Goal: Download file/media

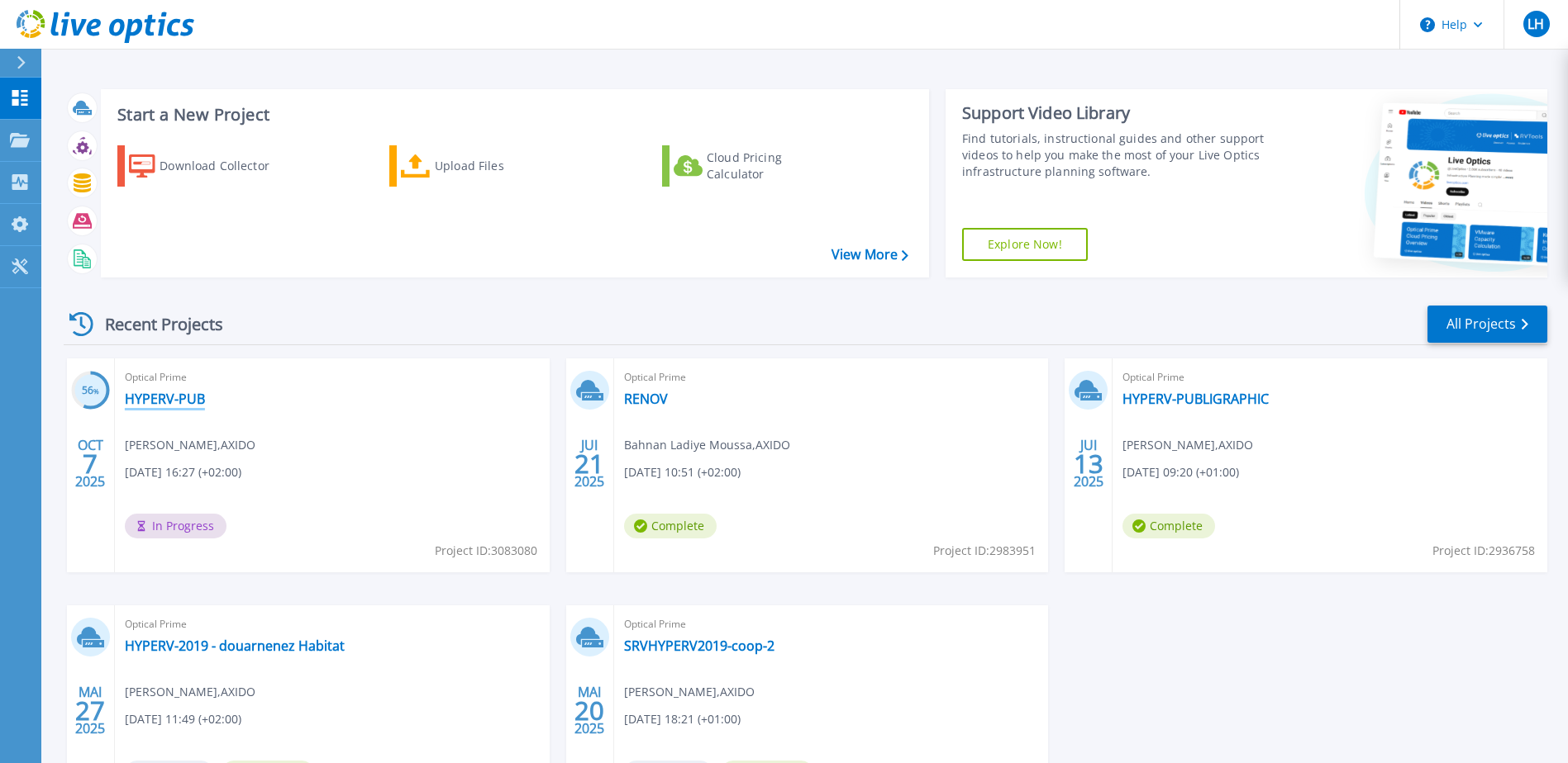
click at [162, 403] on link "HYPERV-PUB" at bounding box center [165, 398] width 80 height 17
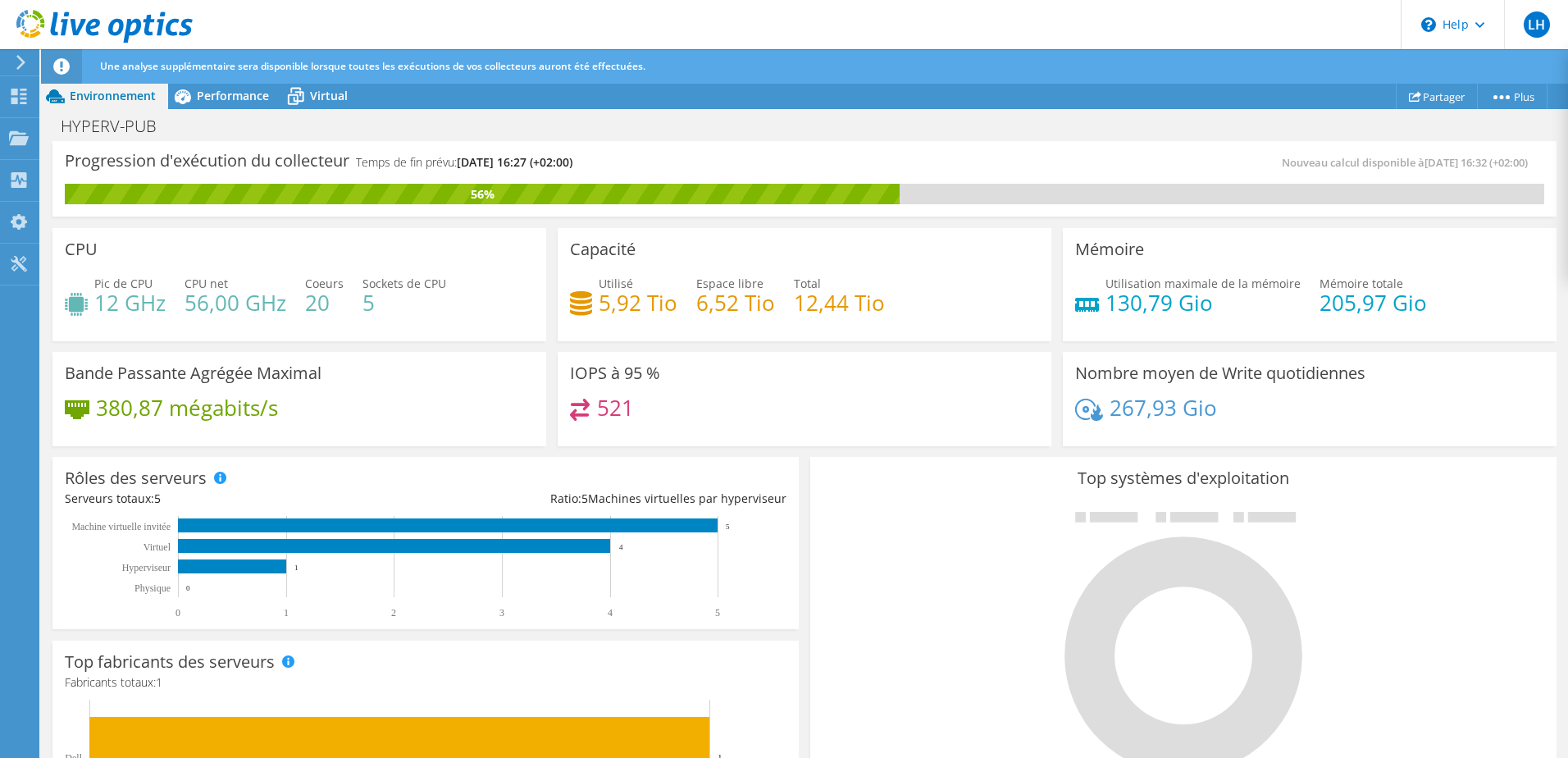
scroll to position [410, 0]
click at [902, 505] on div at bounding box center [1183, 642] width 722 height 277
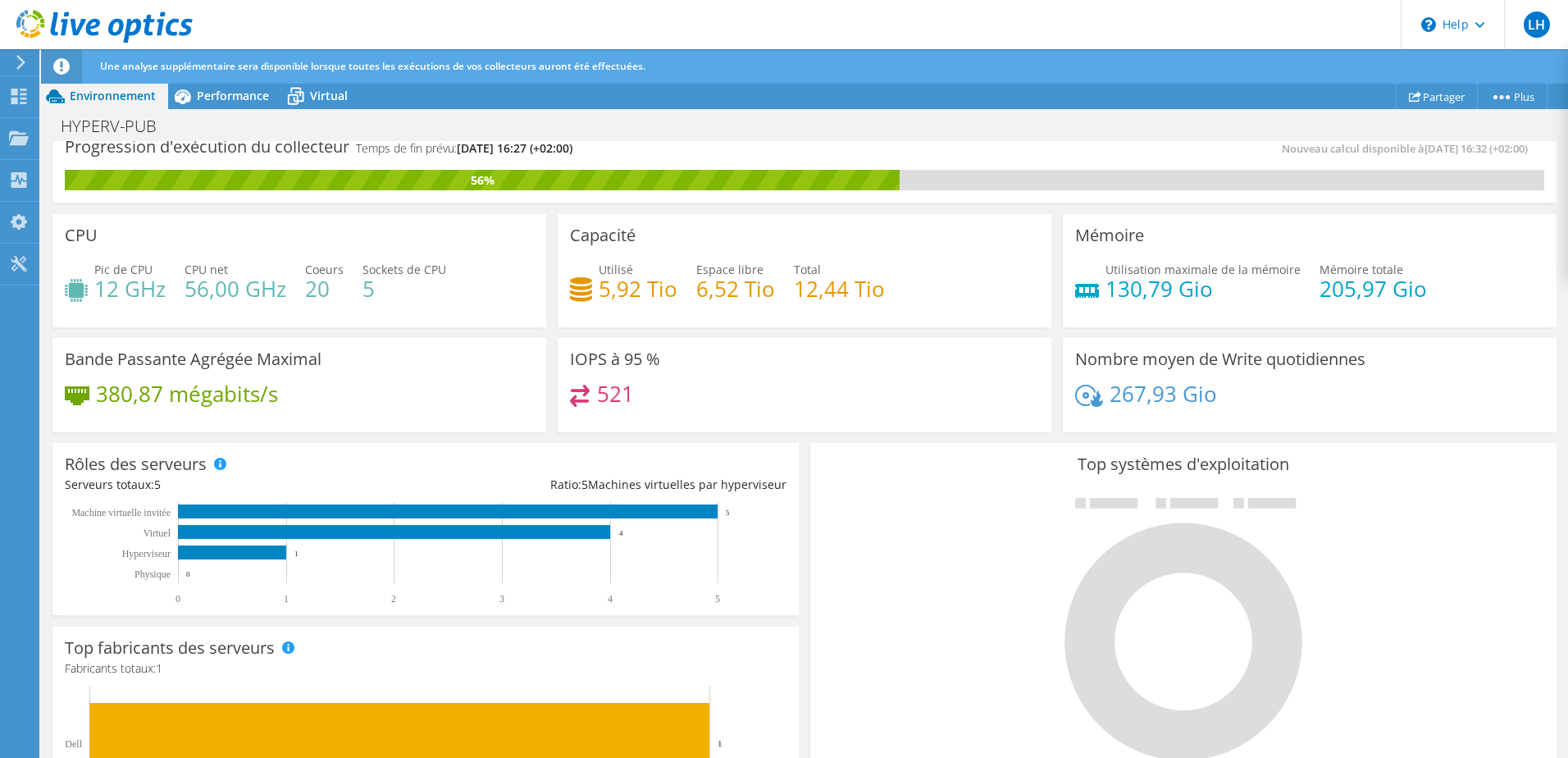
scroll to position [0, 0]
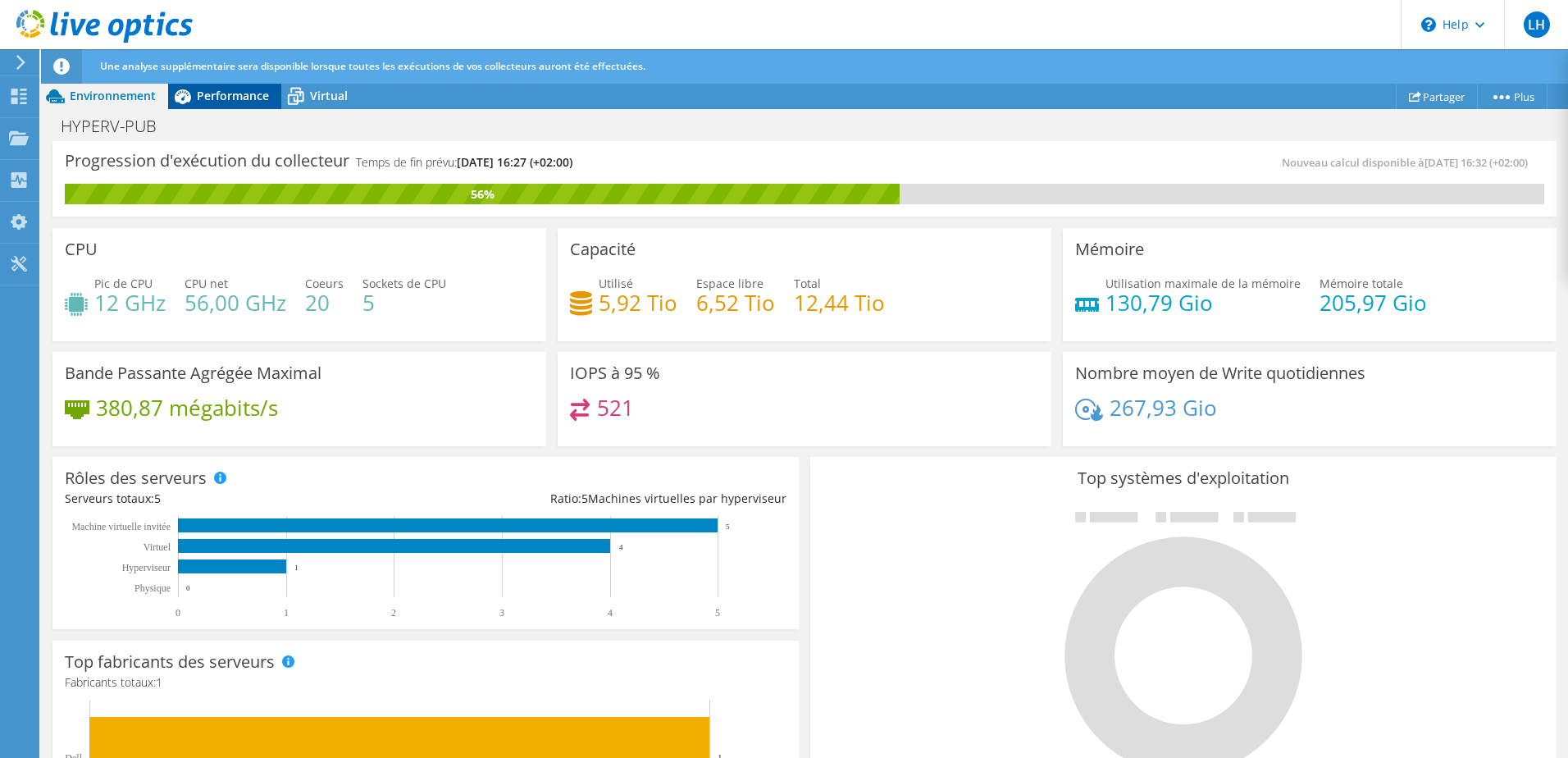
click at [227, 91] on span "Performance" at bounding box center [233, 95] width 72 height 16
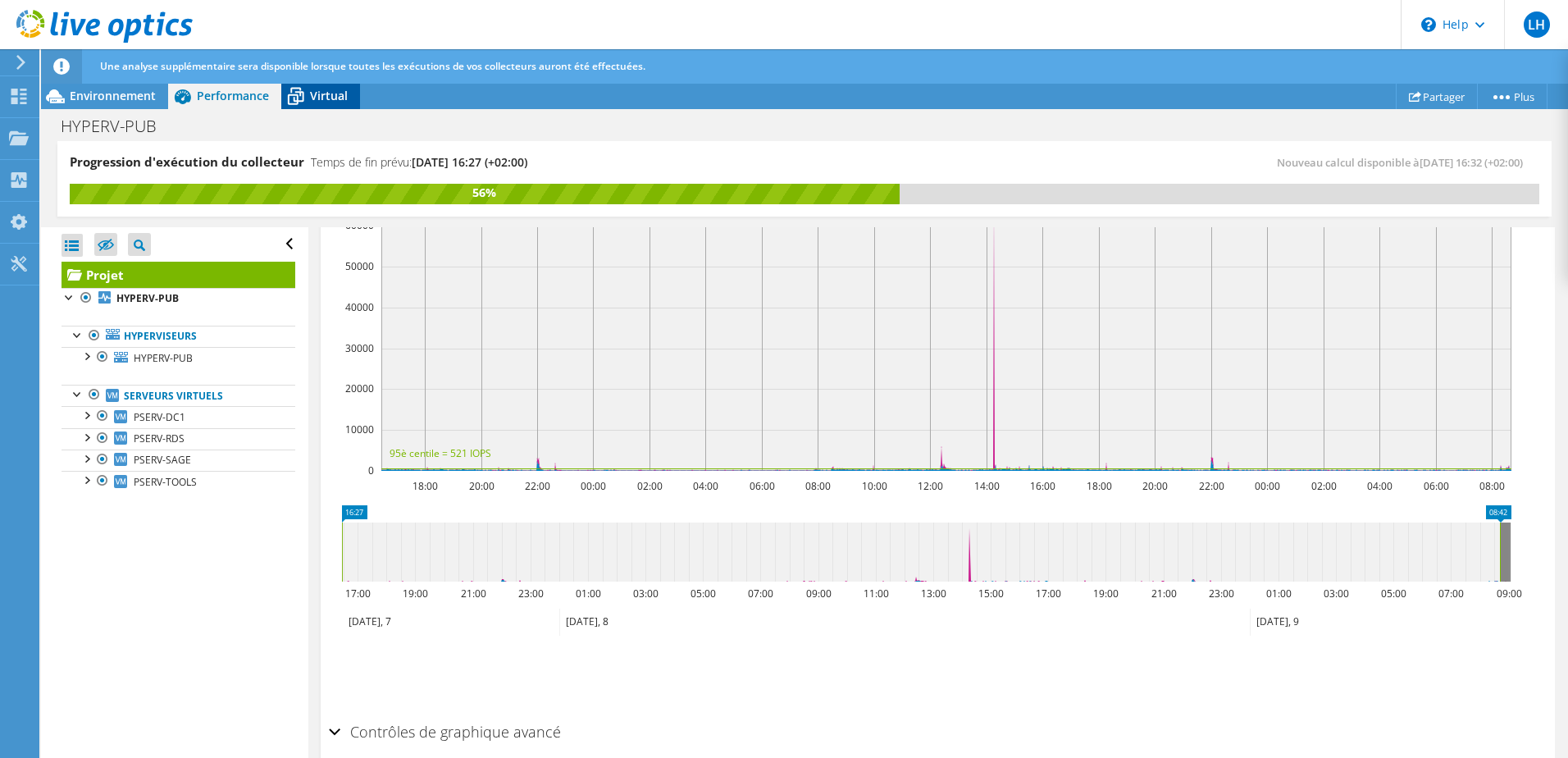
click at [310, 95] on icon at bounding box center [295, 95] width 28 height 28
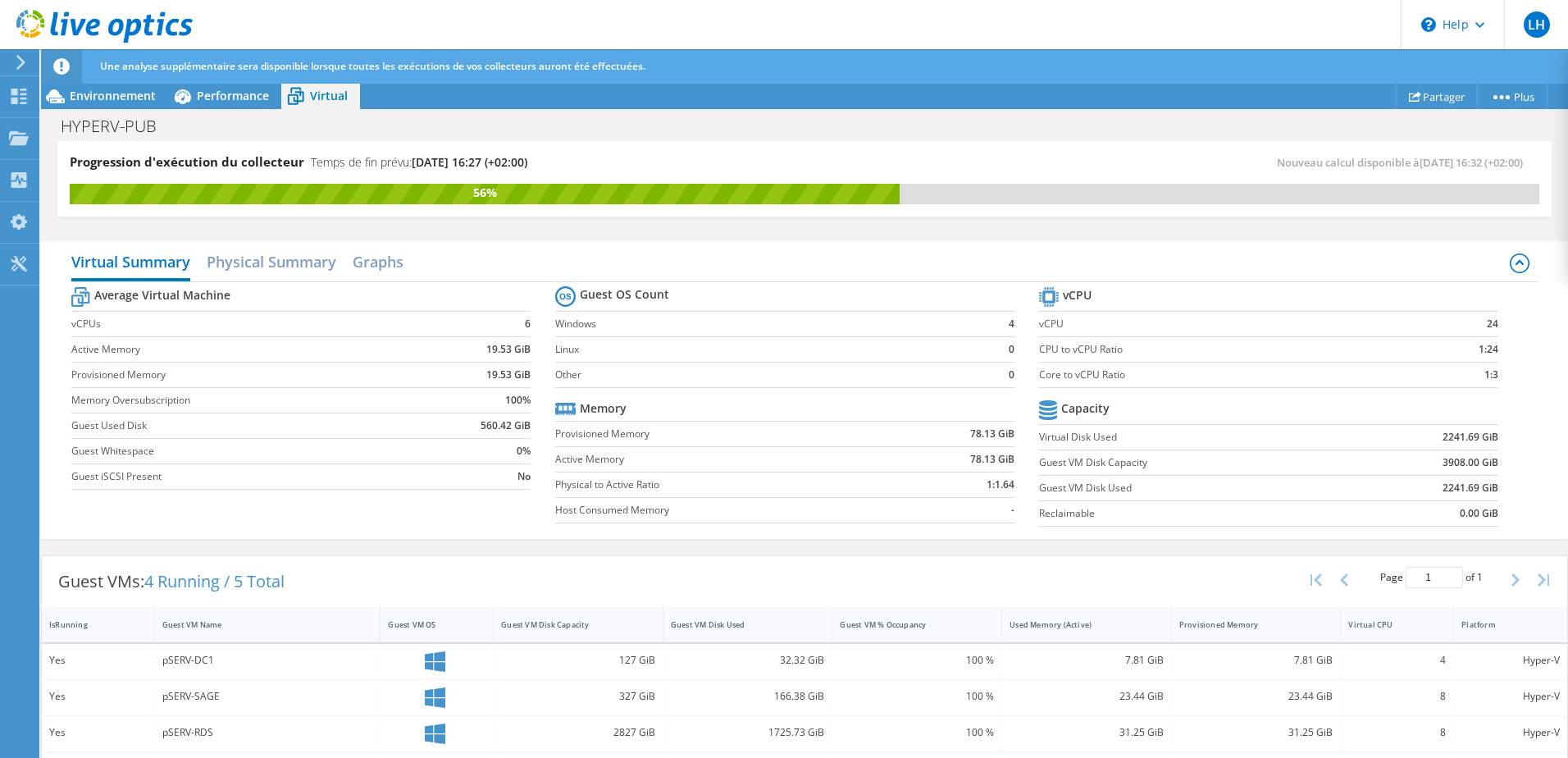
drag, startPoint x: 93, startPoint y: 96, endPoint x: 353, endPoint y: 129, distance: 262.1
click at [93, 96] on span "Environnement" at bounding box center [113, 95] width 86 height 16
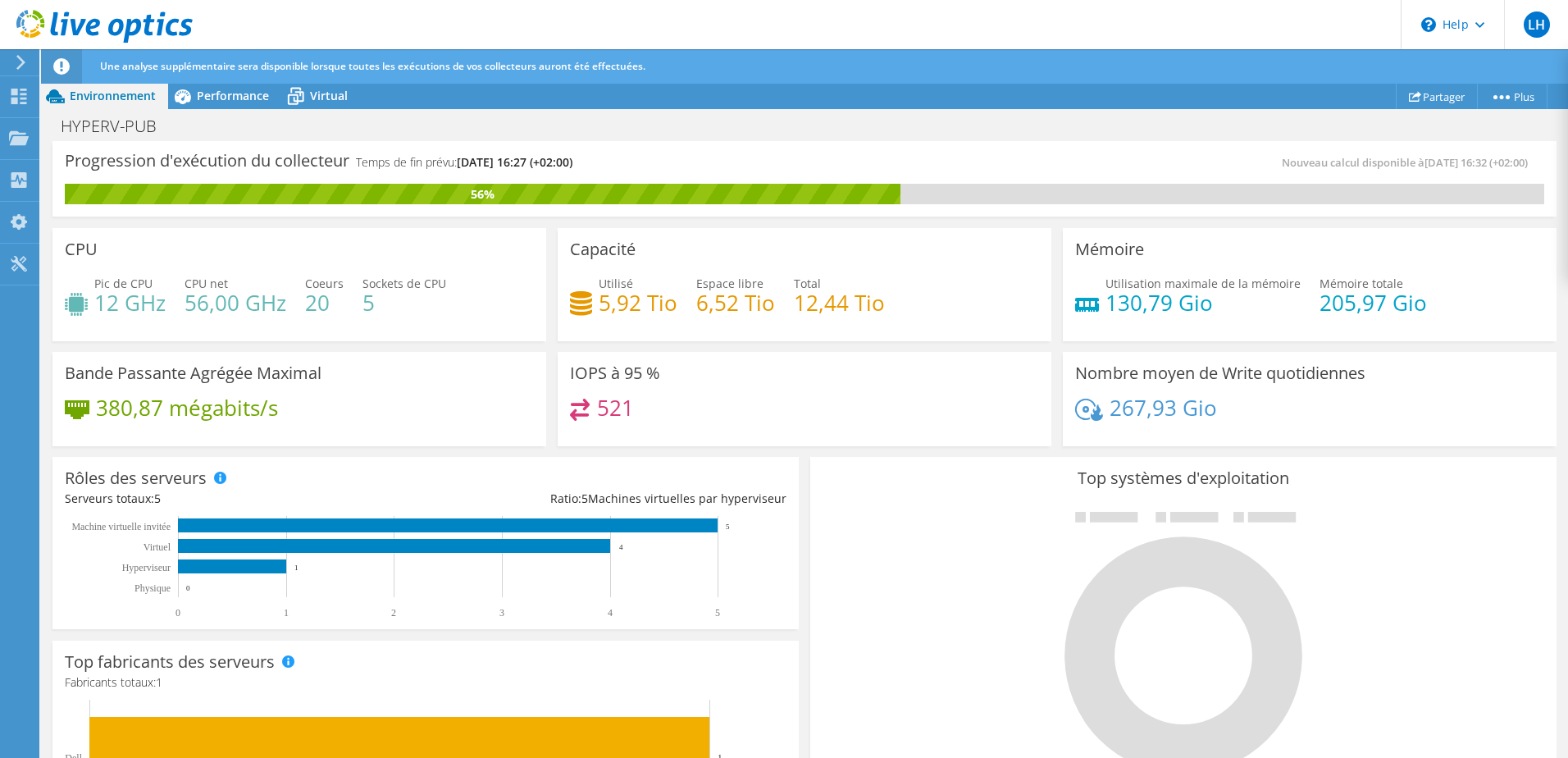
scroll to position [479, 0]
click at [963, 528] on div at bounding box center [1183, 642] width 722 height 277
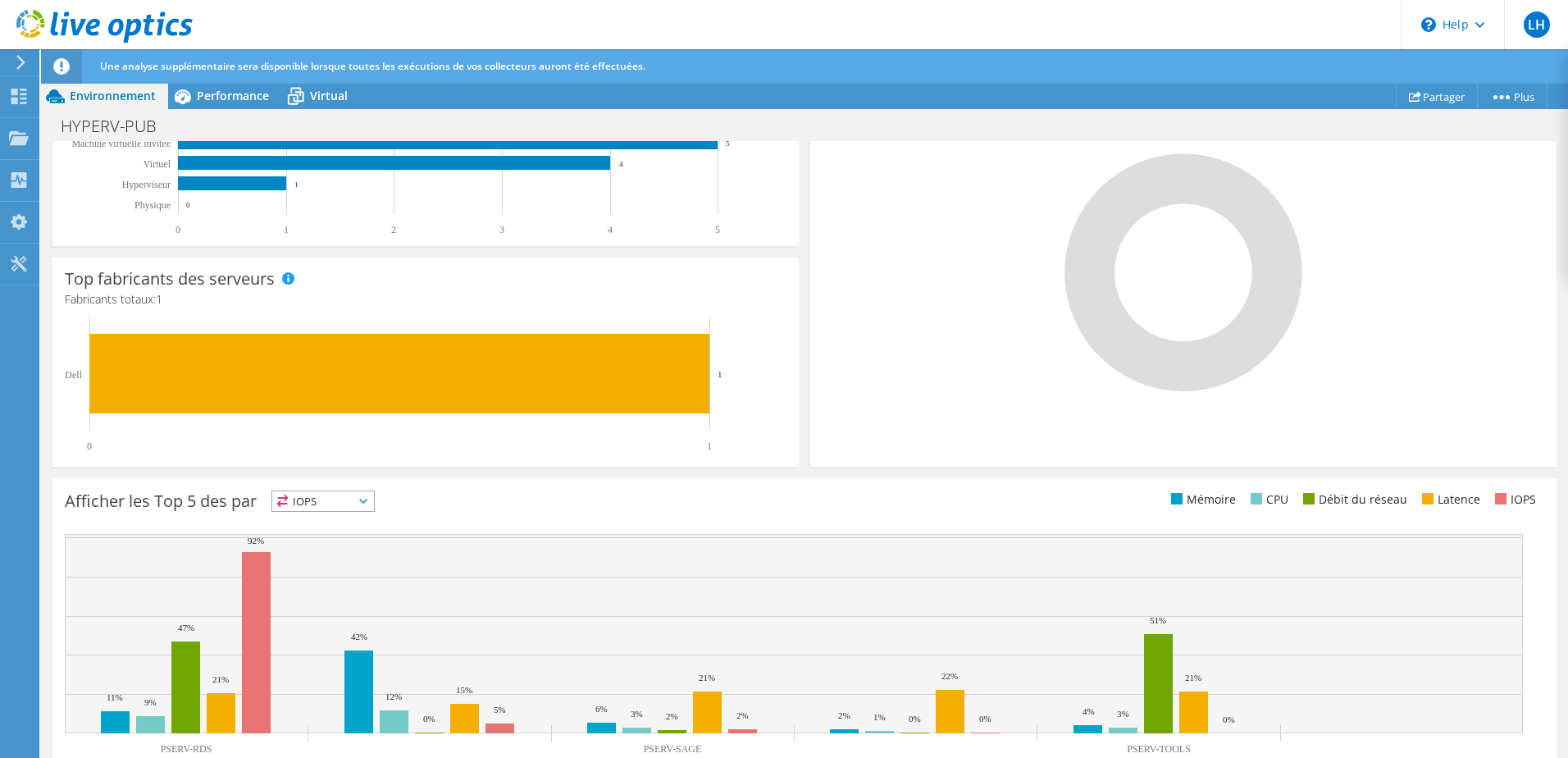
scroll to position [434, 0]
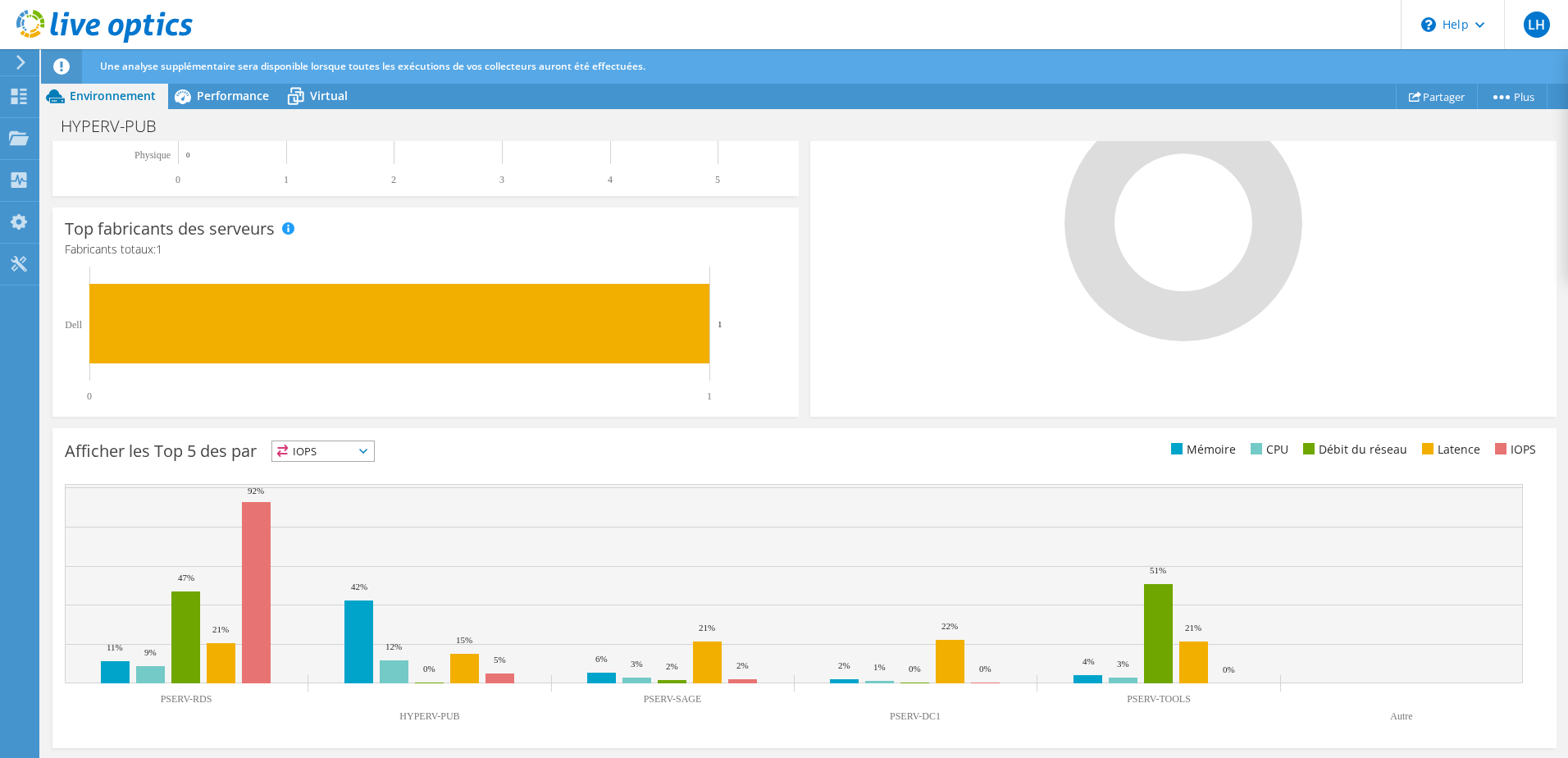
click at [367, 450] on icon at bounding box center [363, 451] width 8 height 5
click at [369, 450] on span "IOPS" at bounding box center [323, 451] width 101 height 19
click at [349, 489] on li "Mémoire" at bounding box center [323, 496] width 101 height 23
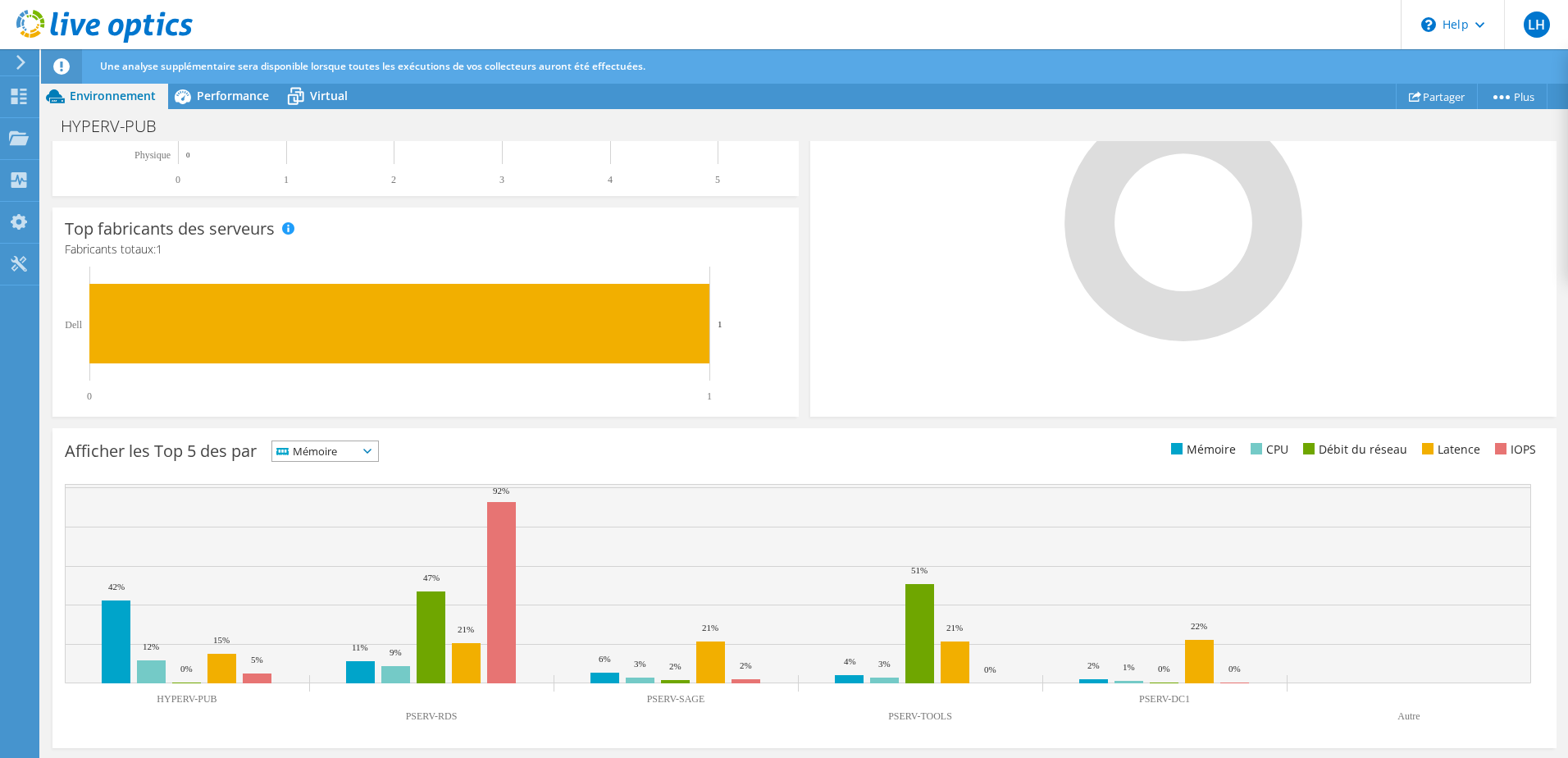
click at [372, 453] on span "Mémoire" at bounding box center [325, 451] width 106 height 19
click at [356, 512] on li "CPU" at bounding box center [325, 518] width 106 height 23
click at [354, 444] on span "CPU" at bounding box center [313, 451] width 81 height 19
click at [352, 472] on li "IOPS" at bounding box center [323, 473] width 101 height 23
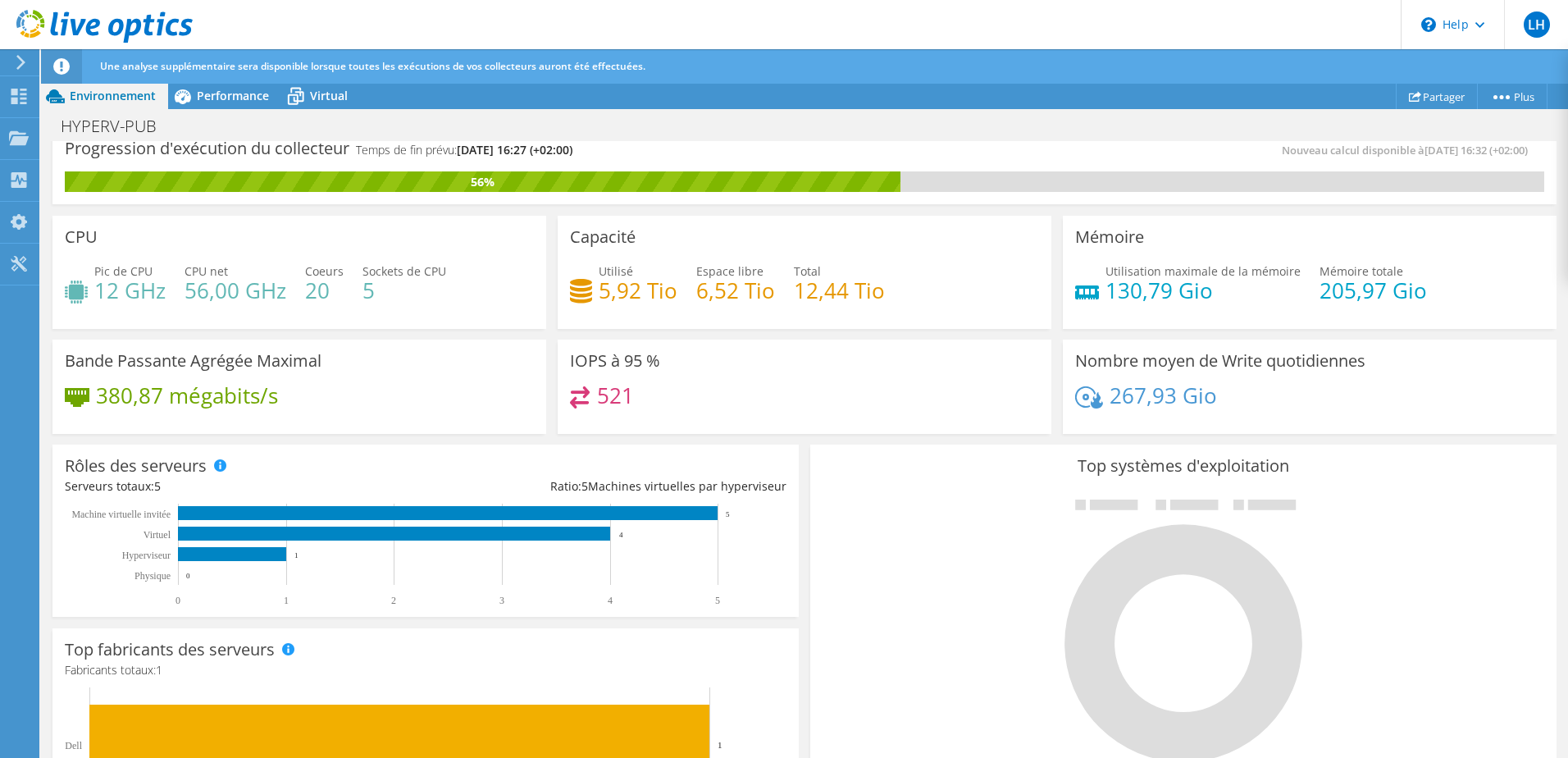
scroll to position [0, 0]
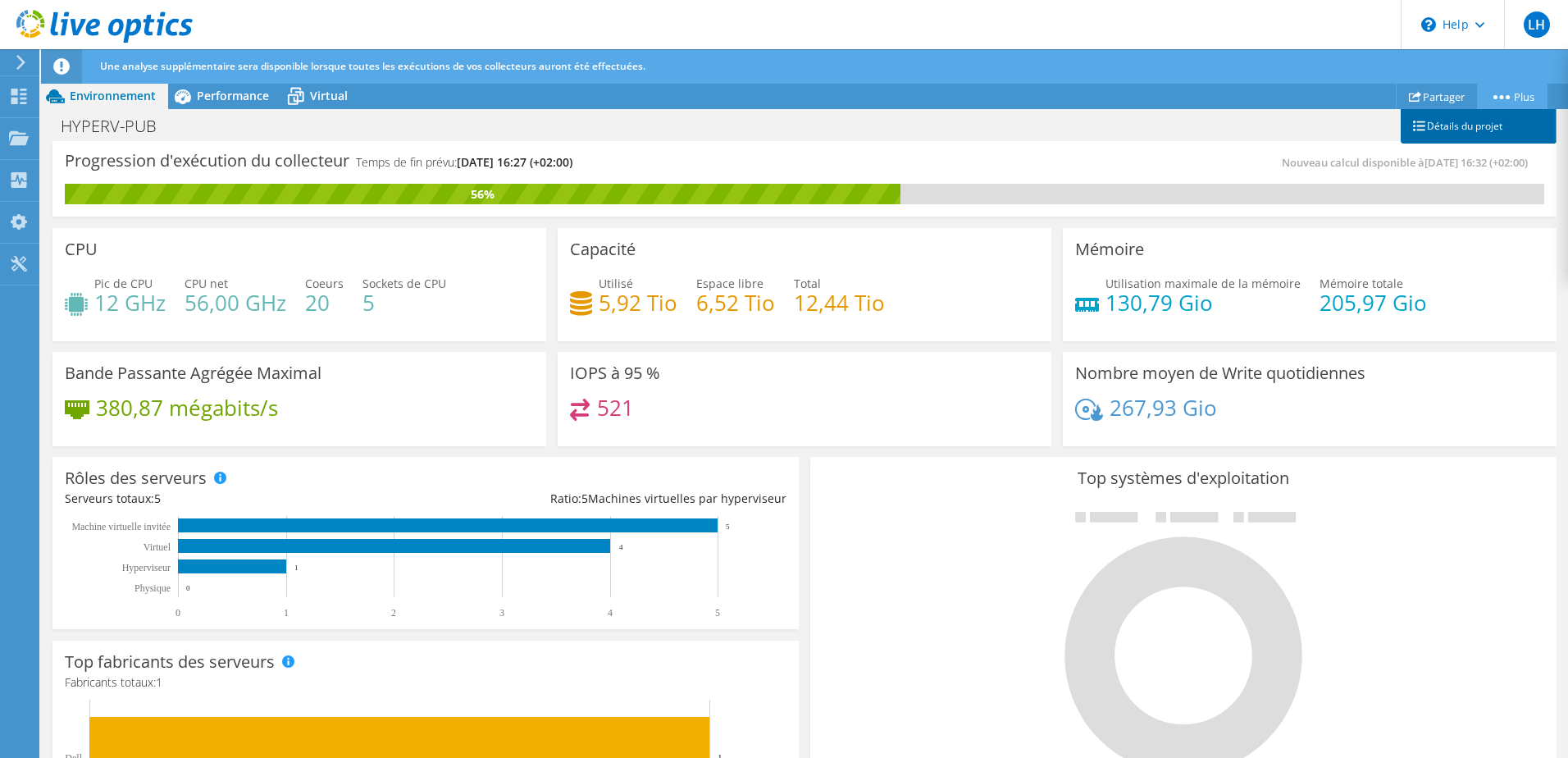
click at [1467, 121] on link "Détails du projet" at bounding box center [1478, 126] width 156 height 34
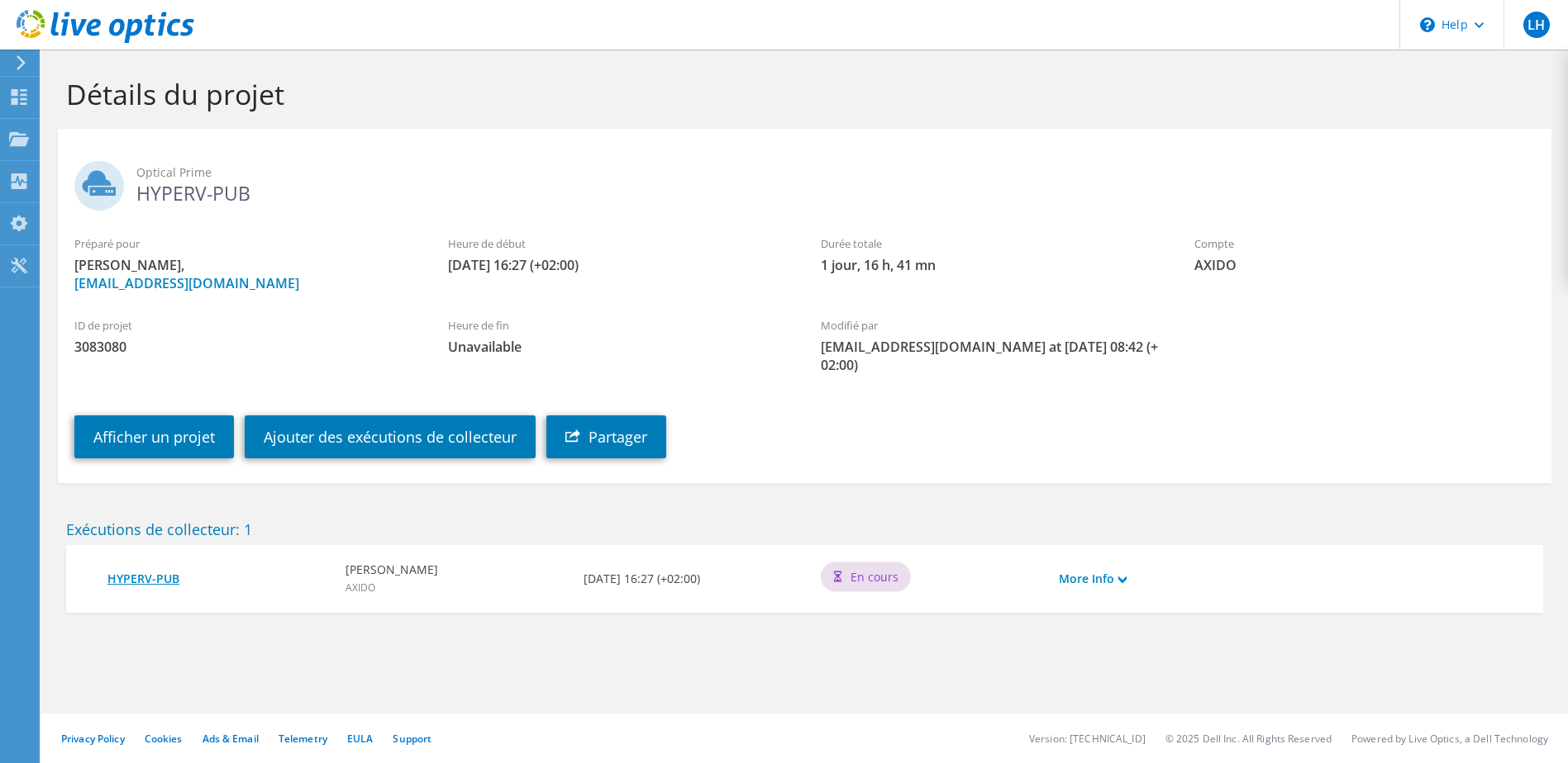
click at [153, 570] on link "HYPERV-PUB" at bounding box center [218, 579] width 222 height 19
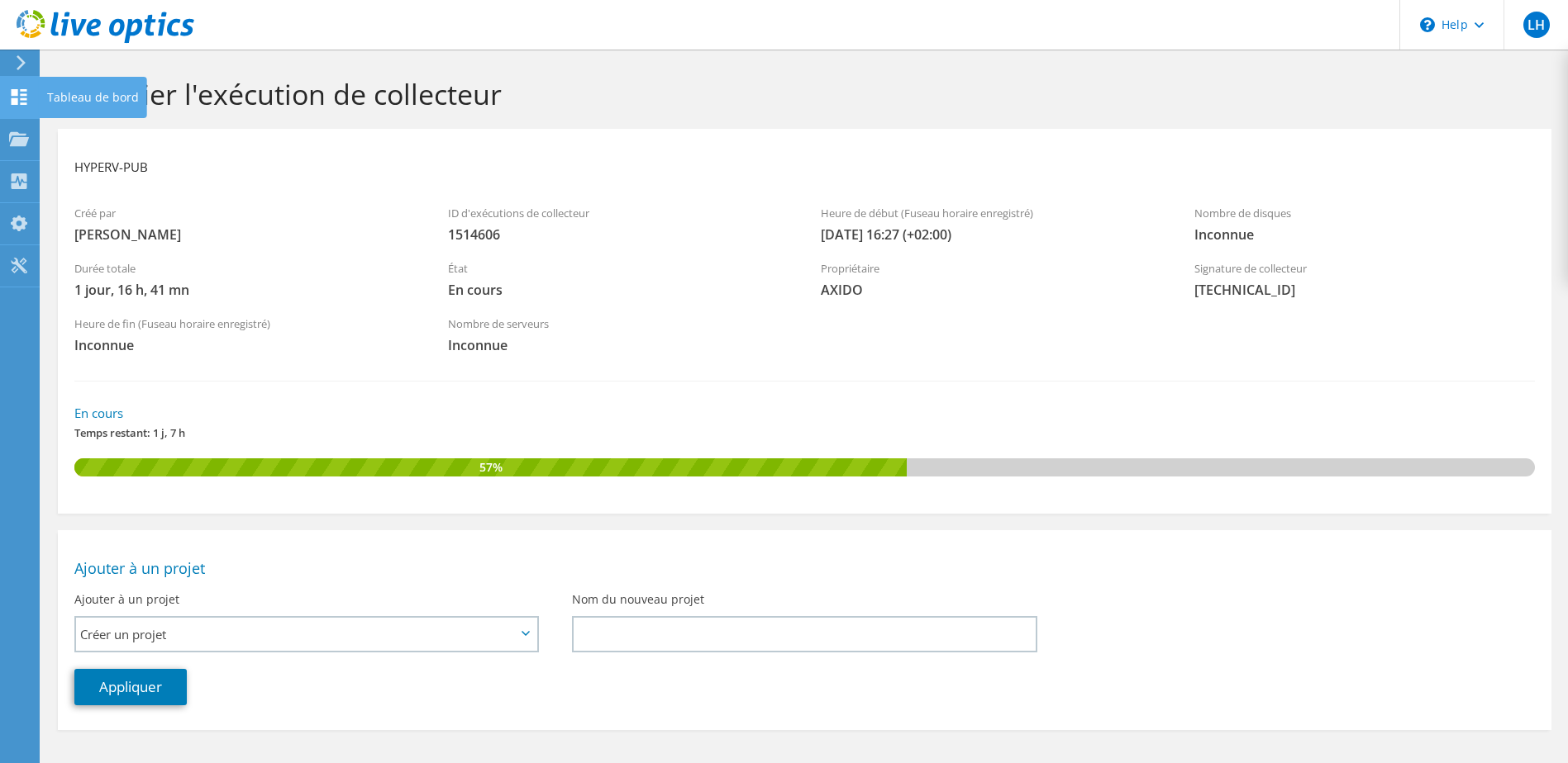
click at [94, 97] on div "Tableau de bord" at bounding box center [93, 97] width 108 height 41
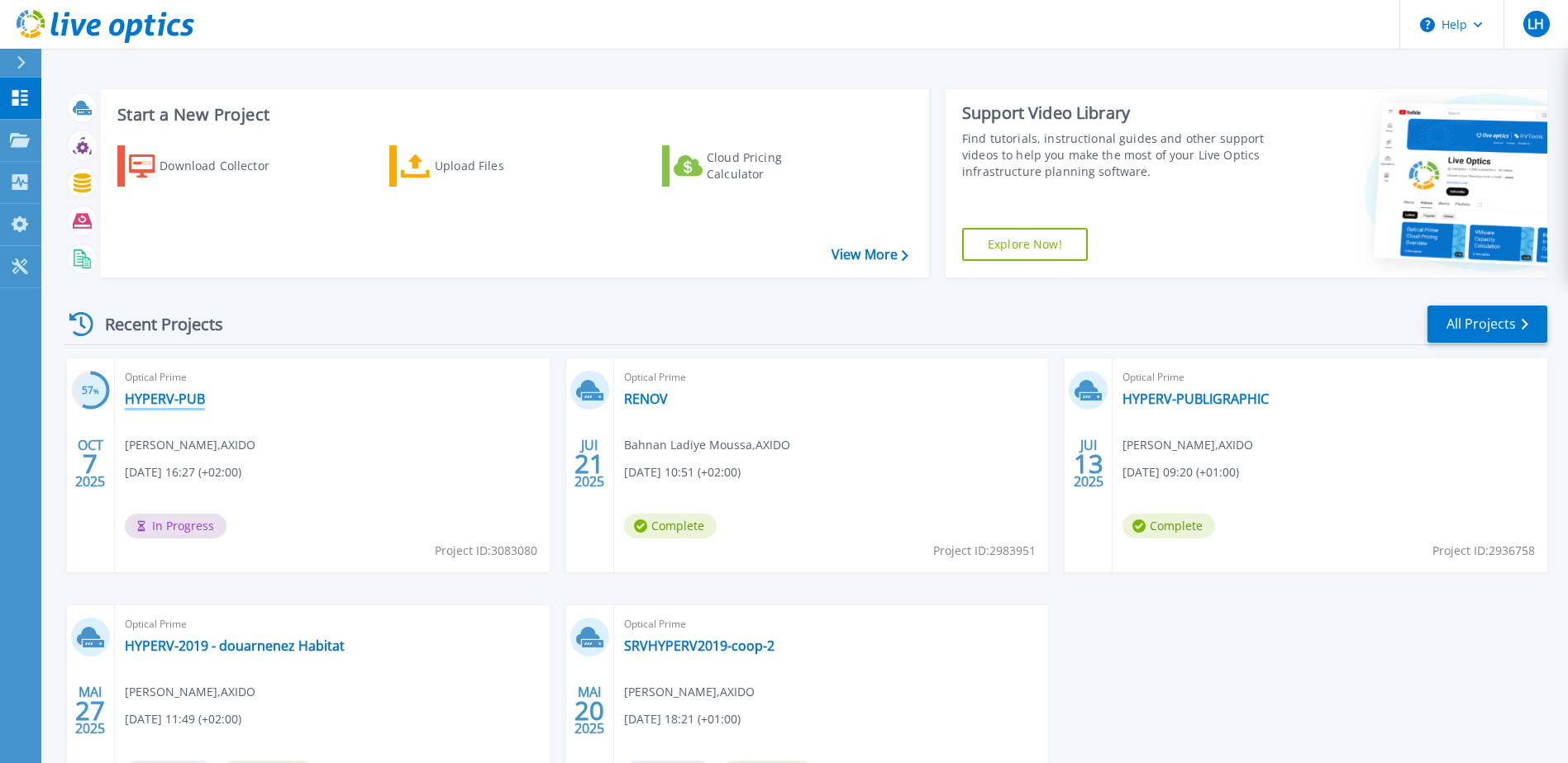
click at [174, 399] on link "HYPERV-PUB" at bounding box center [165, 398] width 80 height 17
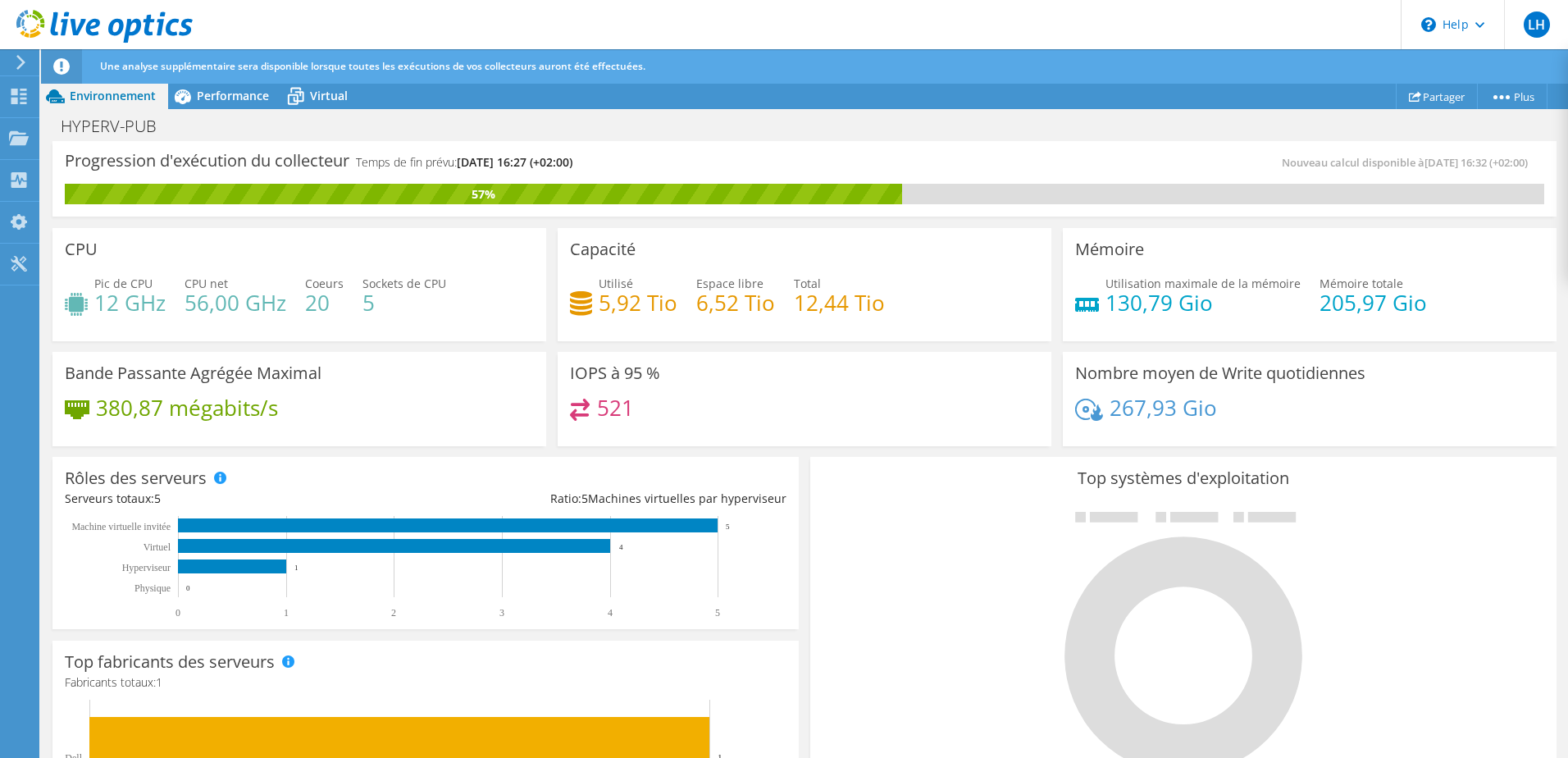
scroll to position [410, 0]
click at [888, 550] on div at bounding box center [1183, 642] width 722 height 277
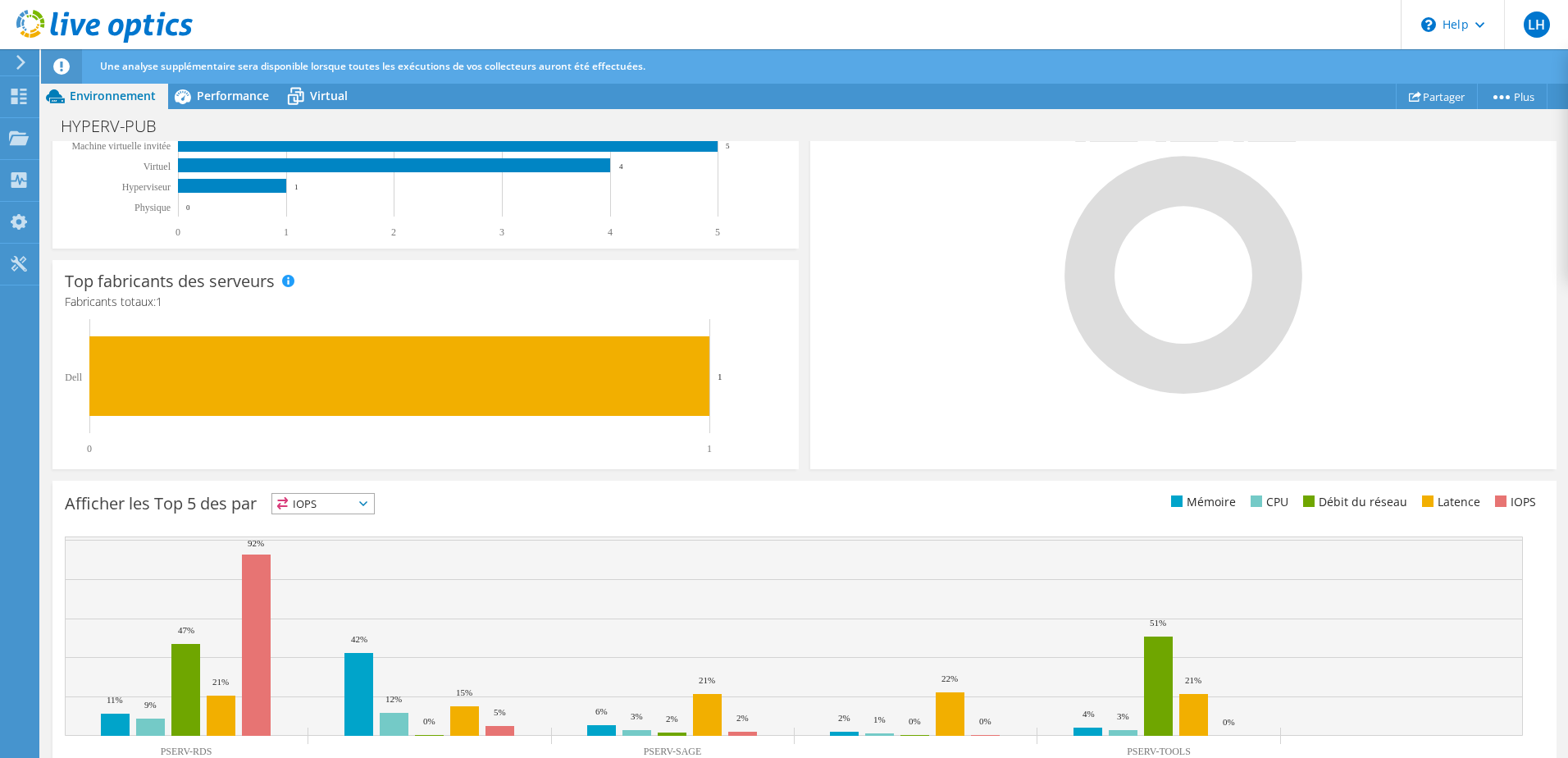
scroll to position [434, 0]
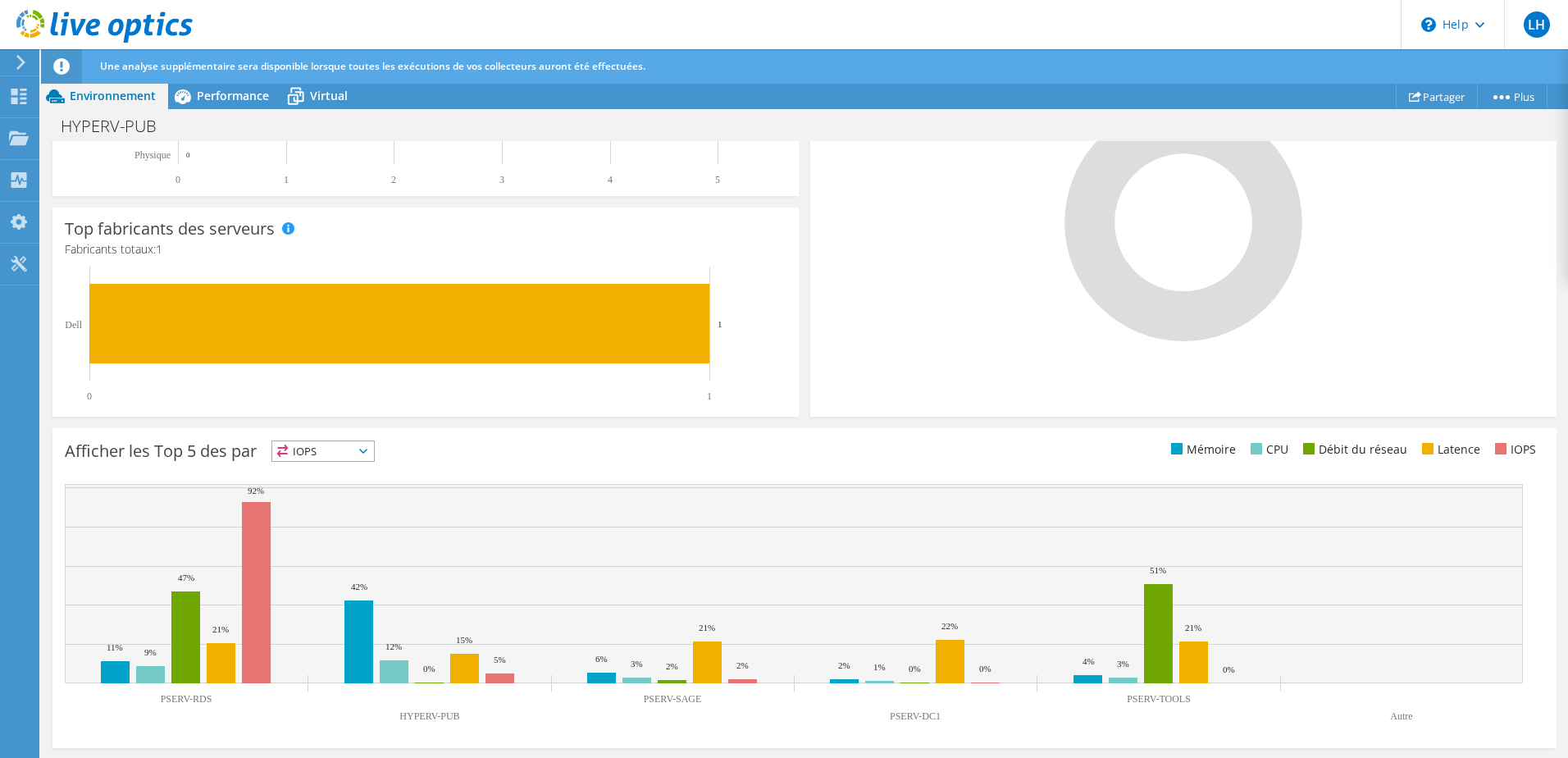
click at [368, 448] on span "IOPS" at bounding box center [323, 451] width 101 height 19
click at [350, 492] on li "Mémoire" at bounding box center [323, 496] width 101 height 23
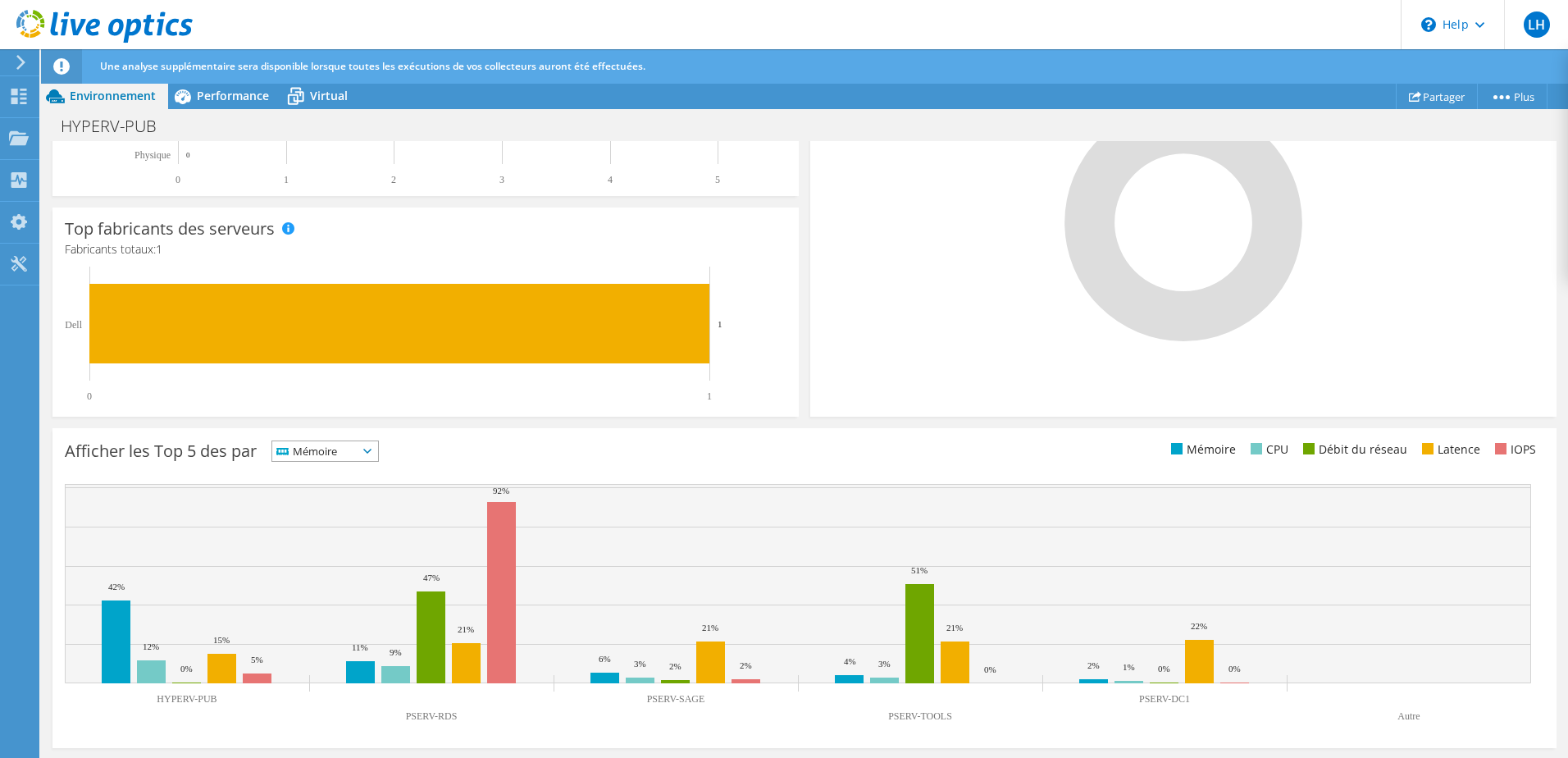
click at [357, 447] on span "Mémoire" at bounding box center [316, 451] width 86 height 19
click at [344, 511] on li "CPU" at bounding box center [325, 518] width 106 height 23
click at [354, 451] on span "CPU" at bounding box center [313, 451] width 81 height 19
click at [341, 536] on li "Débit du réseau" at bounding box center [323, 542] width 101 height 23
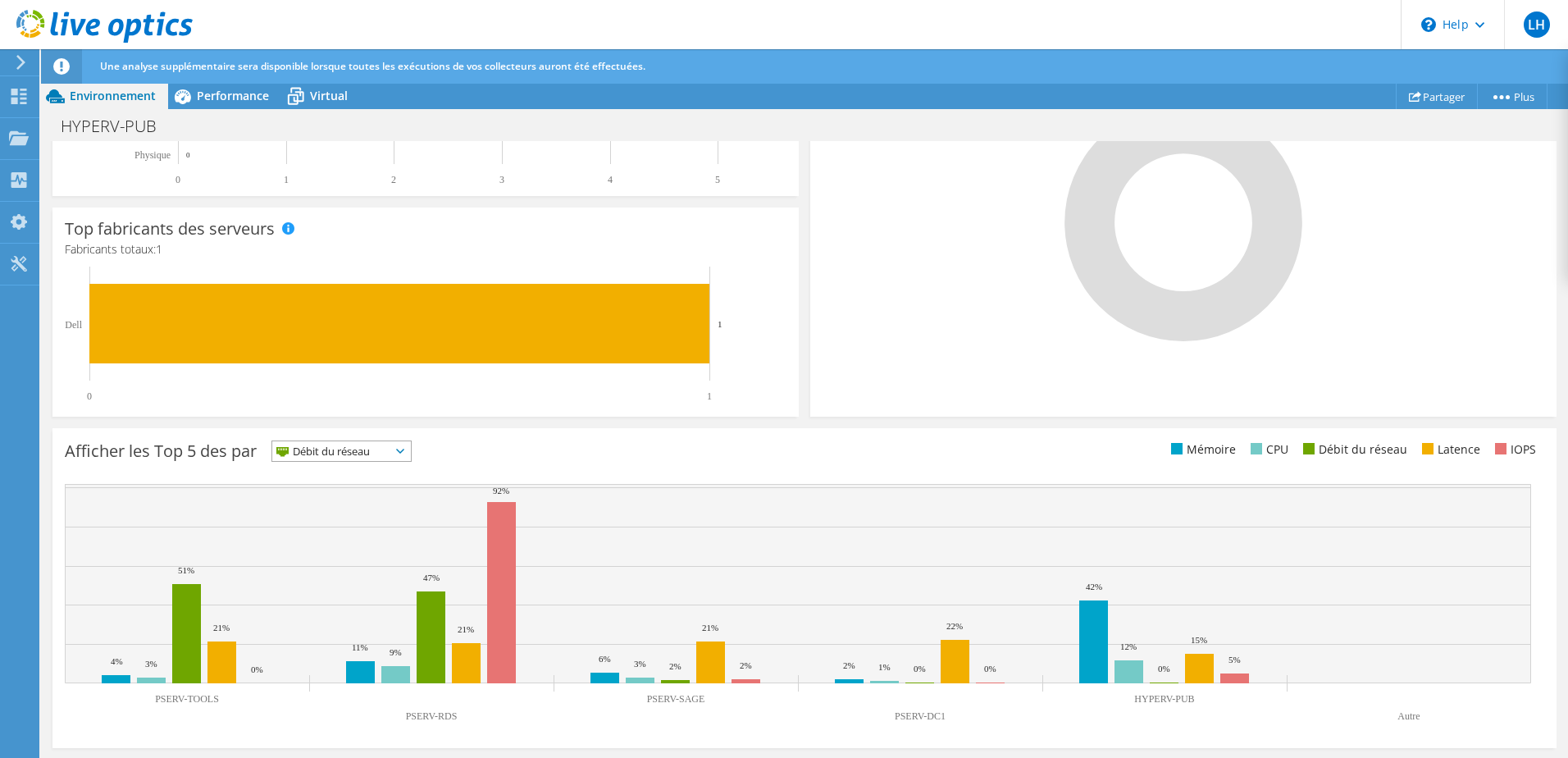
click at [404, 450] on icon at bounding box center [400, 451] width 8 height 5
click at [336, 560] on li "Latence" at bounding box center [342, 565] width 138 height 23
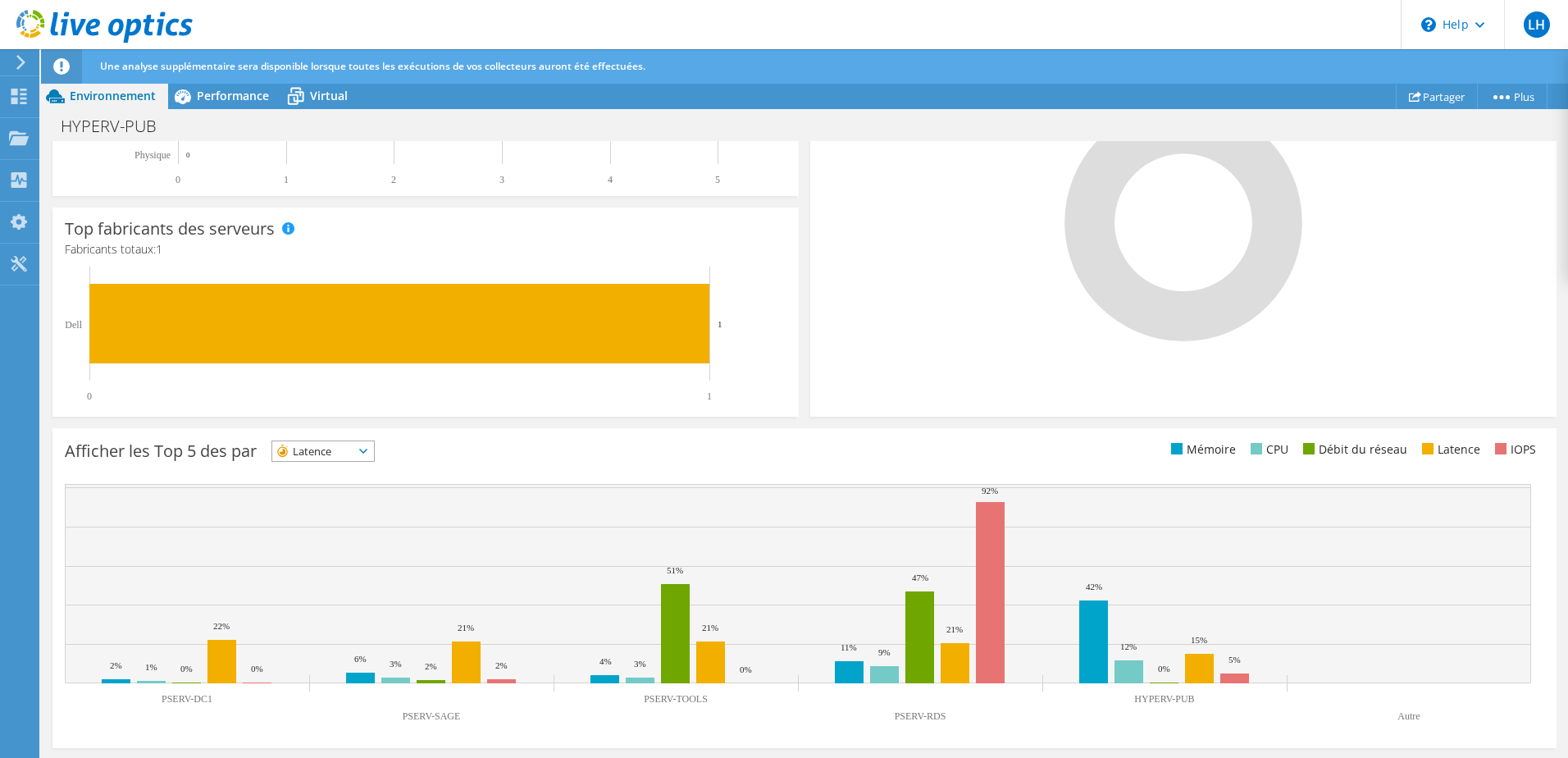
click at [345, 452] on span "Latence" at bounding box center [313, 451] width 81 height 19
click at [374, 452] on span "Latence" at bounding box center [323, 451] width 101 height 19
click at [346, 542] on li "Débit du réseau" at bounding box center [323, 542] width 101 height 23
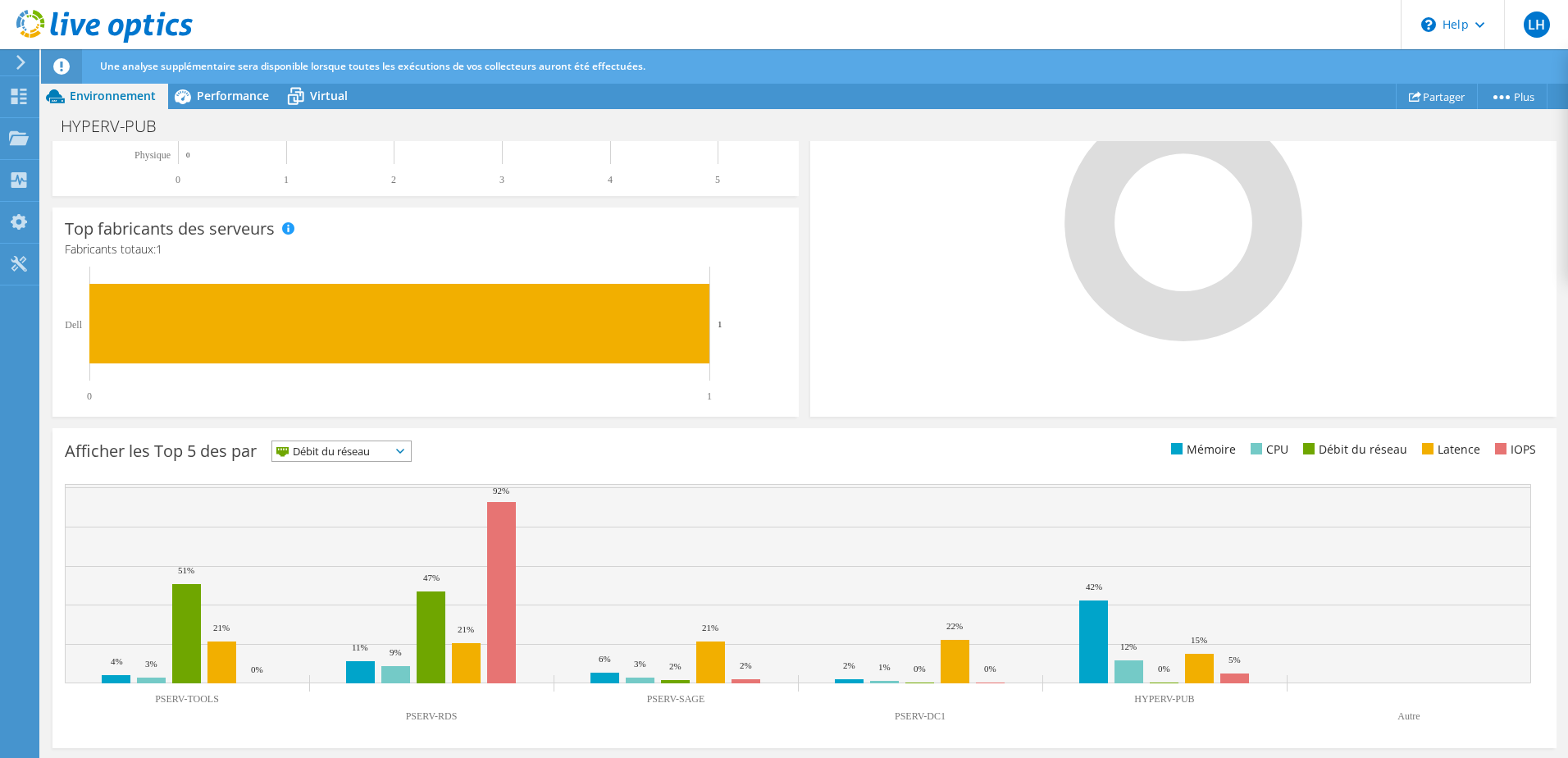
click at [377, 455] on span "Débit du réseau" at bounding box center [331, 451] width 118 height 19
click at [361, 517] on li "CPU" at bounding box center [342, 518] width 138 height 23
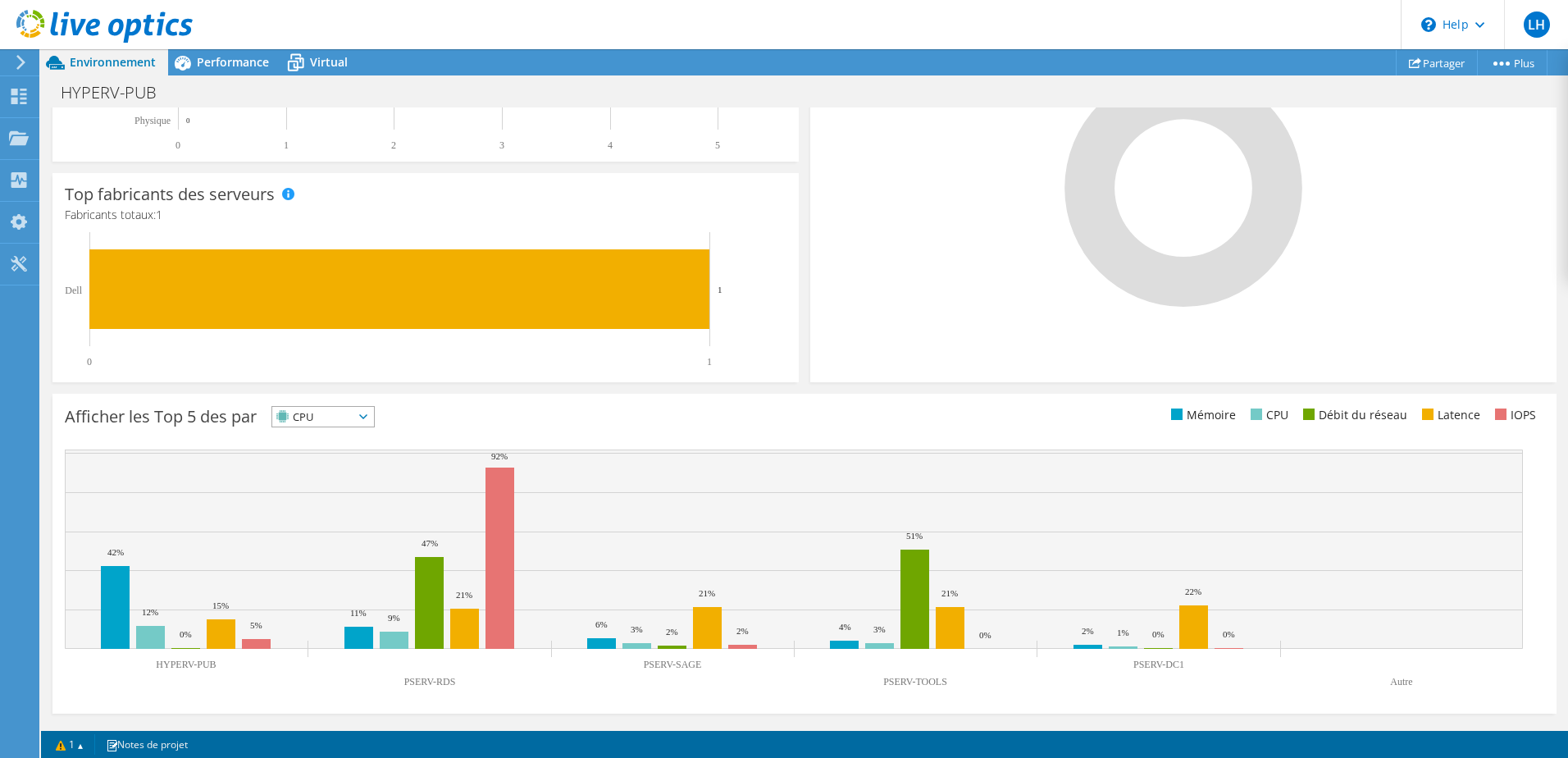
scroll to position [337, 0]
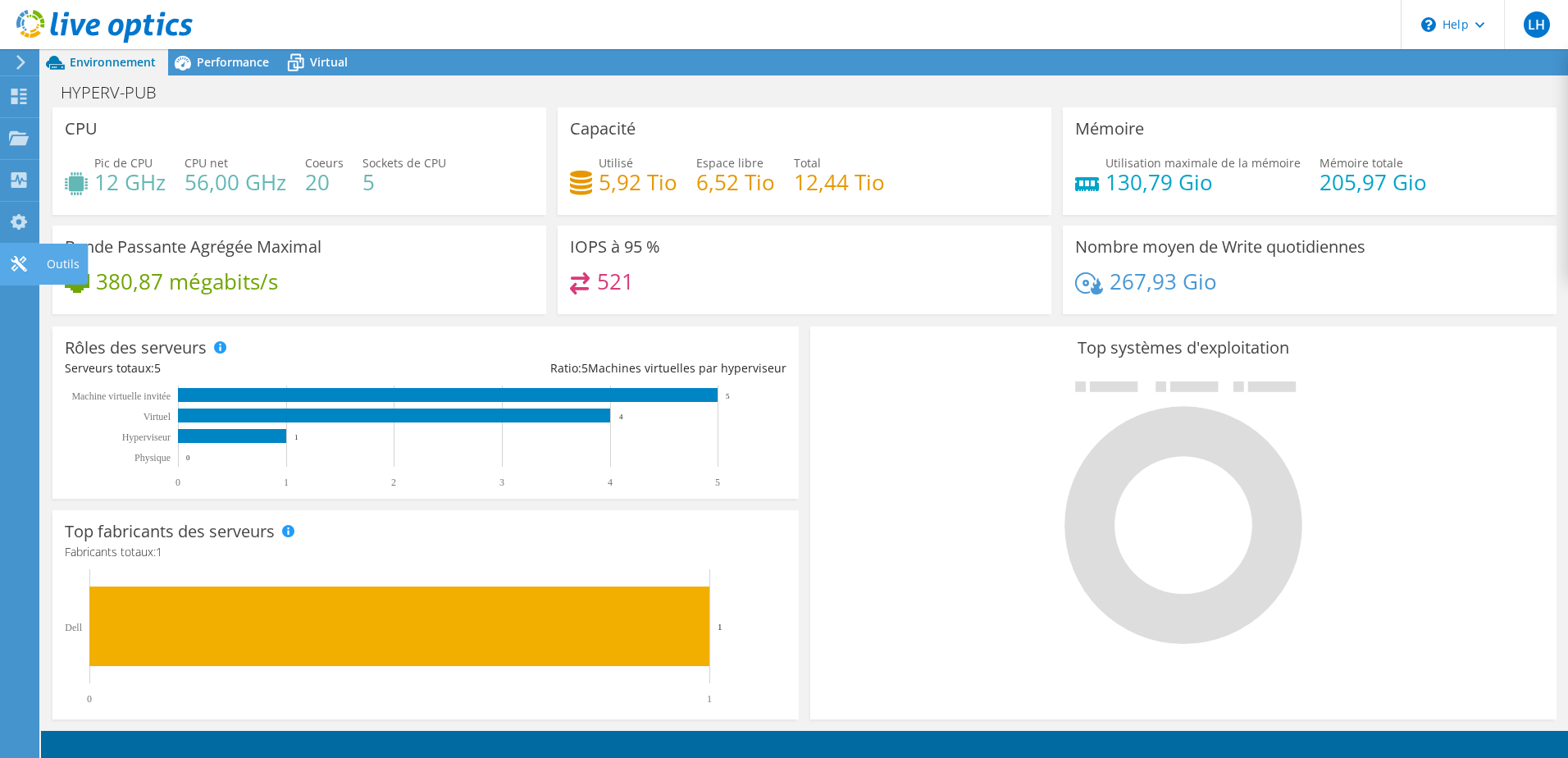
click at [19, 264] on use at bounding box center [19, 264] width 16 height 16
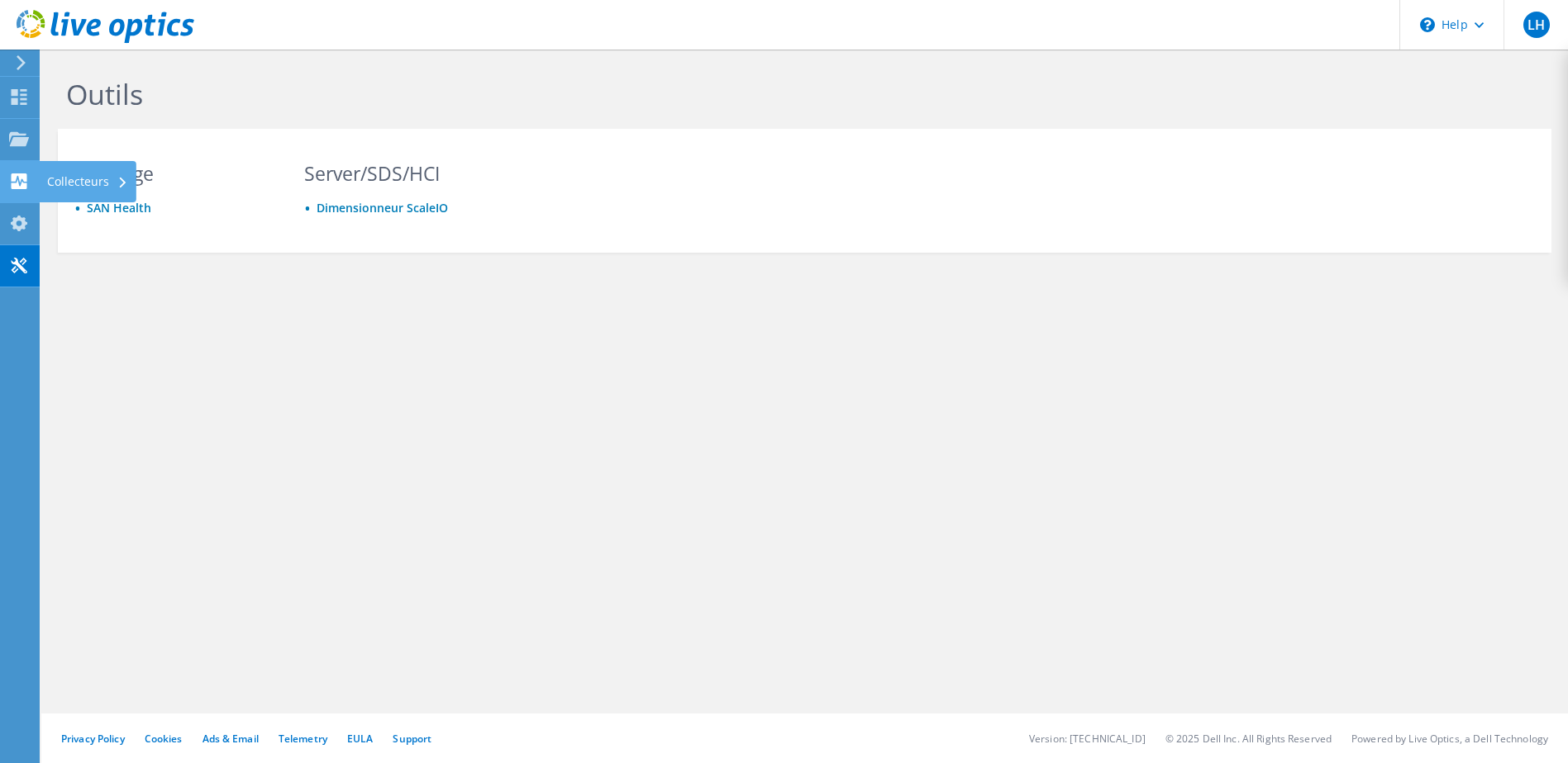
click at [17, 181] on icon at bounding box center [19, 181] width 20 height 16
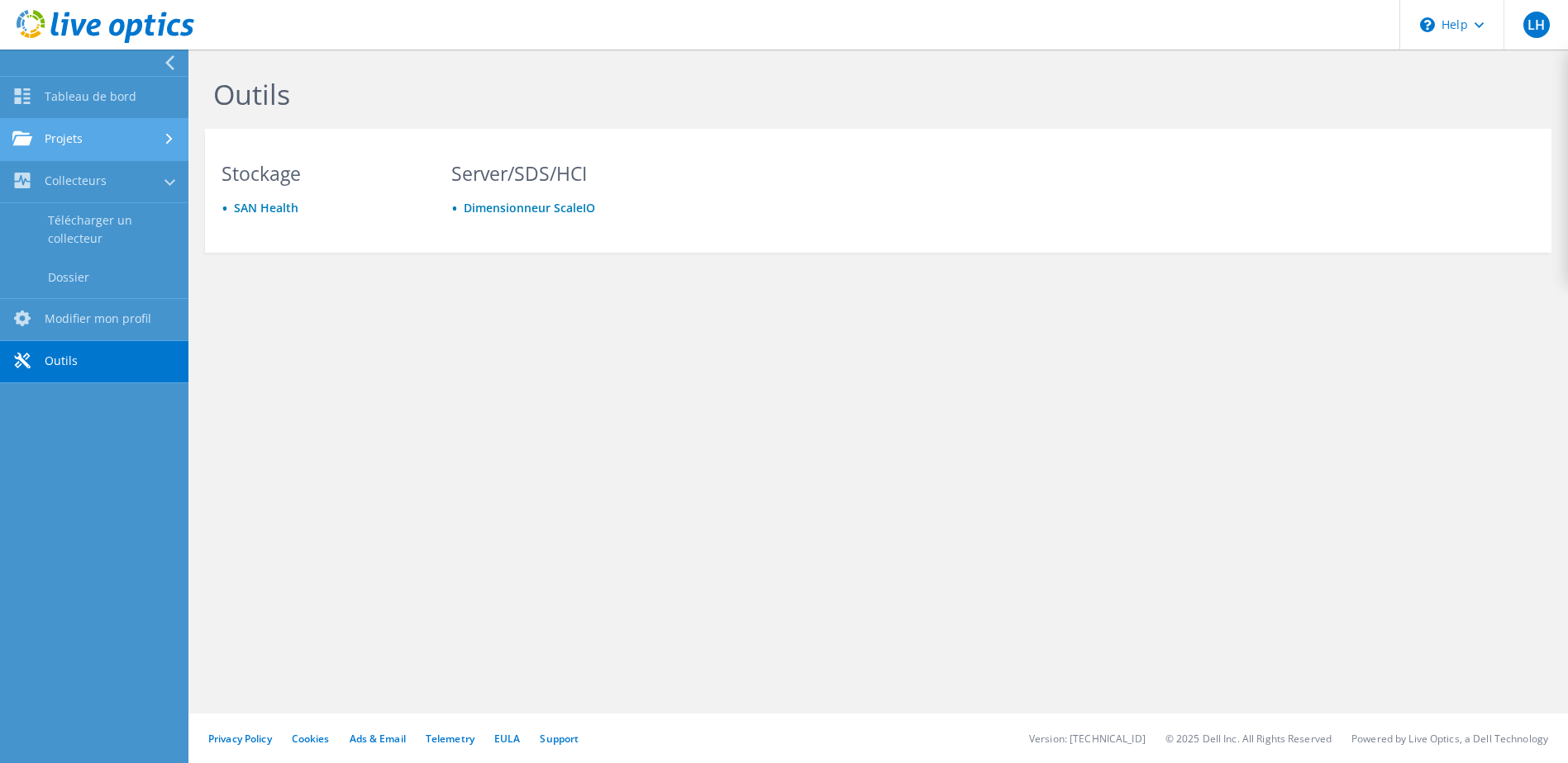
click at [72, 141] on link "Projets" at bounding box center [94, 139] width 188 height 42
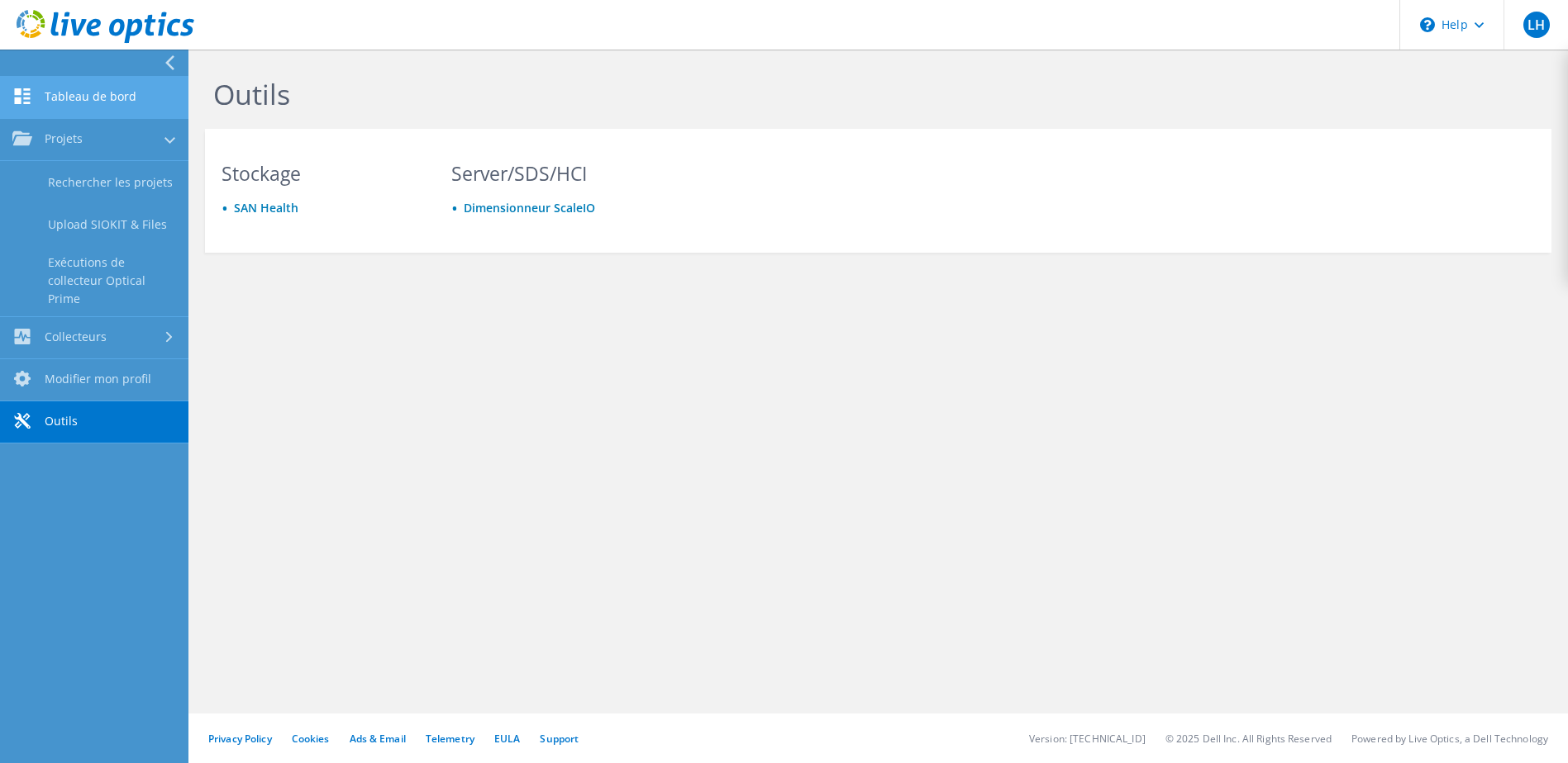
click at [79, 93] on link "Tableau de bord" at bounding box center [94, 97] width 188 height 42
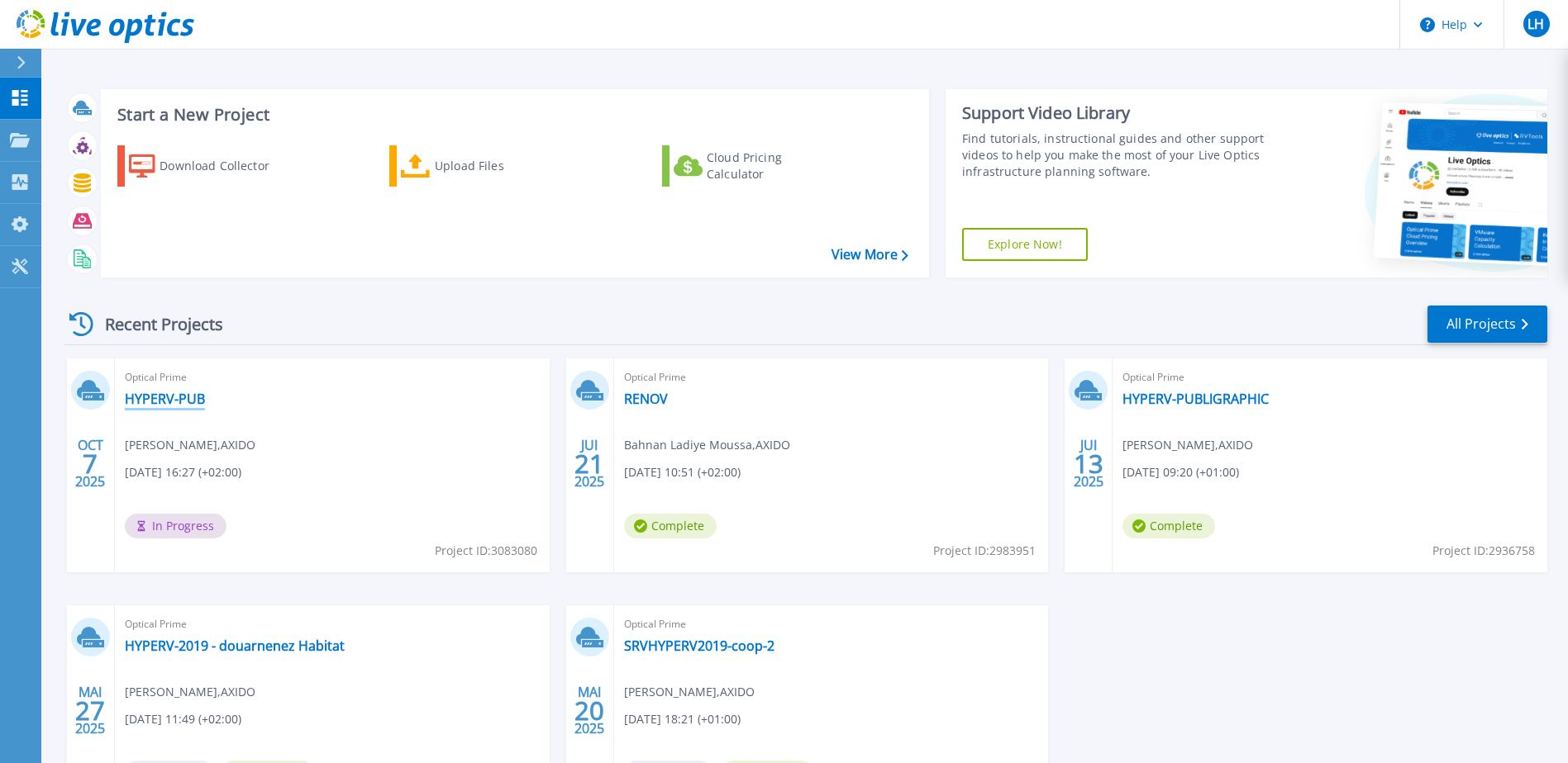
click at [170, 396] on link "HYPERV-PUB" at bounding box center [165, 398] width 80 height 17
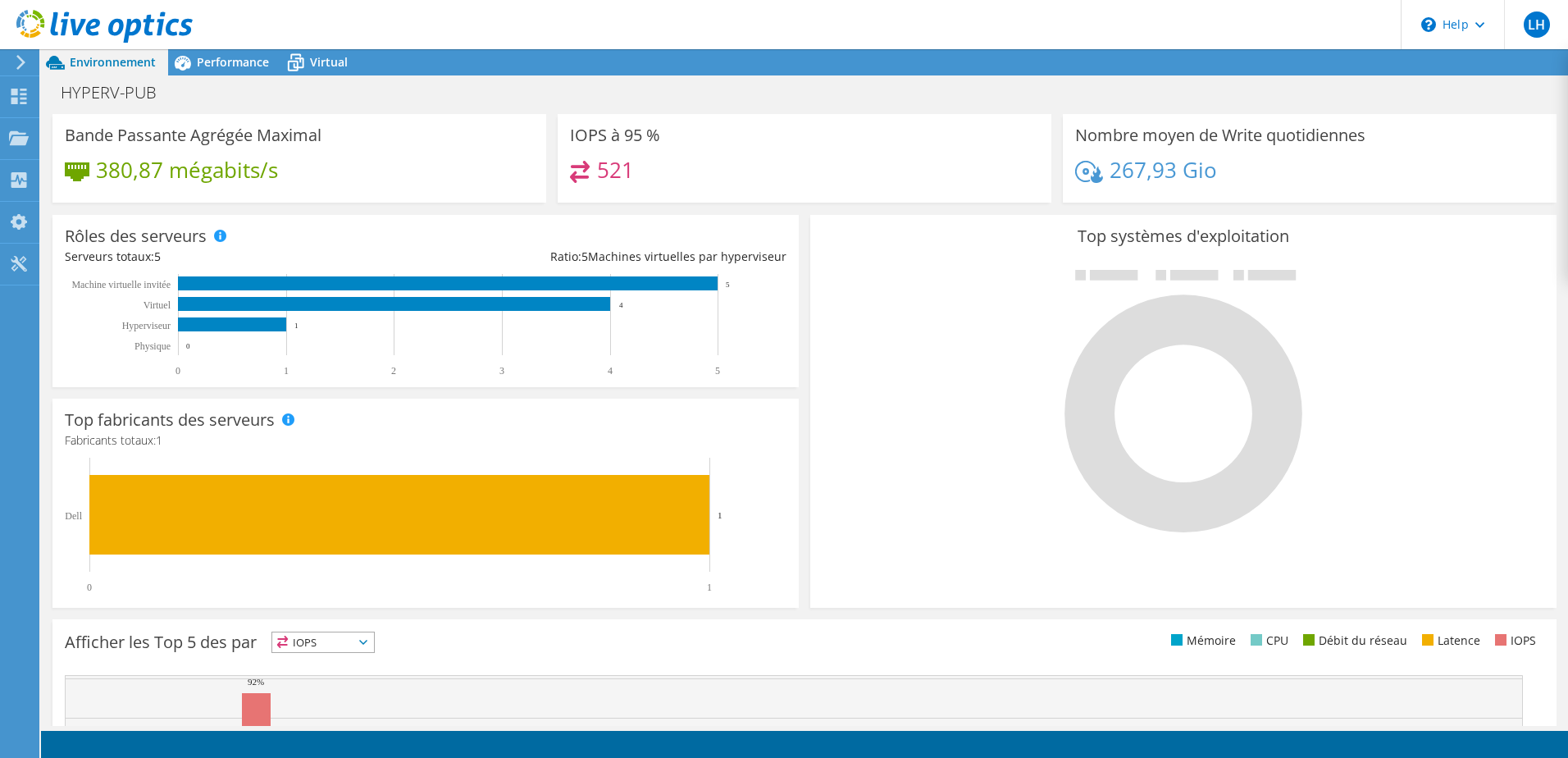
scroll to position [82, 0]
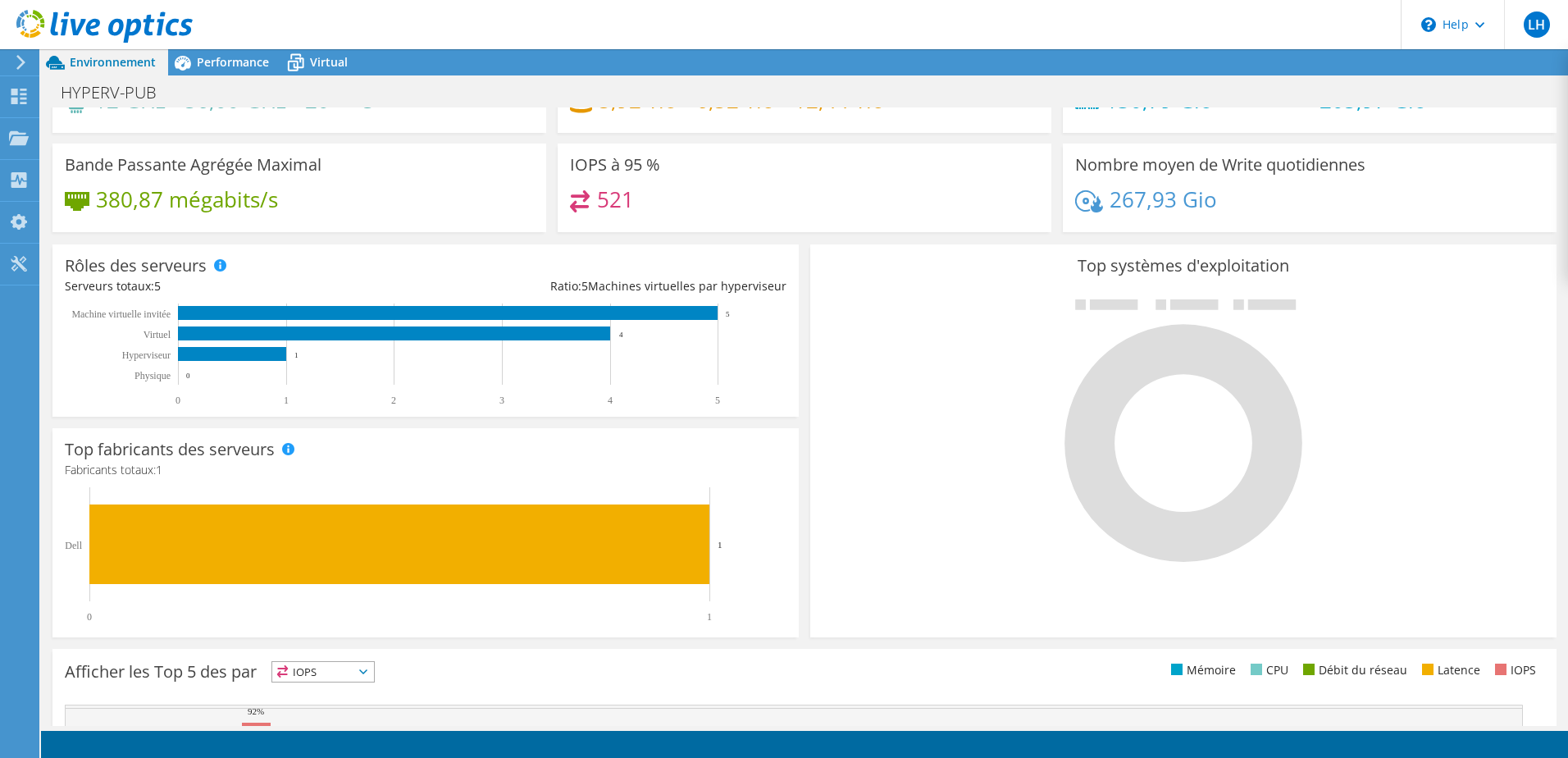
click at [934, 418] on div at bounding box center [1183, 430] width 722 height 277
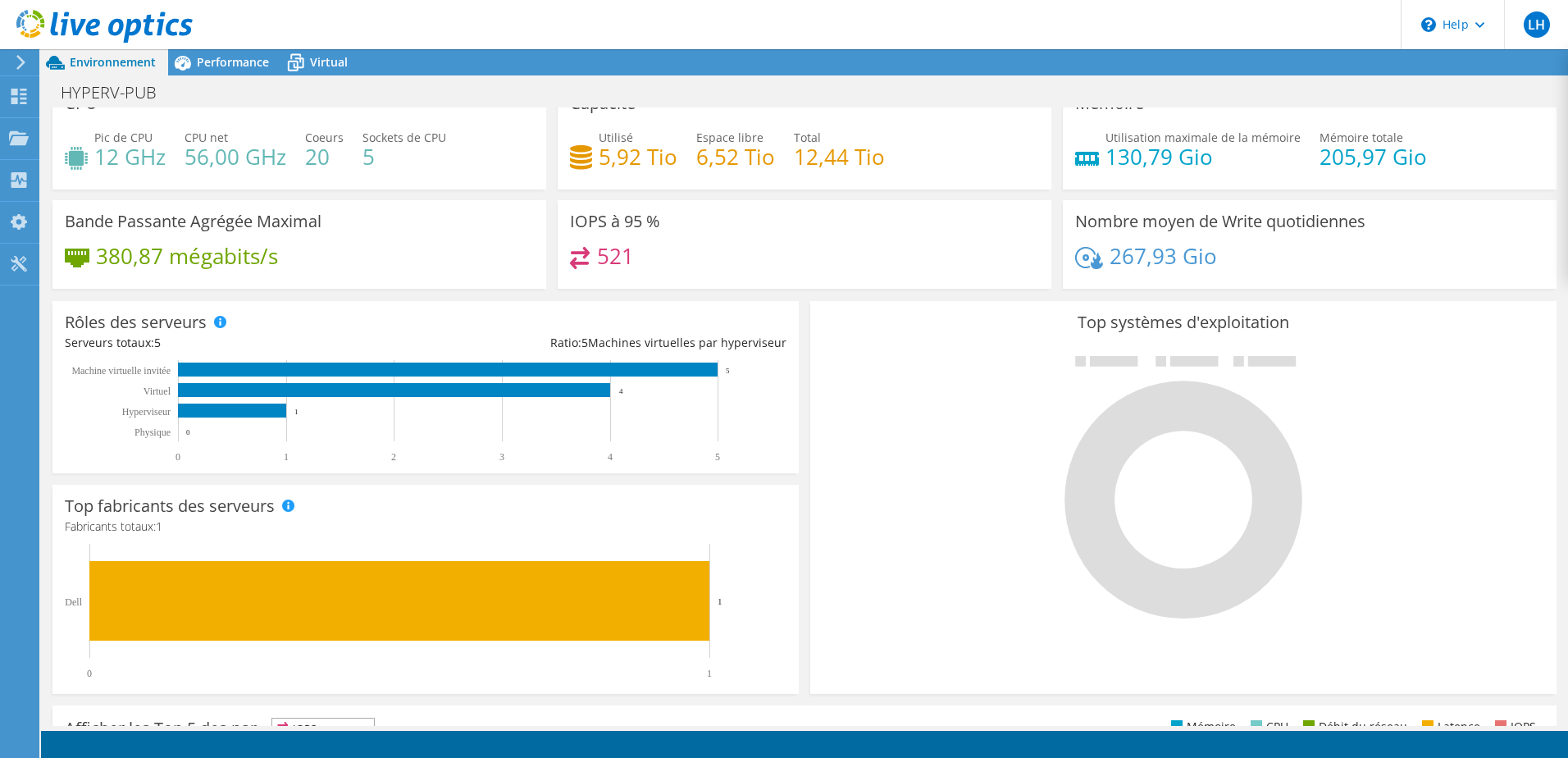
scroll to position [0, 0]
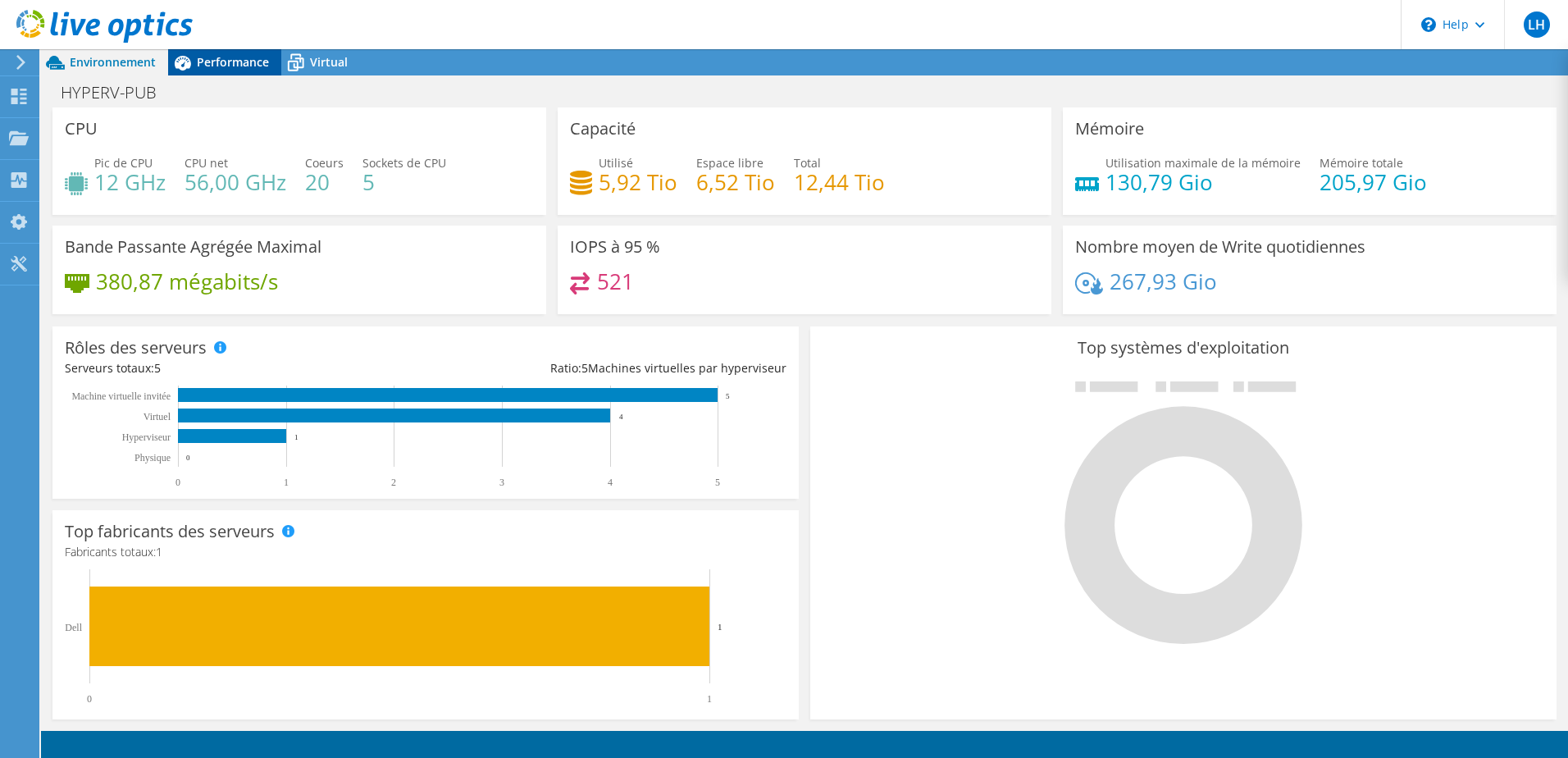
click at [233, 58] on span "Performance" at bounding box center [233, 62] width 72 height 16
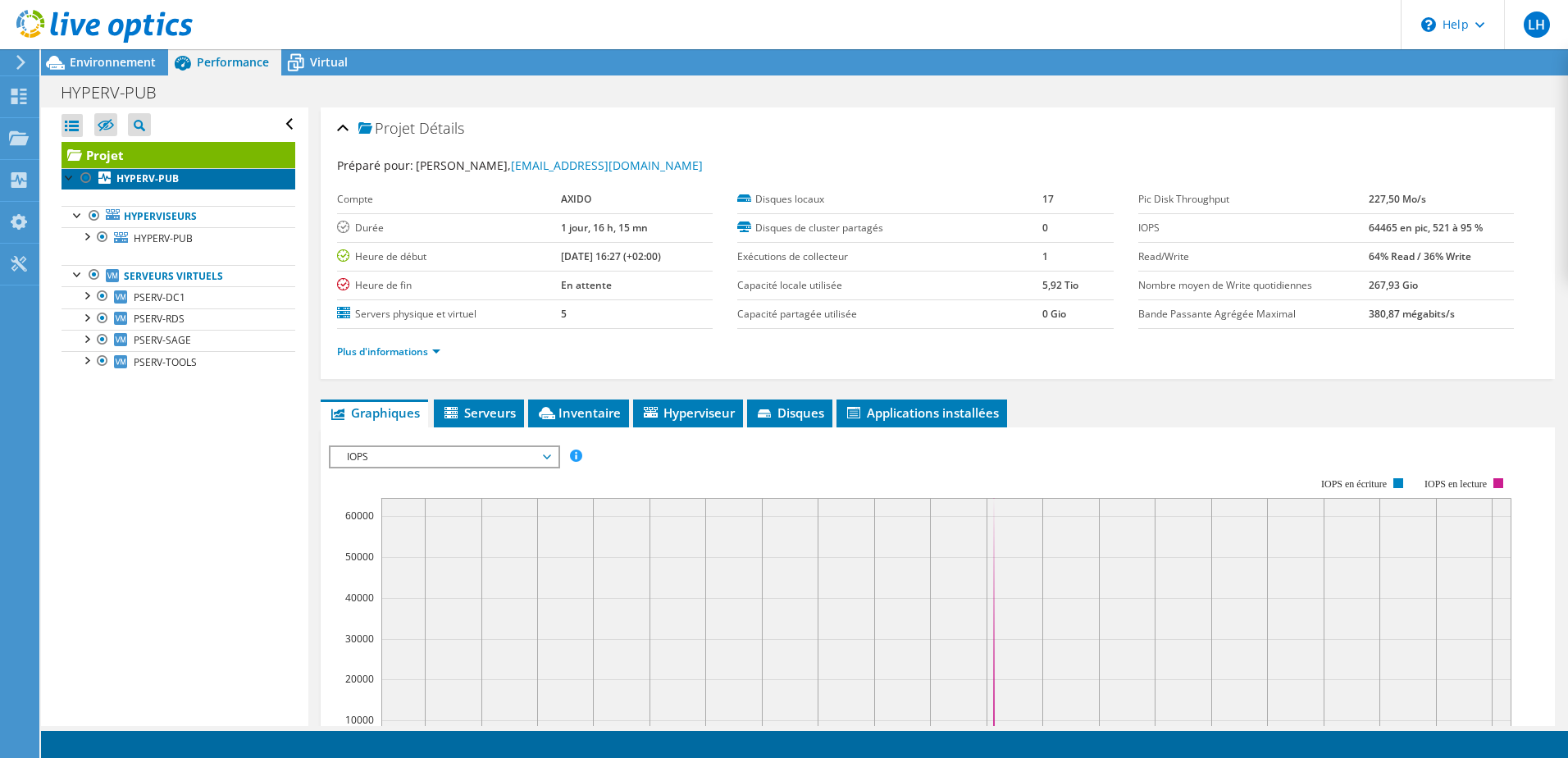
drag, startPoint x: 124, startPoint y: 178, endPoint x: 110, endPoint y: 172, distance: 15.2
click at [108, 172] on icon at bounding box center [104, 177] width 13 height 13
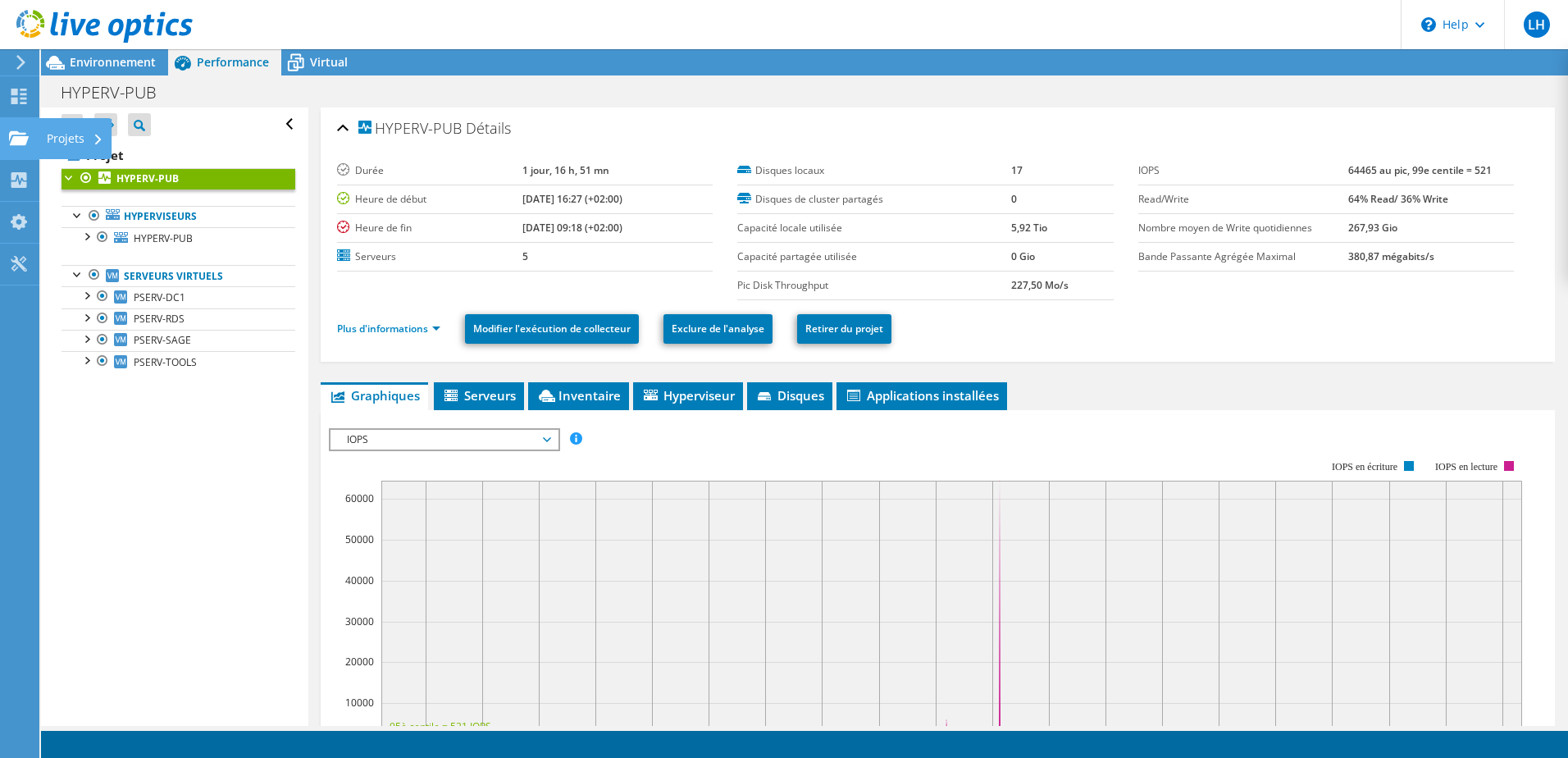
click at [27, 133] on icon at bounding box center [19, 138] width 19 height 16
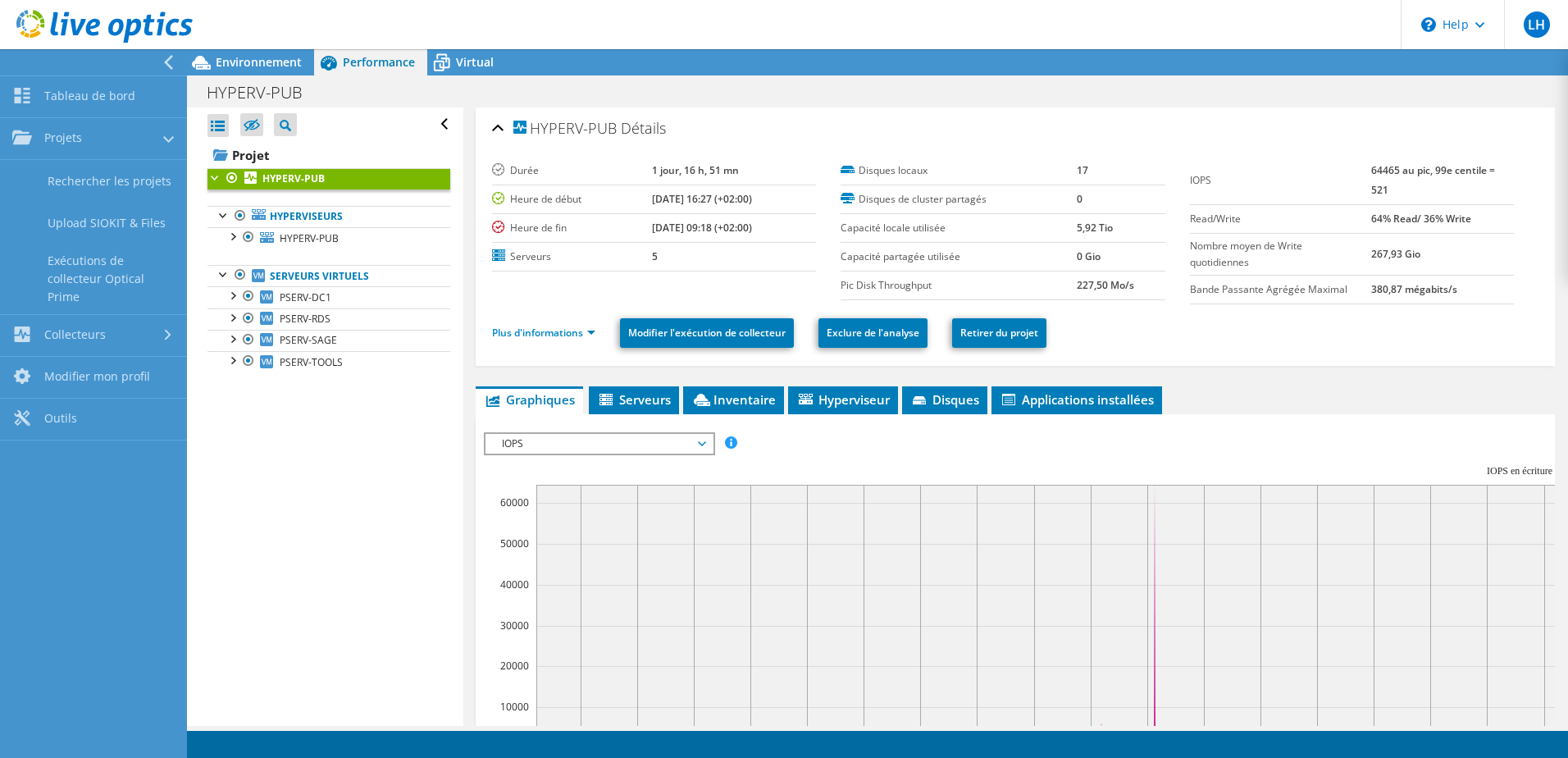
click at [348, 521] on div "Ouvrir tout Fermer tout Masquer les nœuds exclus Filtre de l'arborescence des p…" at bounding box center [324, 416] width 276 height 619
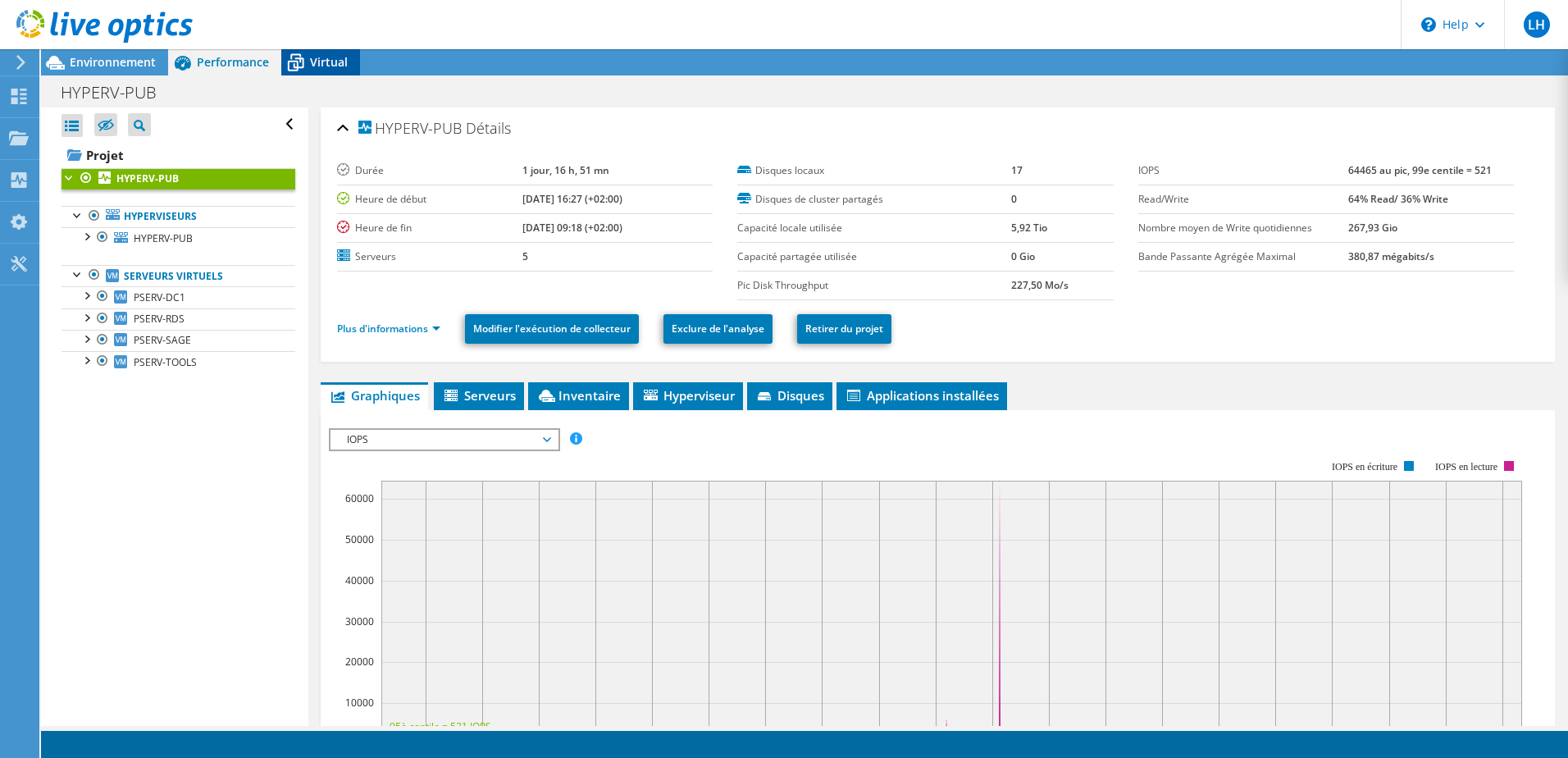
click at [310, 55] on span "Virtual" at bounding box center [328, 62] width 38 height 16
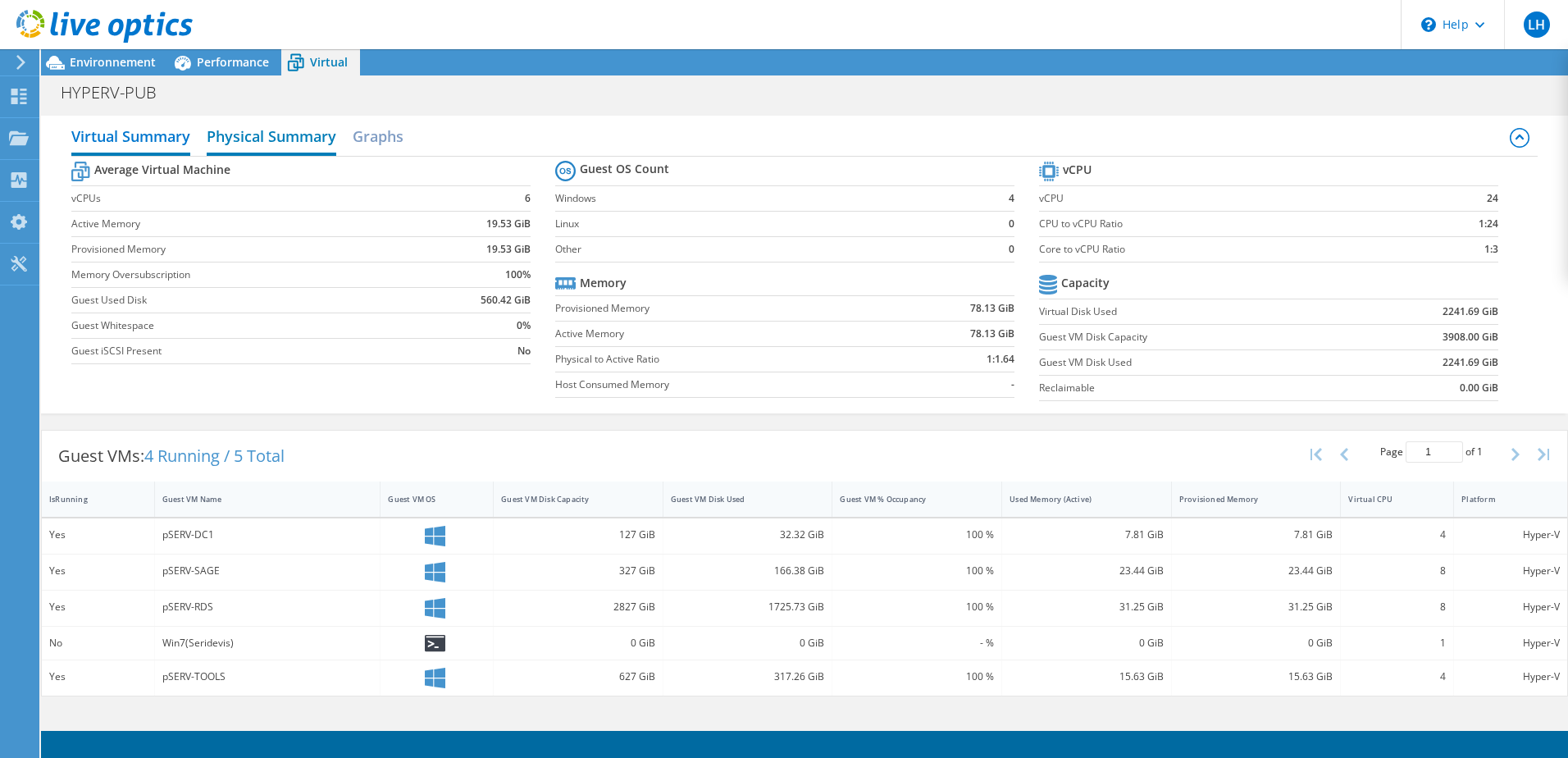
click at [307, 133] on h2 "Physical Summary" at bounding box center [271, 137] width 130 height 36
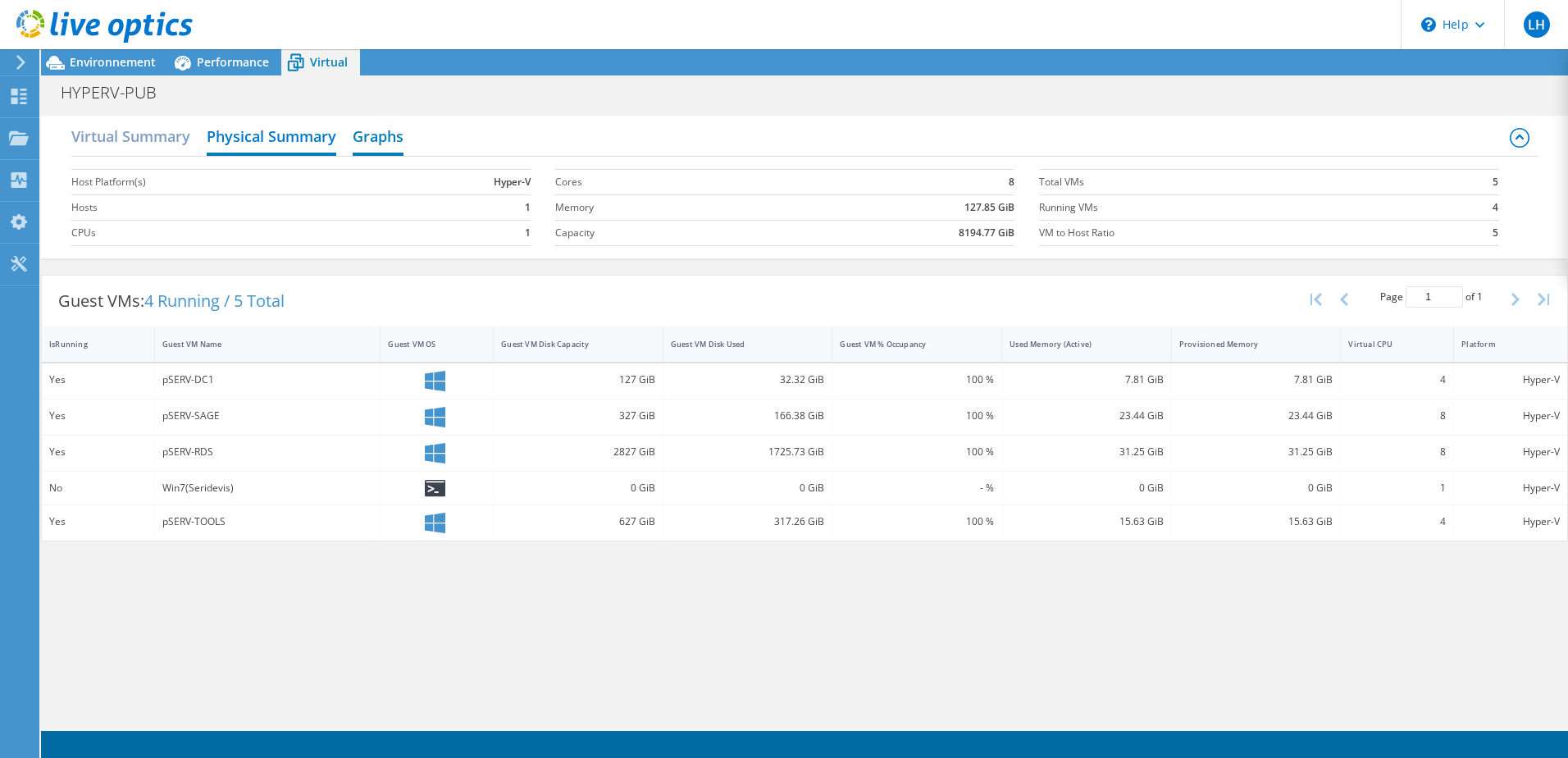
click at [369, 133] on h2 "Graphs" at bounding box center [378, 137] width 51 height 36
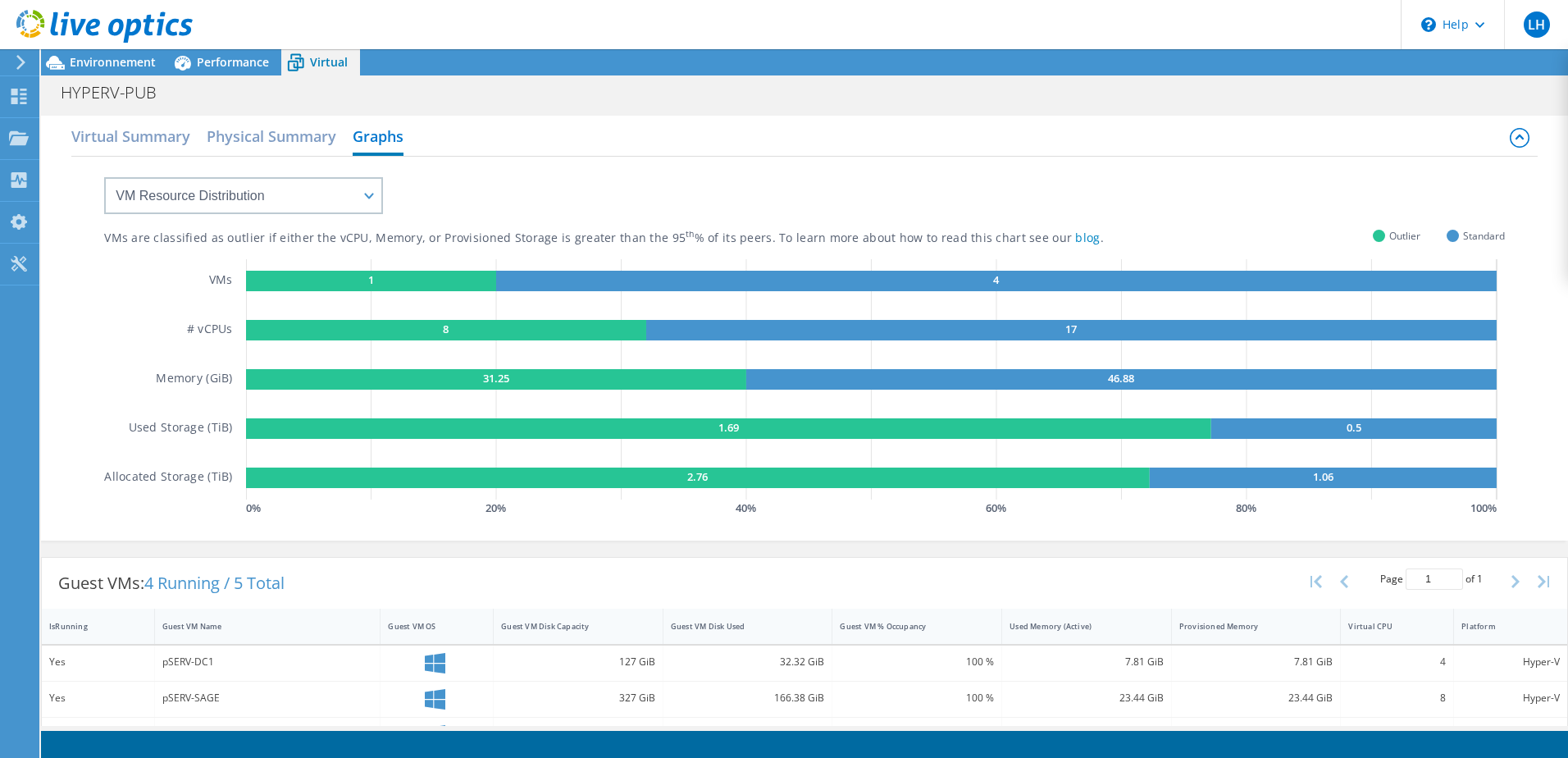
scroll to position [328, 0]
click at [863, 437] on rect at bounding box center [728, 429] width 965 height 20
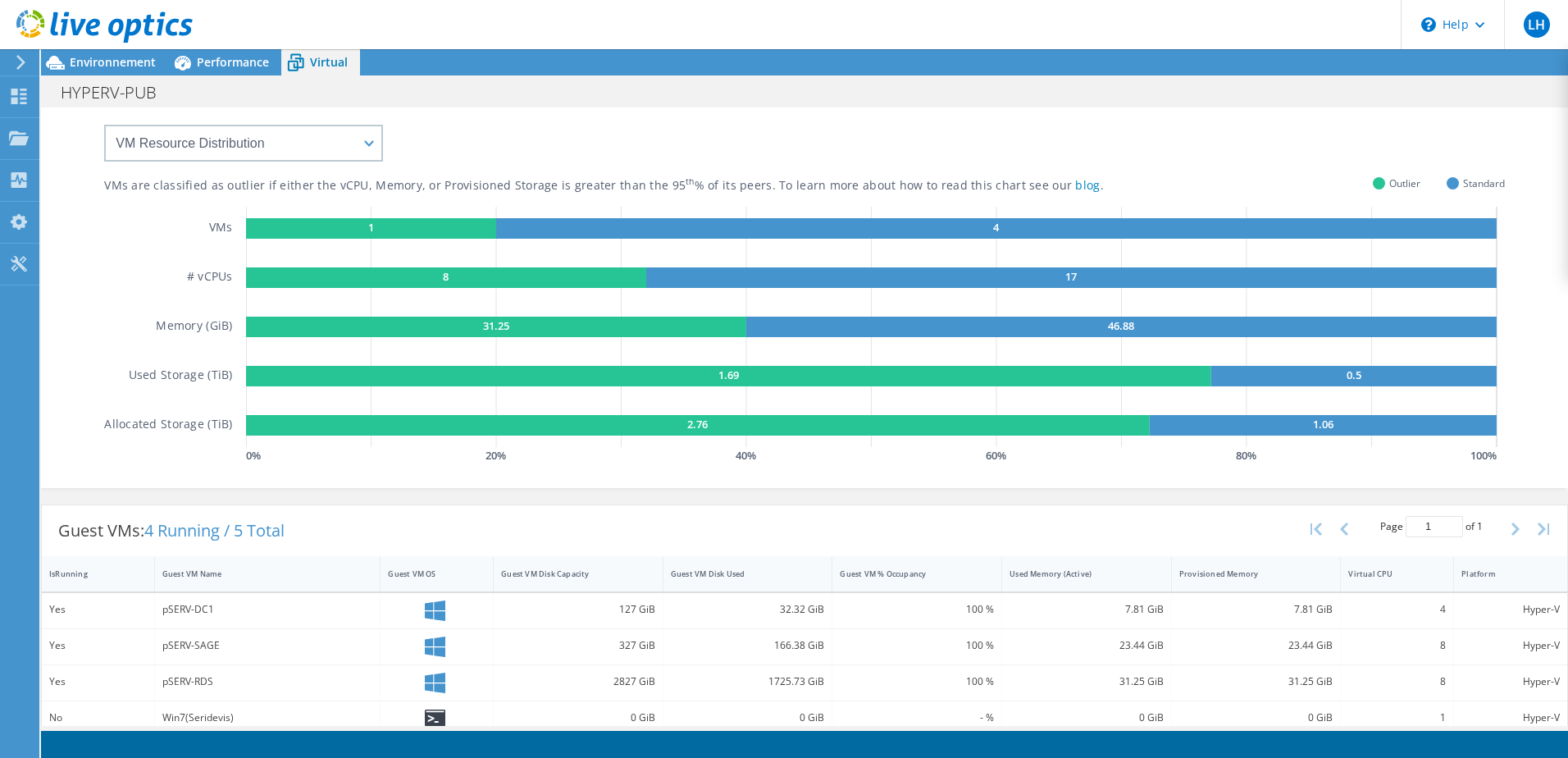
scroll to position [0, 0]
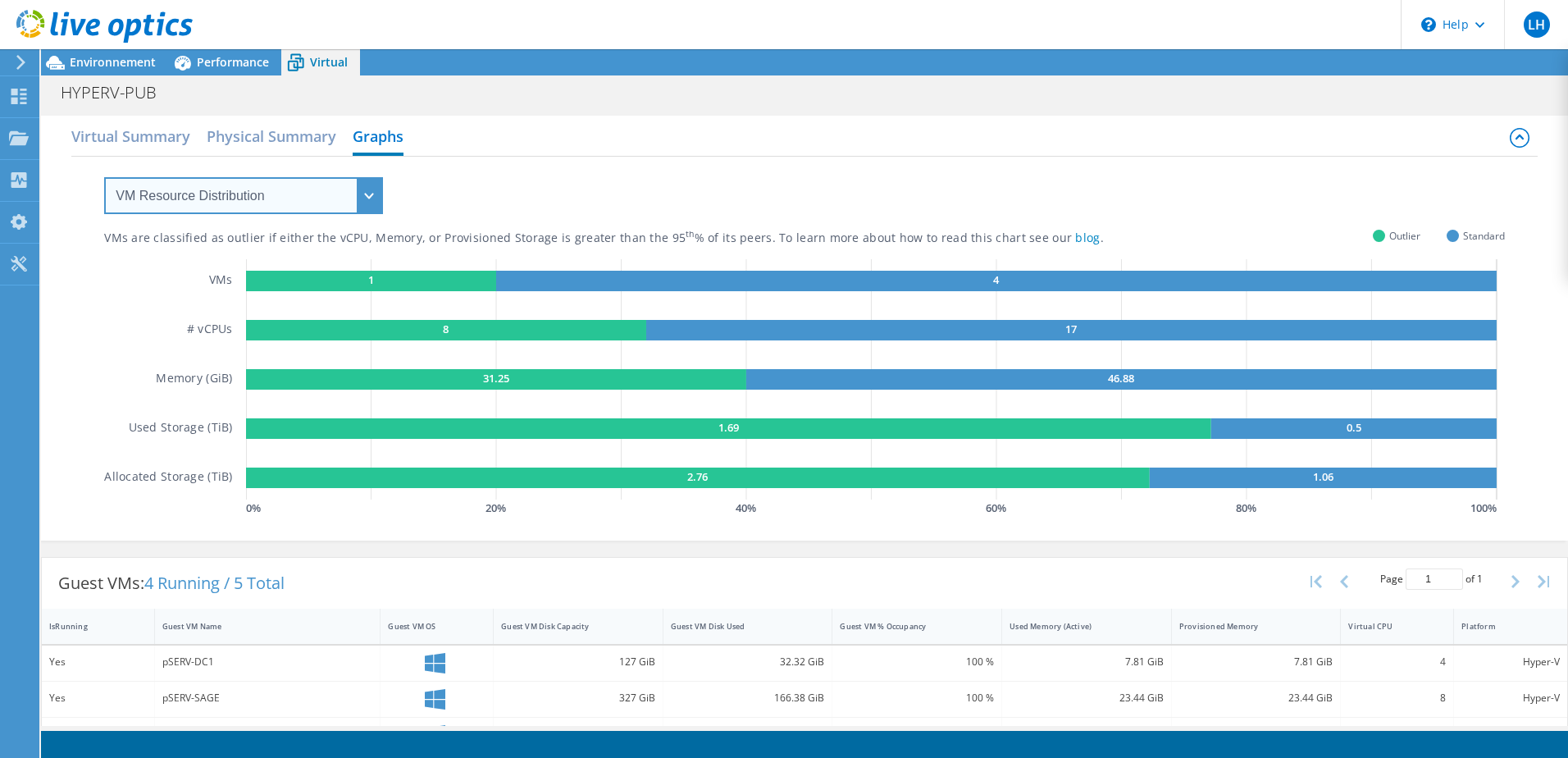
click at [363, 194] on select "VM Resource Distribution Provisioning Contrast Over Provisioning" at bounding box center [243, 196] width 279 height 37
click at [104, 177] on select "VM Resource Distribution Provisioning Contrast Over Provisioning" at bounding box center [243, 196] width 279 height 37
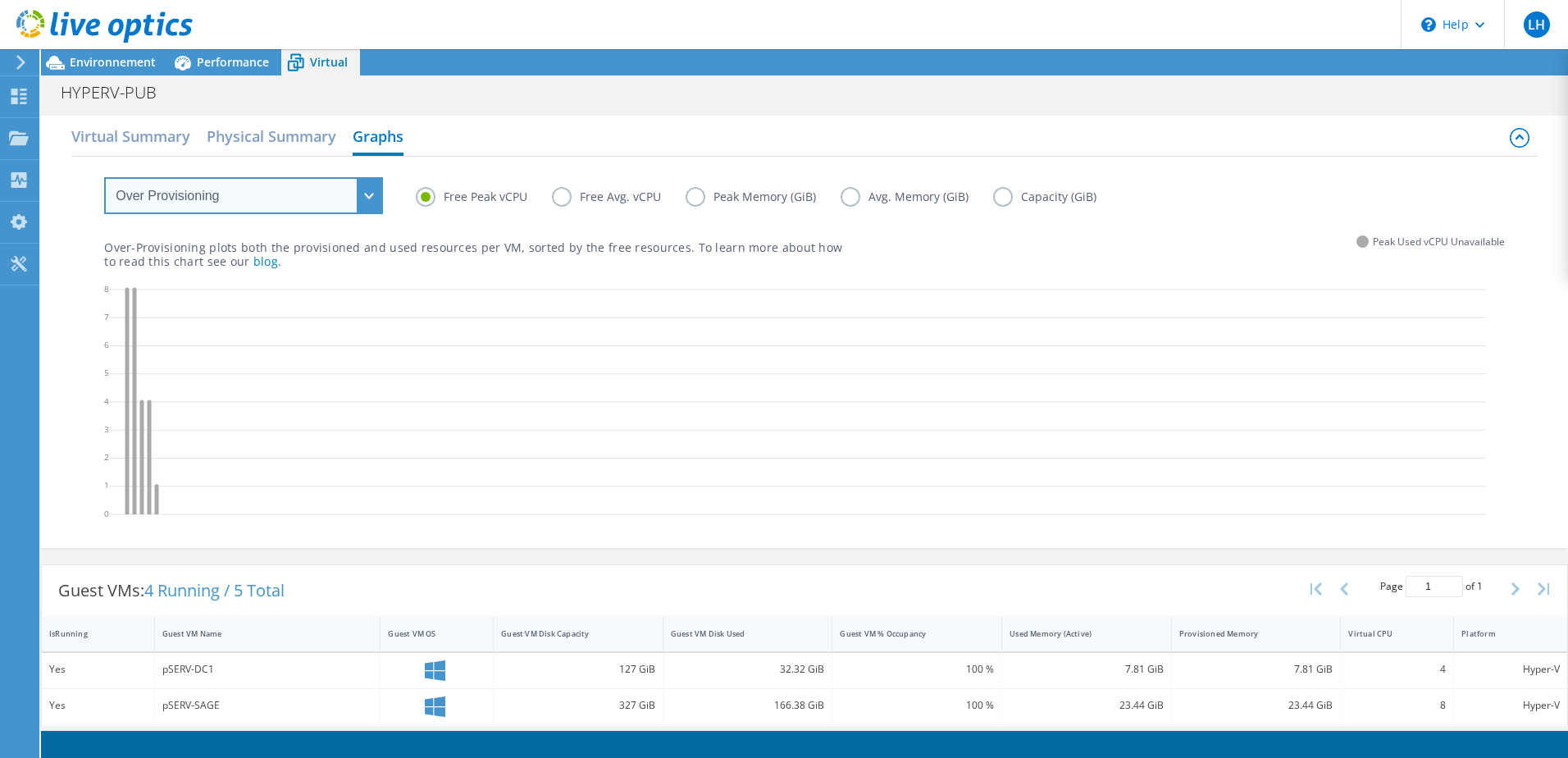
click at [366, 193] on select "VM Resource Distribution Provisioning Contrast Over Provisioning" at bounding box center [243, 196] width 279 height 37
select select "Provisioning Contrast"
click at [104, 177] on select "VM Resource Distribution Provisioning Contrast Over Provisioning" at bounding box center [243, 196] width 279 height 37
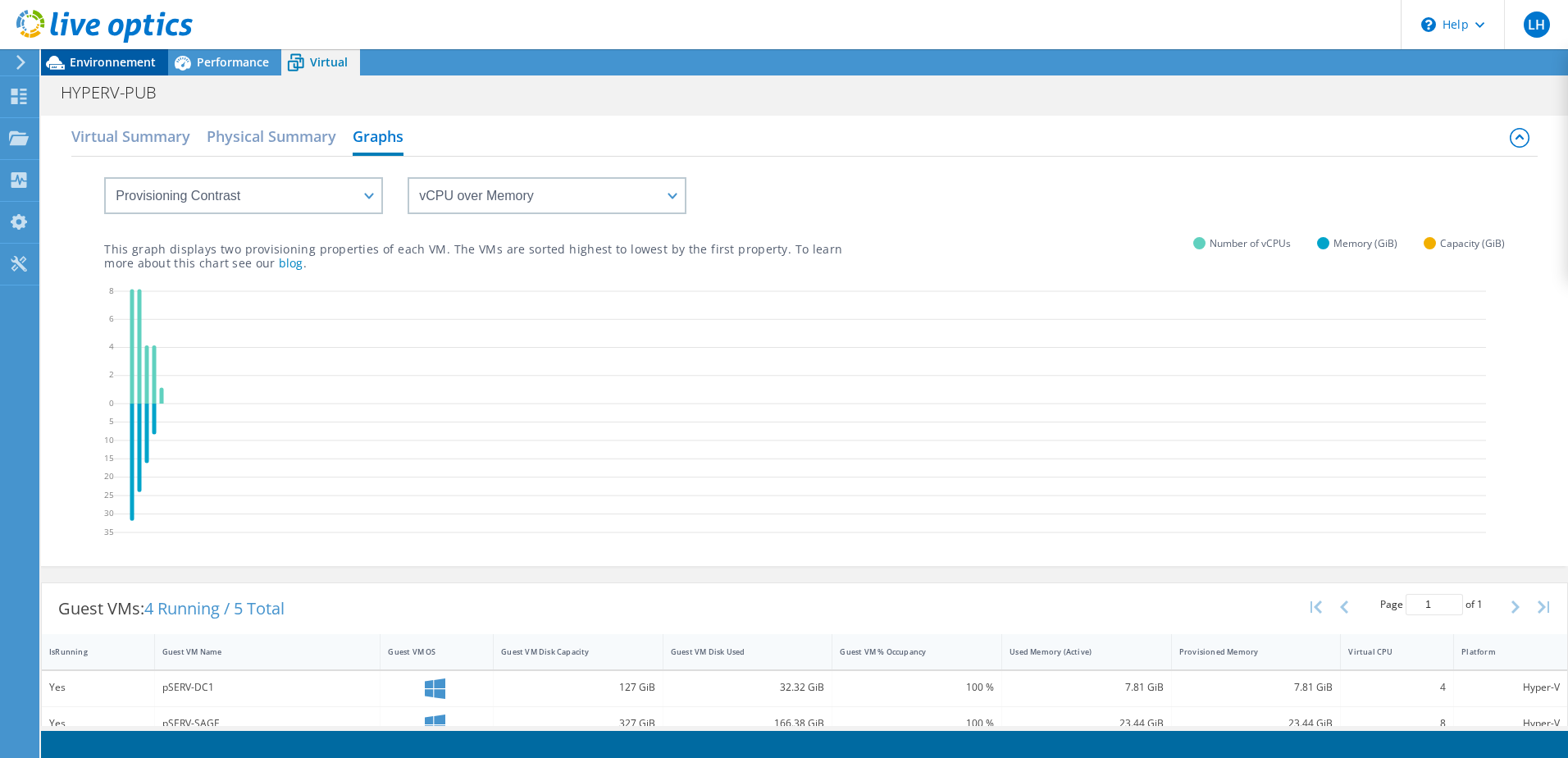
click at [94, 57] on span "Environnement" at bounding box center [113, 62] width 86 height 16
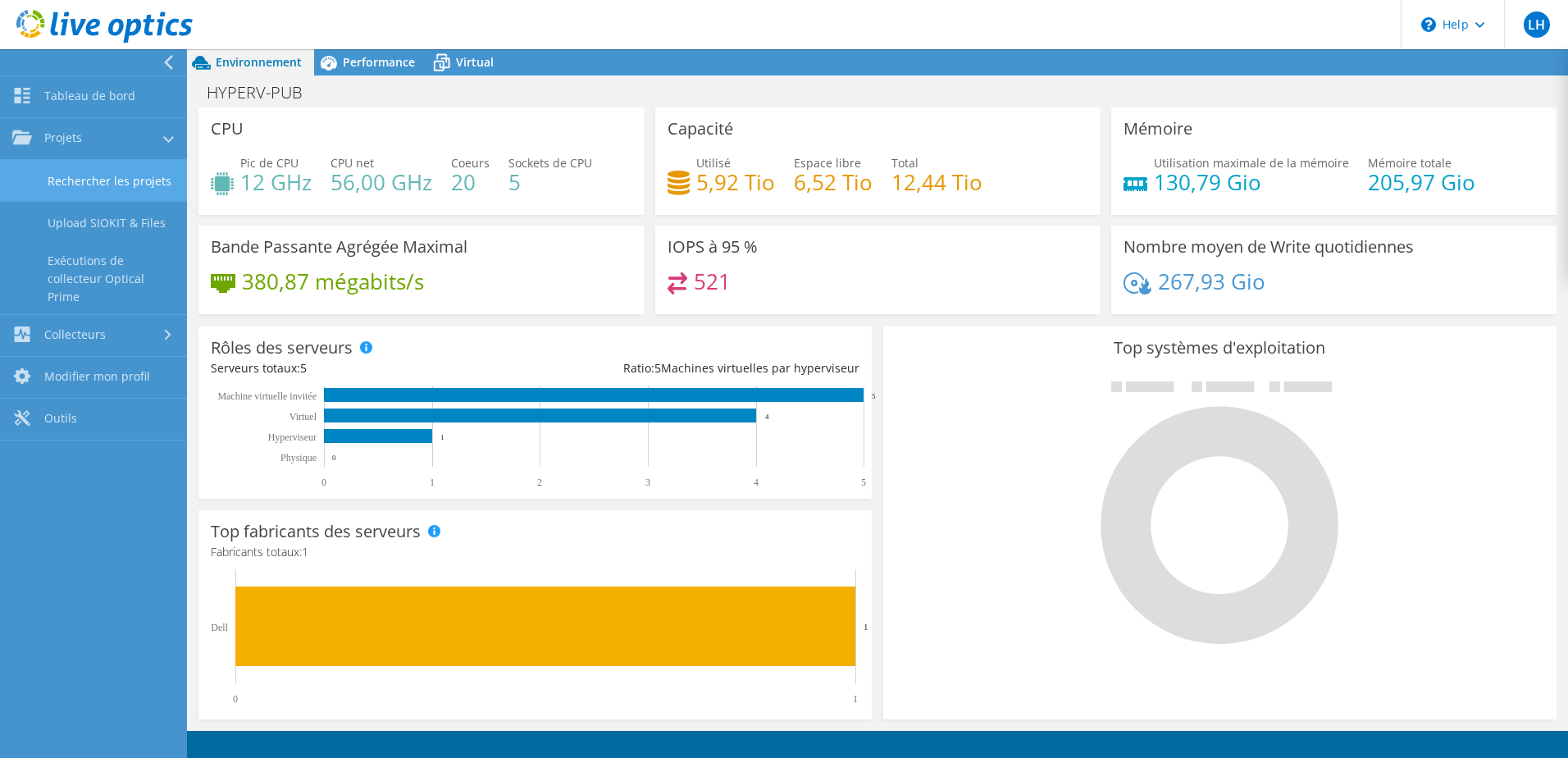
click at [78, 181] on link "Rechercher les projets" at bounding box center [93, 180] width 187 height 42
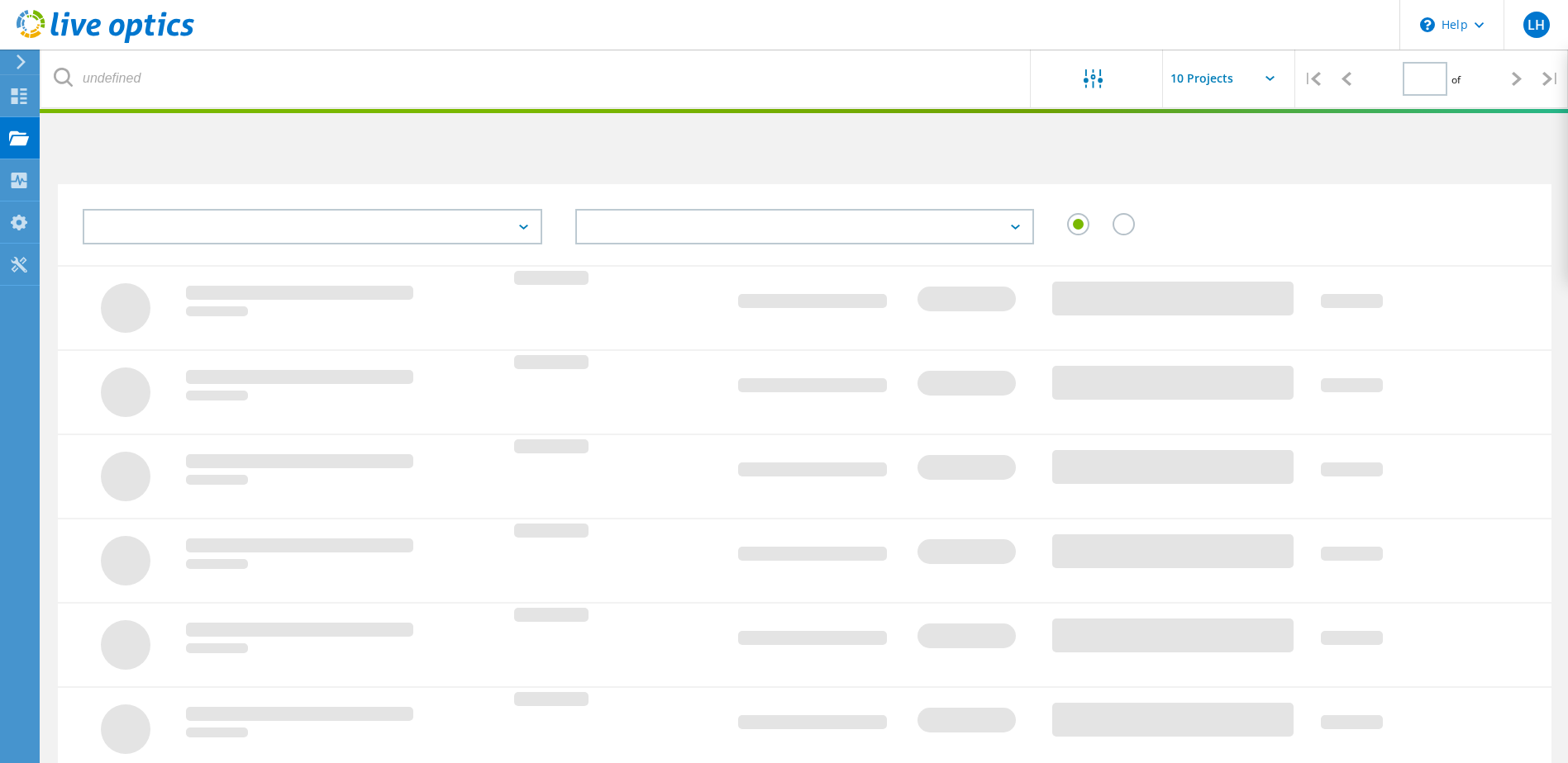
type input "1"
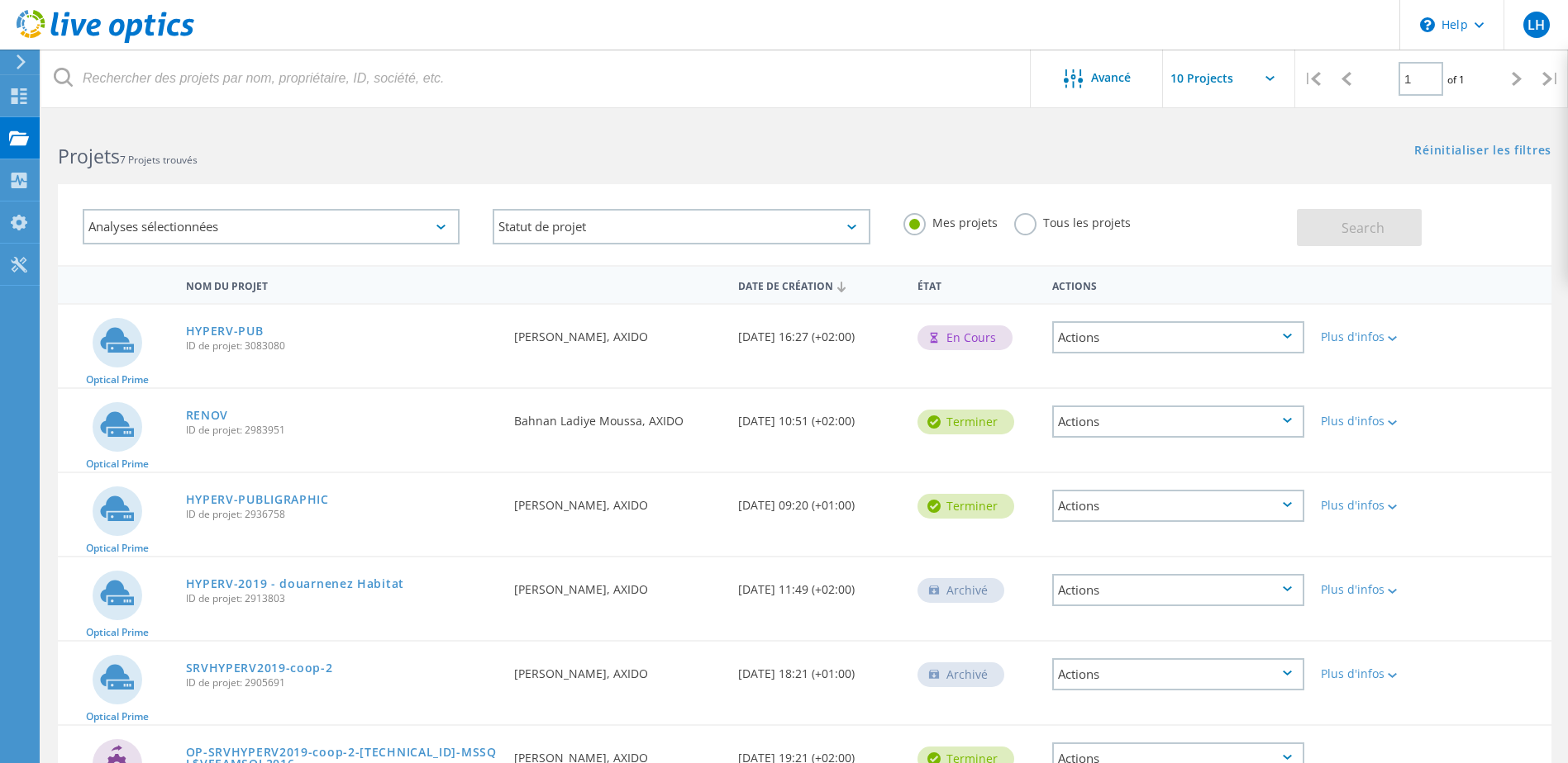
click at [1139, 331] on div "Actions" at bounding box center [1177, 337] width 252 height 32
click at [1531, 340] on div "Optical Prime HYPERV-PUB ID de projet: 3083080 Demandé par [PERSON_NAME], AXIDO…" at bounding box center [805, 346] width 1493 height 82
click at [244, 497] on link "HYPERV-PUBLIGRAPHIC" at bounding box center [257, 500] width 143 height 12
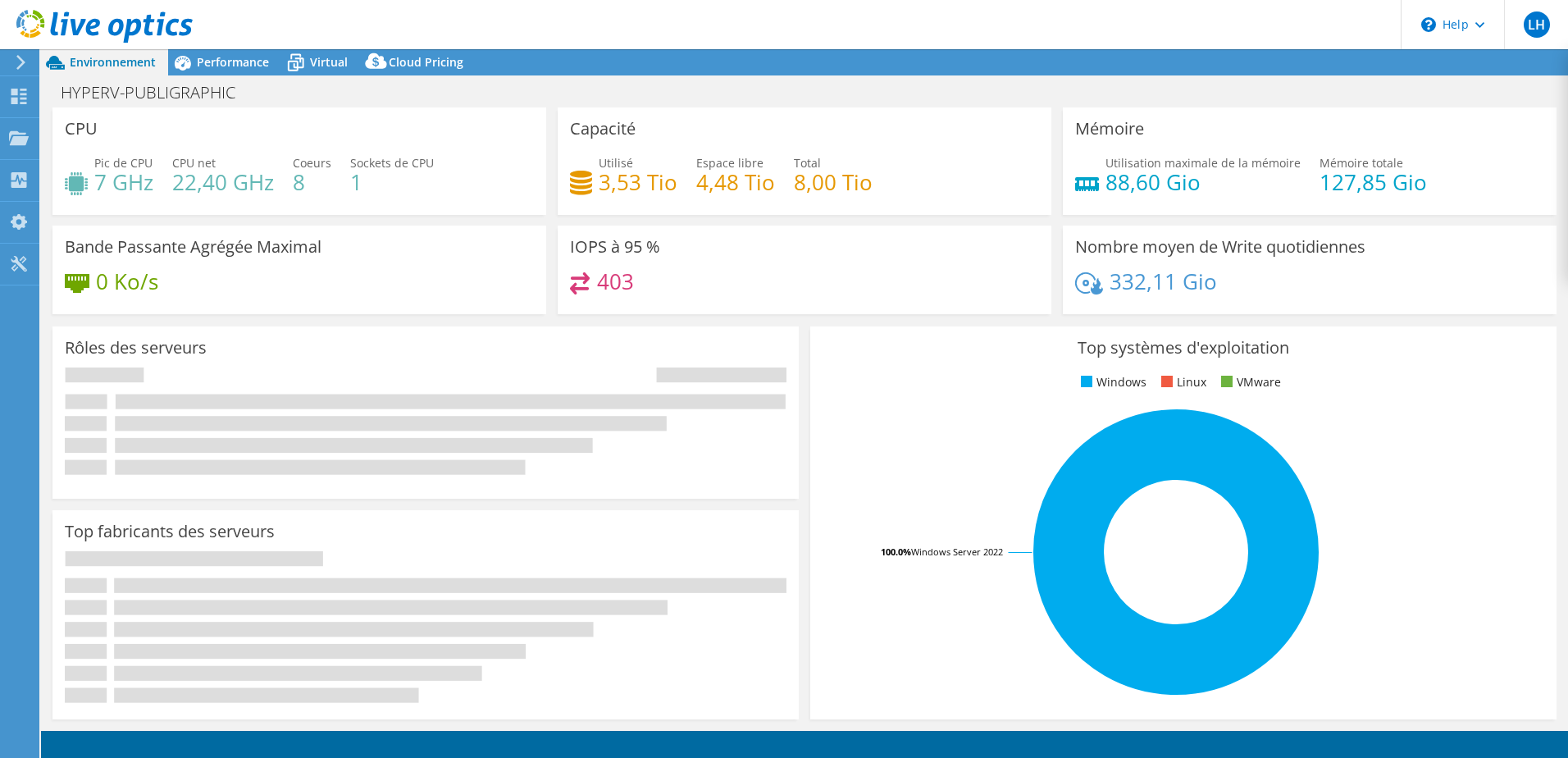
select select "USD"
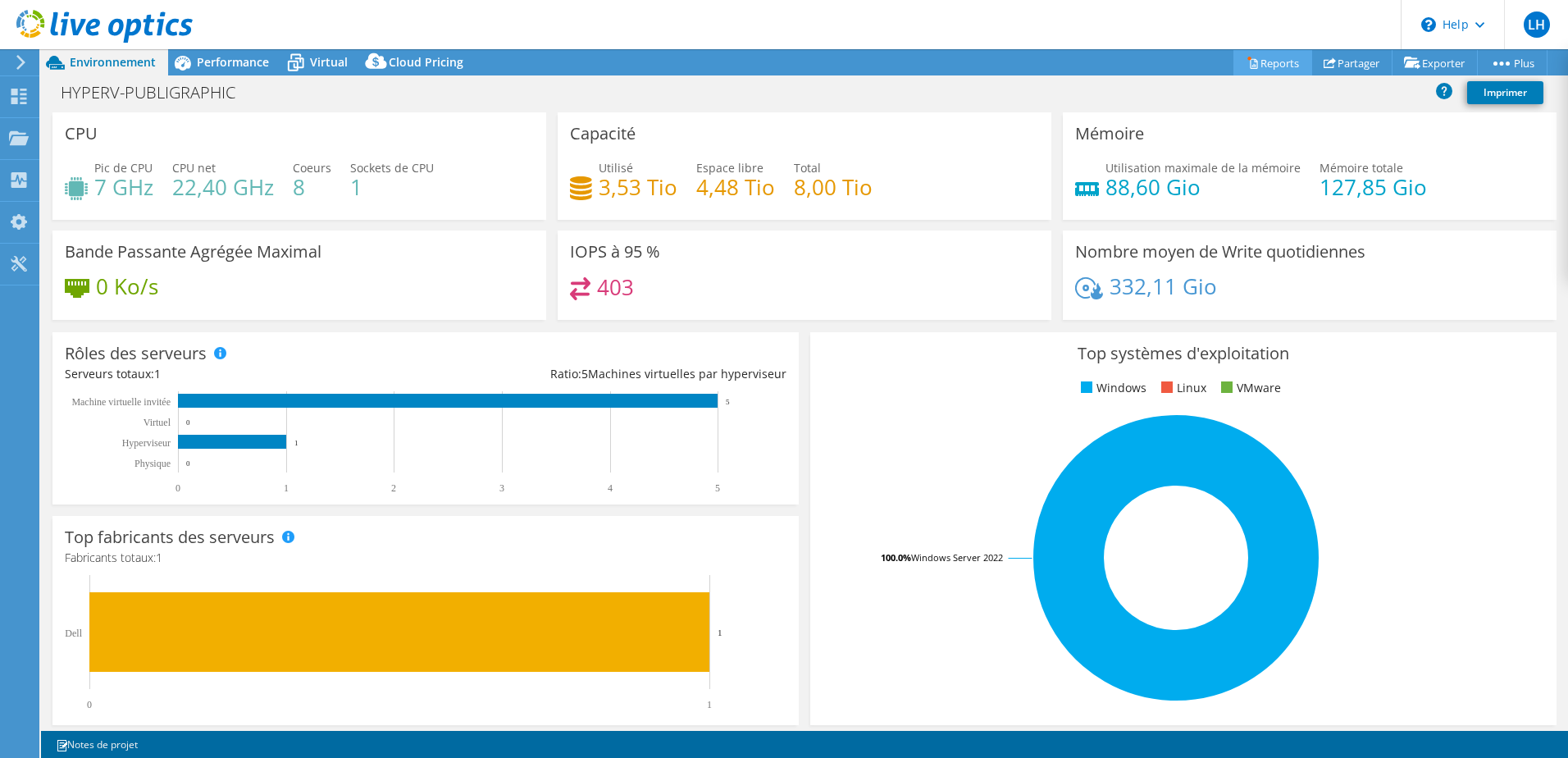
click at [1254, 59] on link "Reports" at bounding box center [1273, 62] width 79 height 25
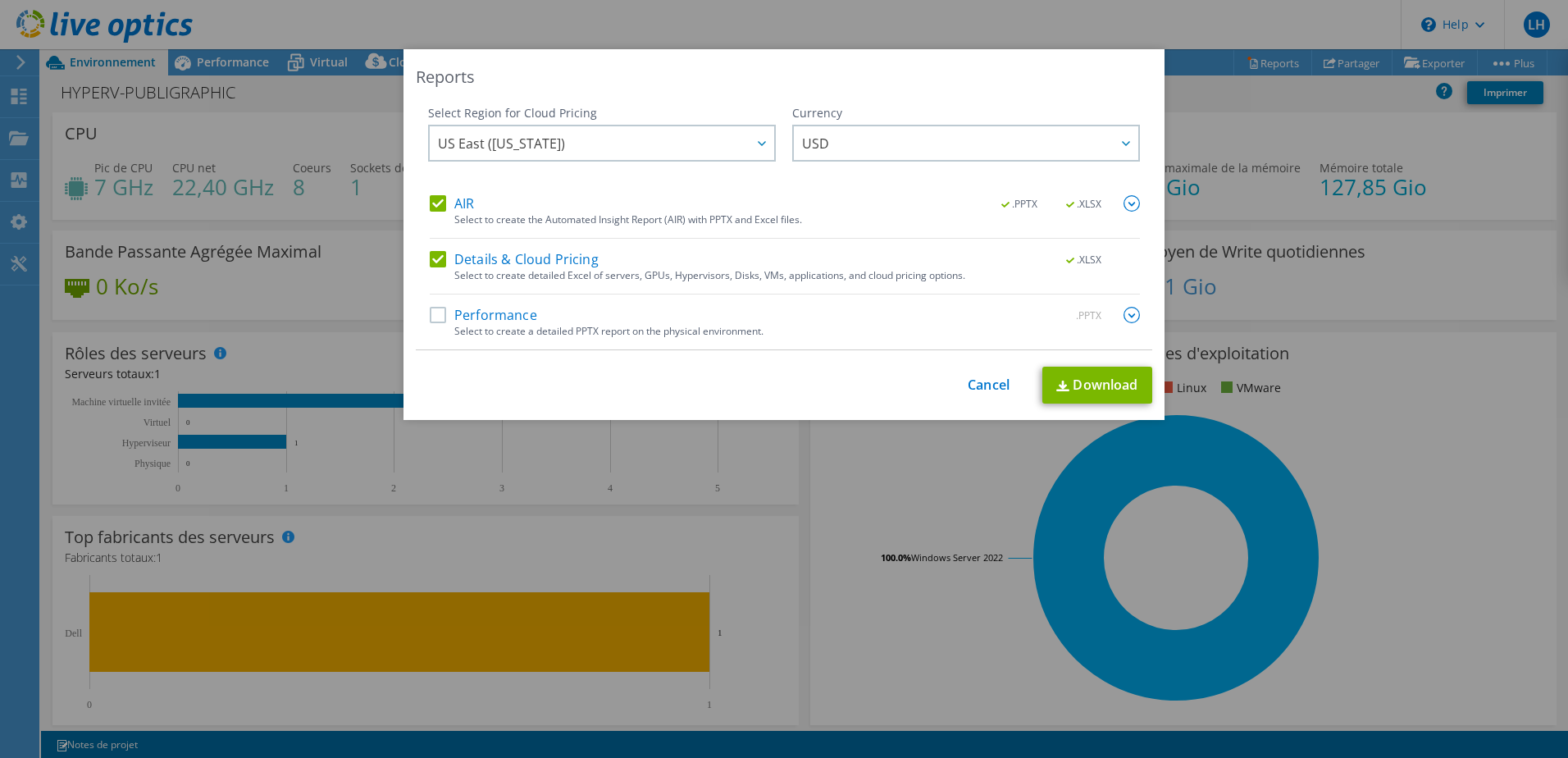
click at [430, 310] on label "Performance" at bounding box center [483, 315] width 107 height 17
click at [0, 0] on input "Performance" at bounding box center [0, 0] width 0 height 0
click at [432, 256] on label "Details & Cloud Pricing" at bounding box center [513, 259] width 168 height 17
click at [0, 0] on input "Details & Cloud Pricing" at bounding box center [0, 0] width 0 height 0
click at [434, 313] on label "Performance" at bounding box center [483, 315] width 107 height 17
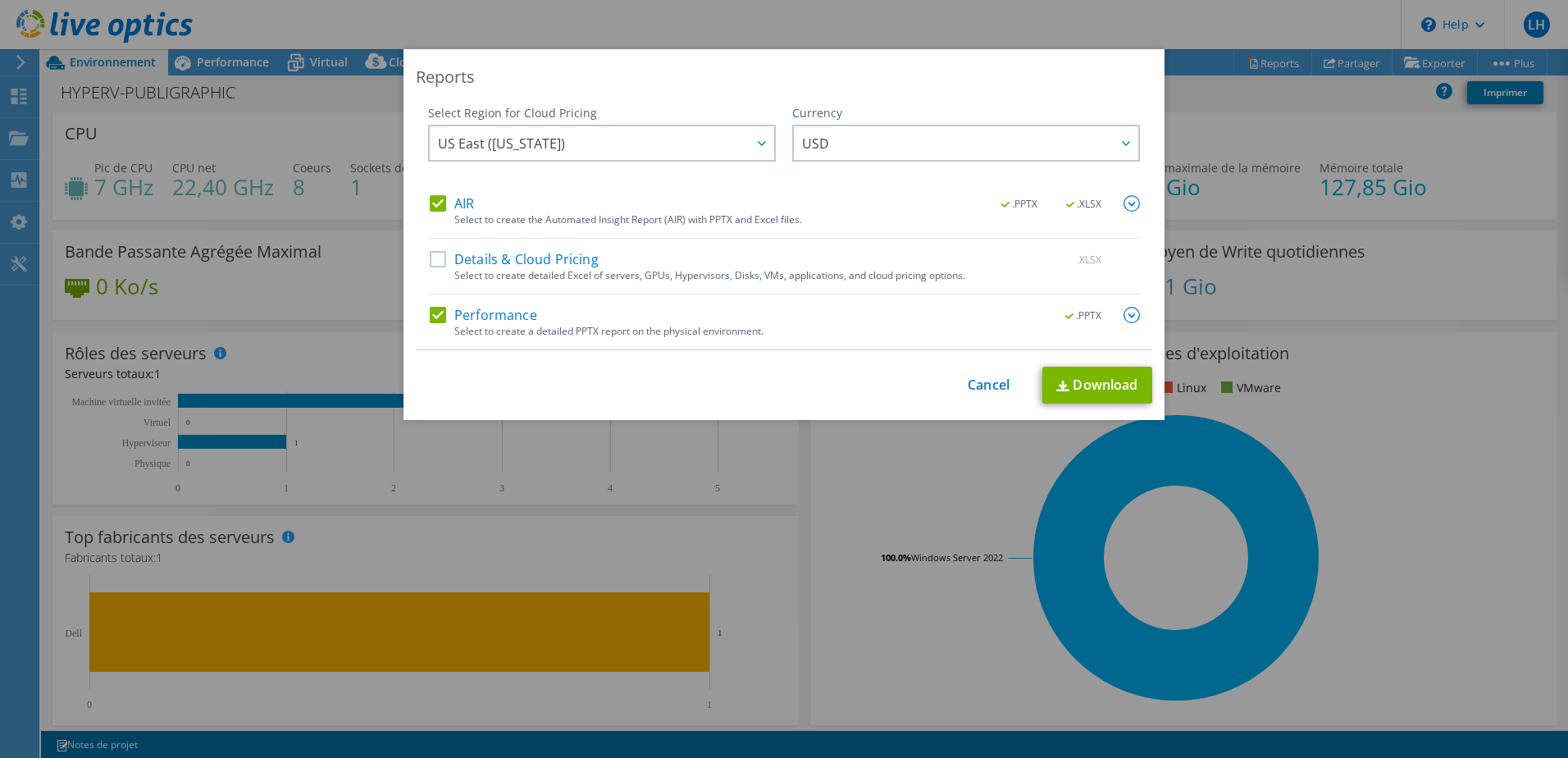
click at [0, 0] on input "Performance" at bounding box center [0, 0] width 0 height 0
click at [429, 257] on label "Details & Cloud Pricing" at bounding box center [513, 259] width 168 height 17
click at [0, 0] on input "Details & Cloud Pricing" at bounding box center [0, 0] width 0 height 0
click at [435, 314] on label "Performance" at bounding box center [483, 315] width 107 height 17
click at [0, 0] on input "Performance" at bounding box center [0, 0] width 0 height 0
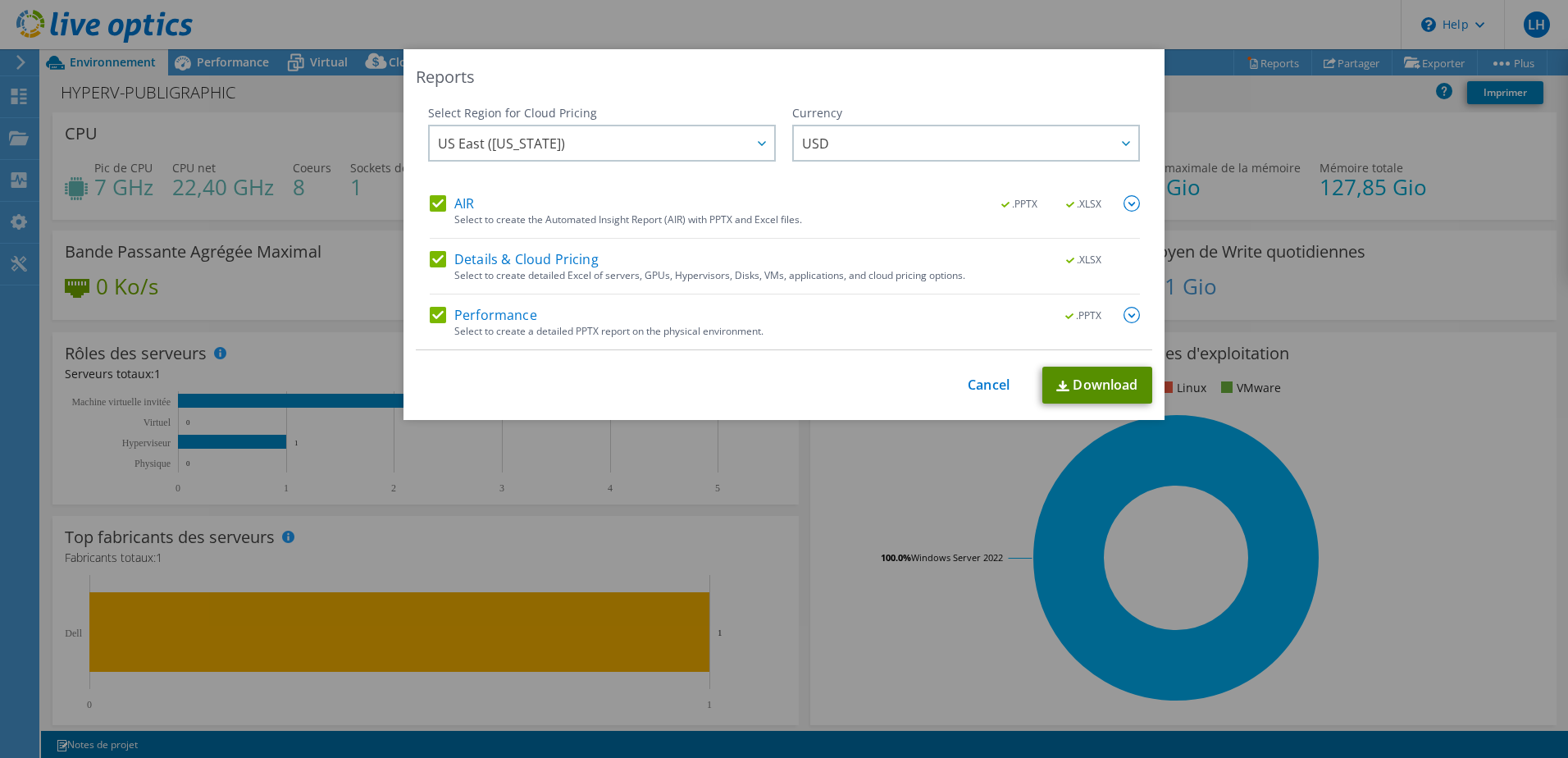
click at [1078, 380] on link "Download" at bounding box center [1097, 385] width 110 height 37
click at [990, 382] on link "Cancel" at bounding box center [989, 385] width 42 height 16
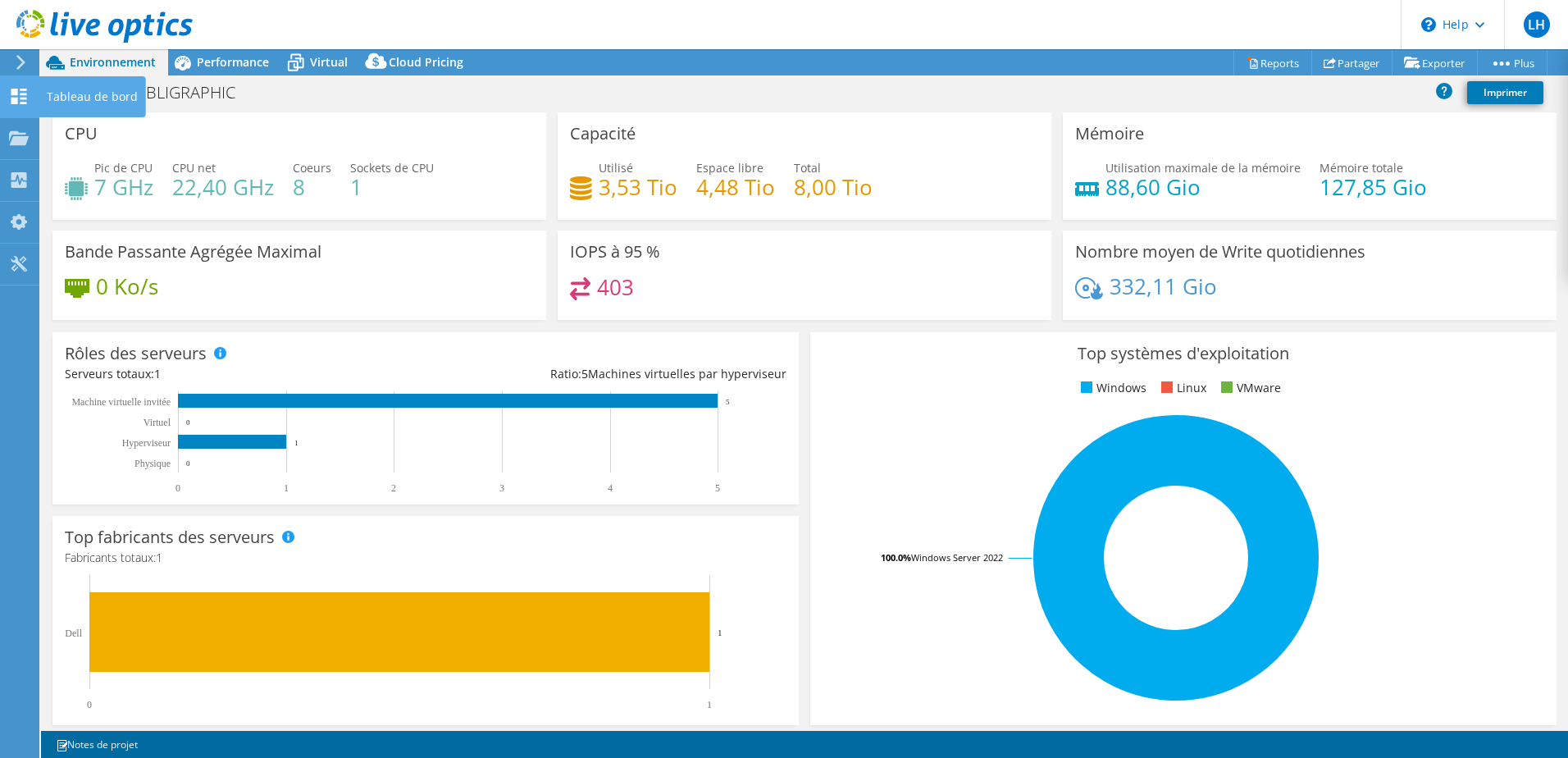
click at [59, 92] on div "Tableau de bord" at bounding box center [93, 96] width 107 height 41
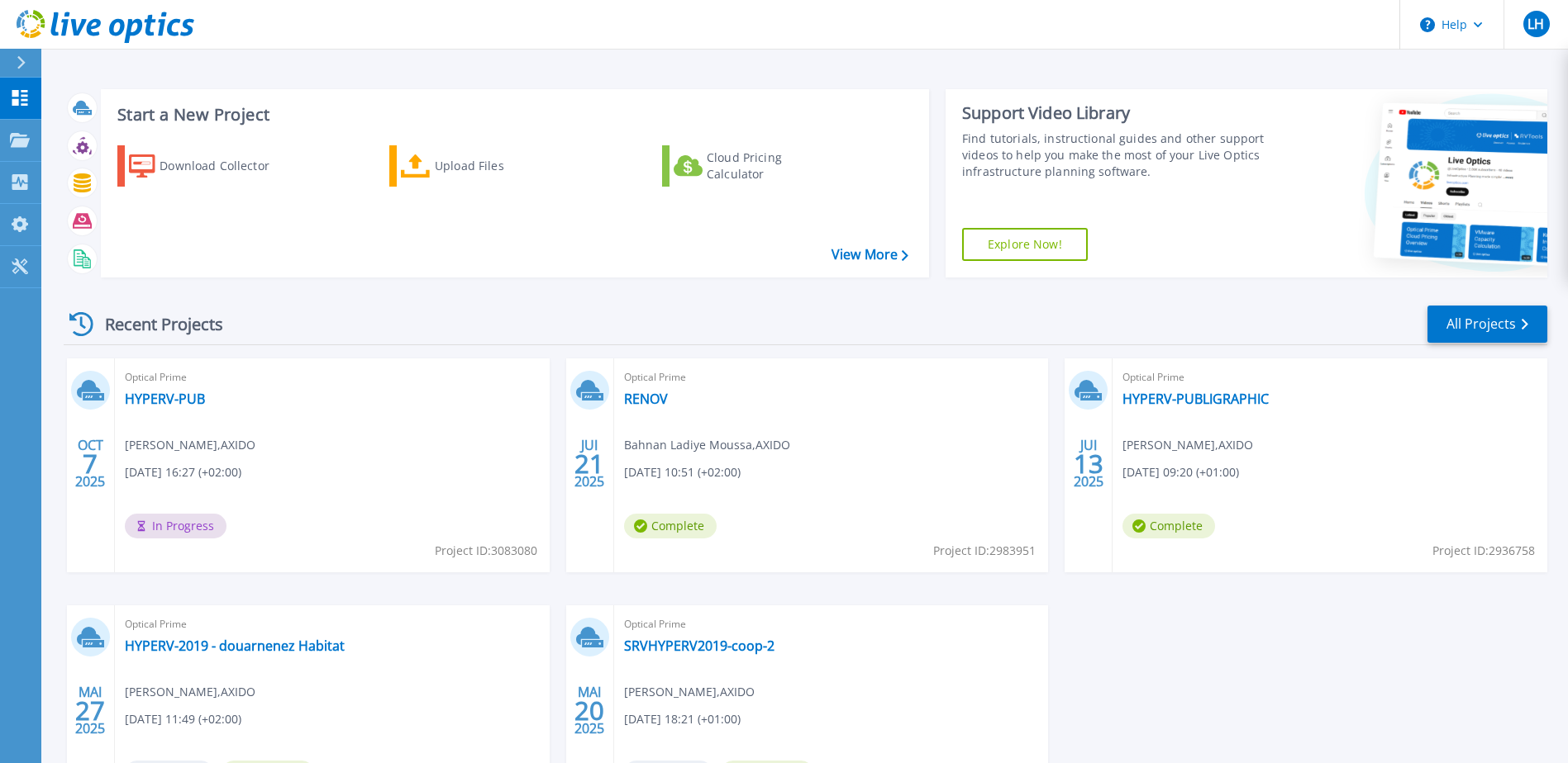
click at [182, 530] on span "In Progress" at bounding box center [176, 526] width 102 height 25
drag, startPoint x: 182, startPoint y: 530, endPoint x: 151, endPoint y: 399, distance: 134.6
click at [151, 399] on link "HYPERV-PUB" at bounding box center [165, 398] width 80 height 17
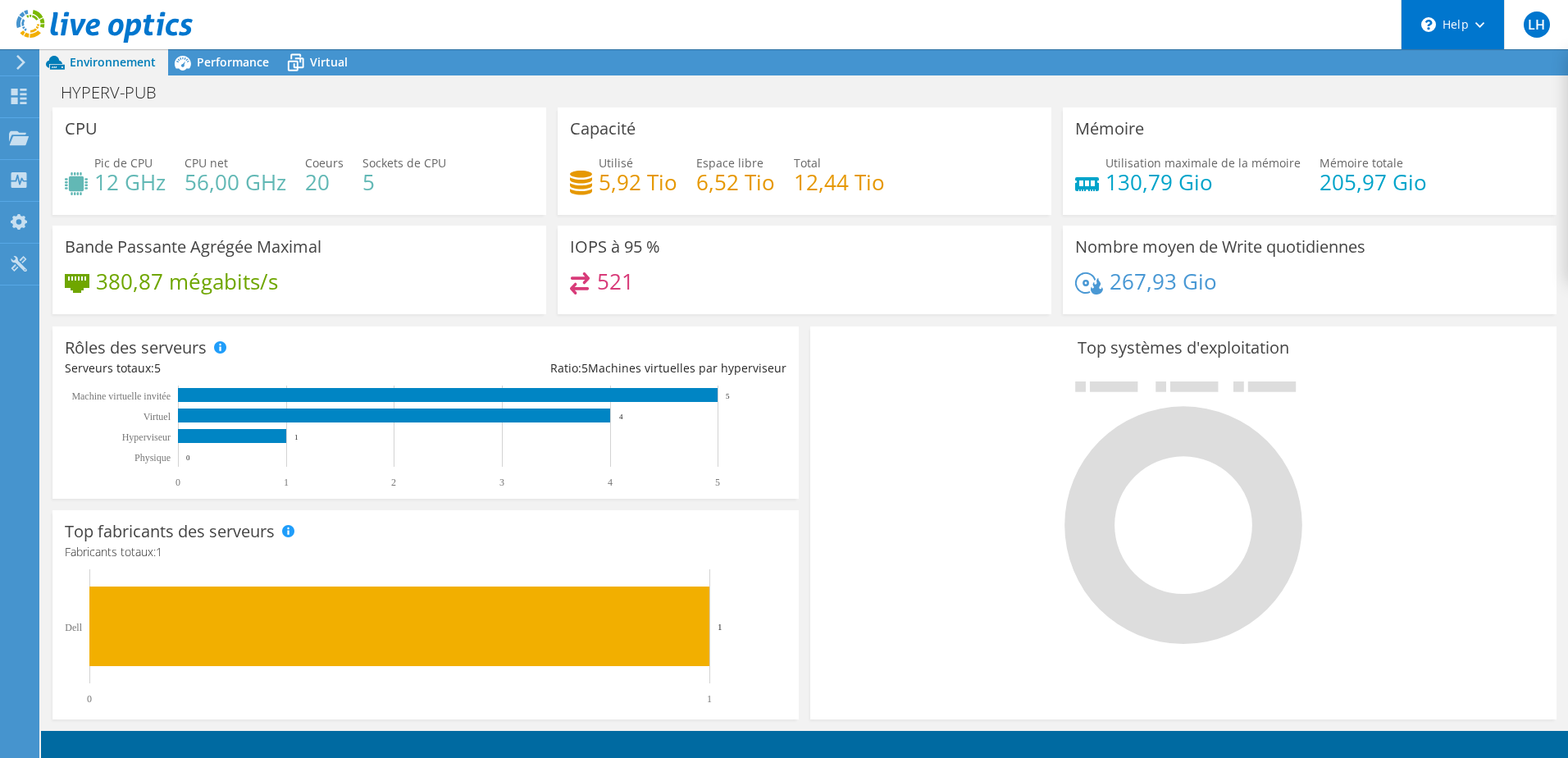
click at [1475, 22] on icon at bounding box center [1479, 25] width 9 height 6
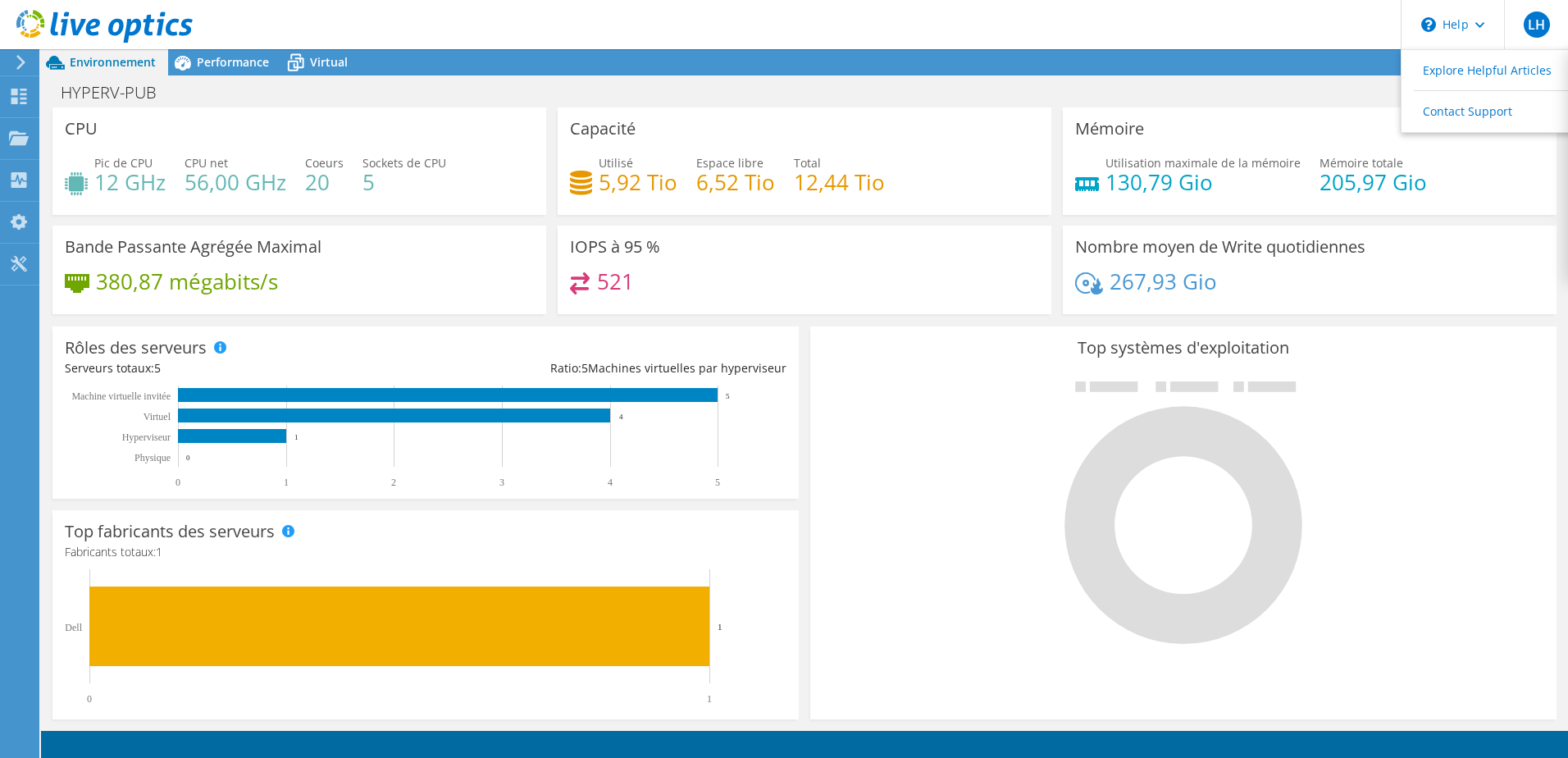
click at [983, 485] on div at bounding box center [1183, 512] width 722 height 277
click at [894, 476] on div at bounding box center [1183, 512] width 722 height 277
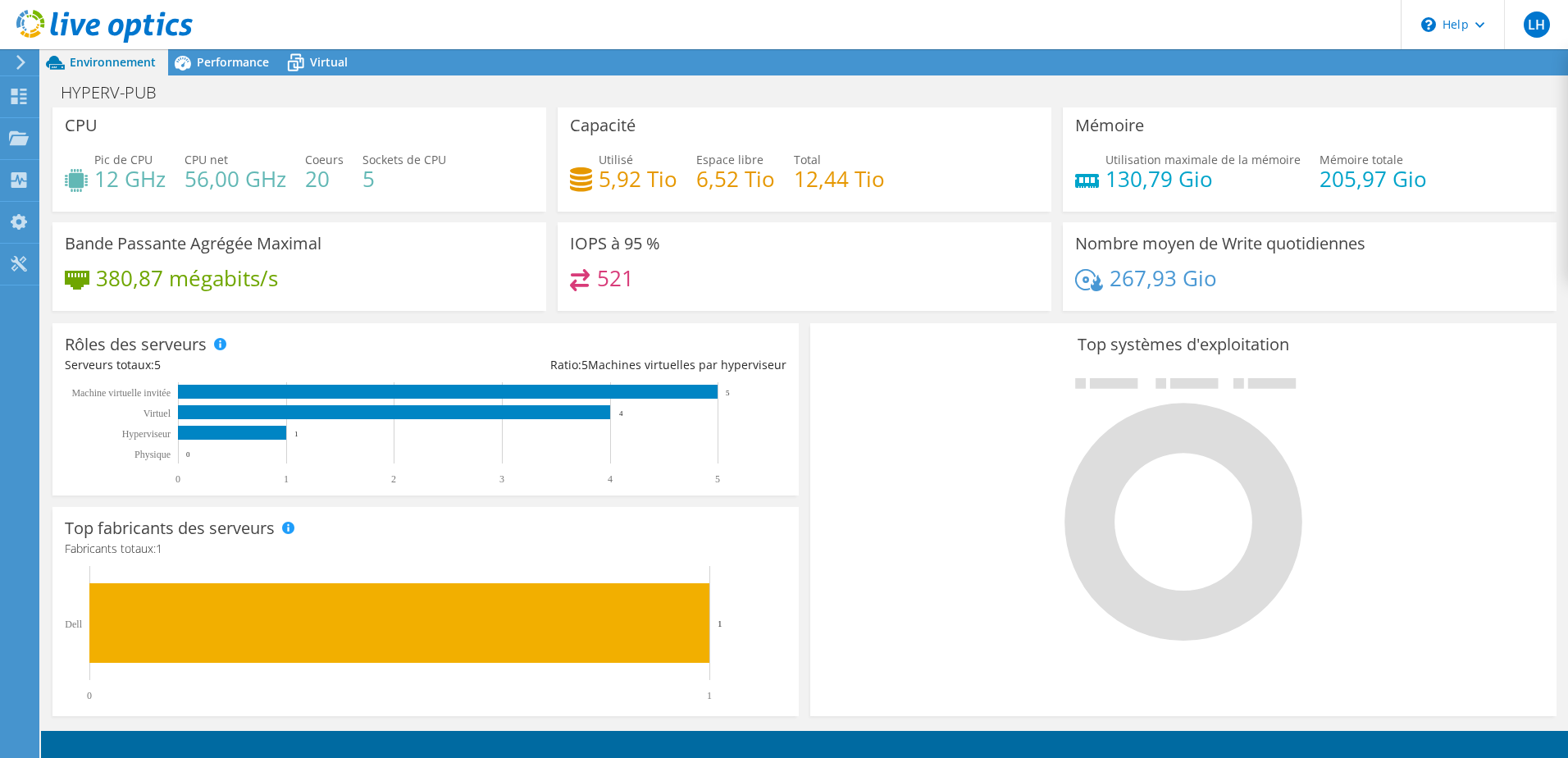
scroll to position [0, 0]
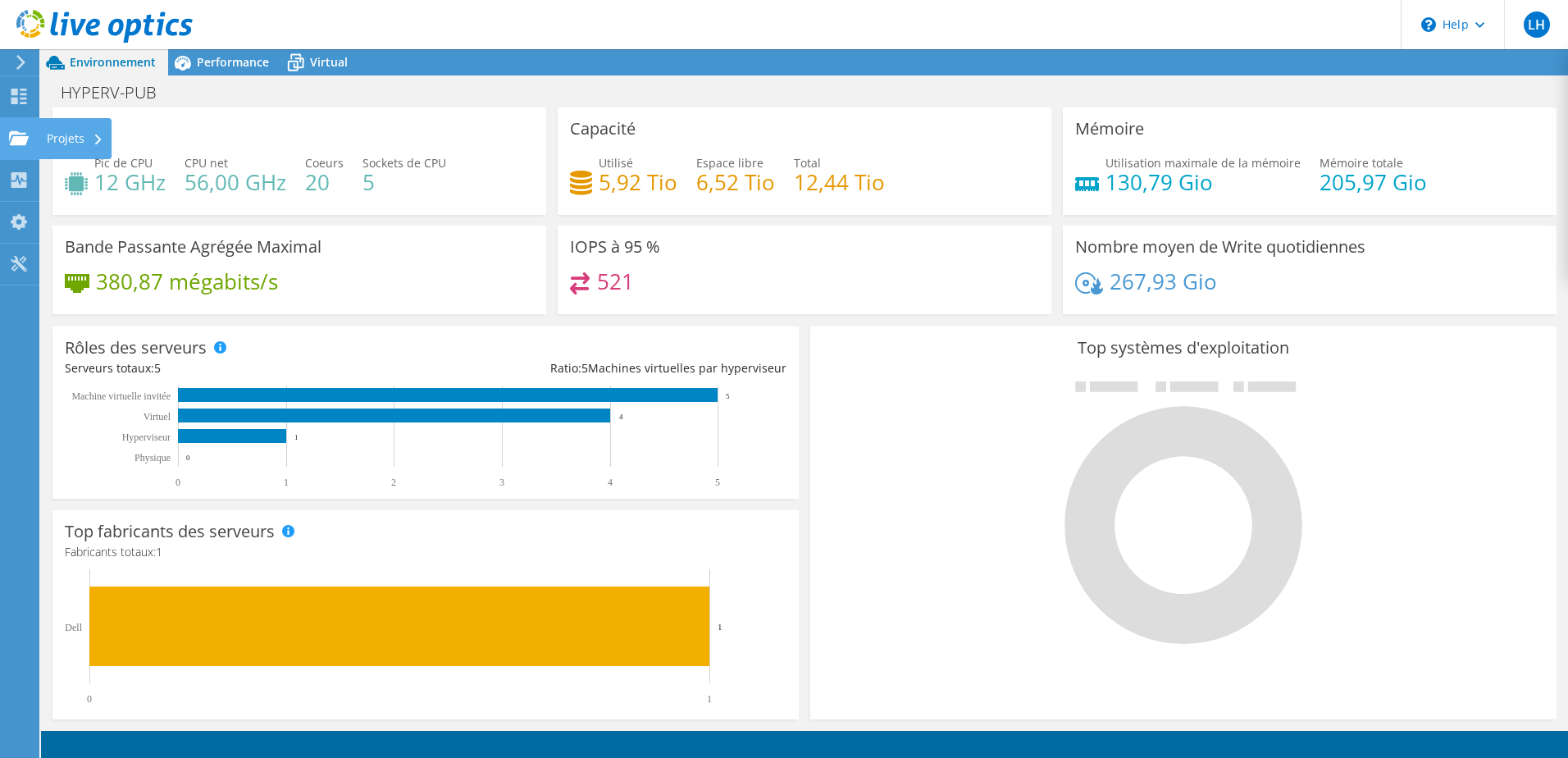
click at [56, 137] on div "Projets" at bounding box center [75, 138] width 73 height 41
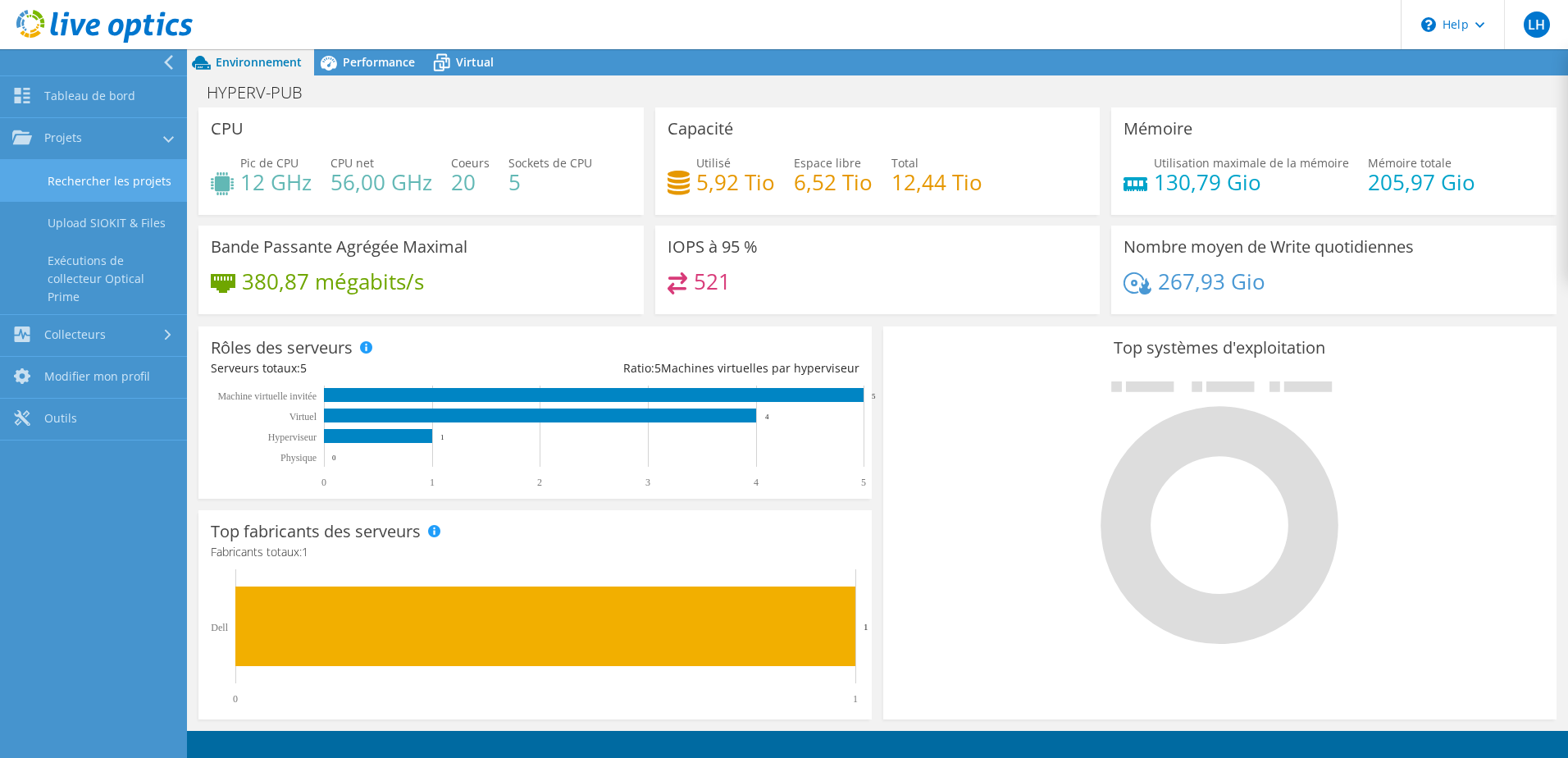
click at [89, 184] on link "Rechercher les projets" at bounding box center [93, 180] width 187 height 42
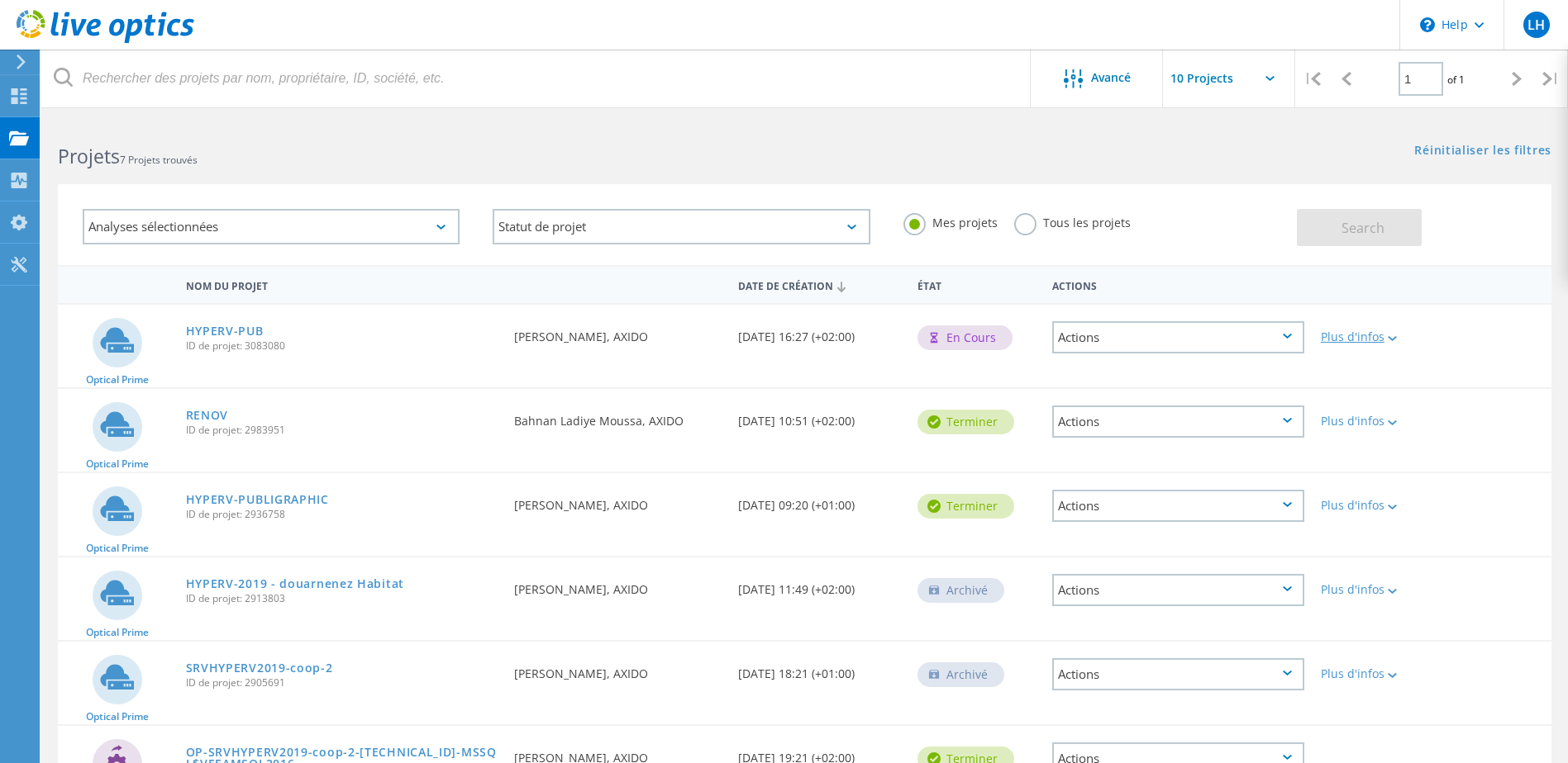
click at [1386, 336] on div at bounding box center [1390, 337] width 13 height 10
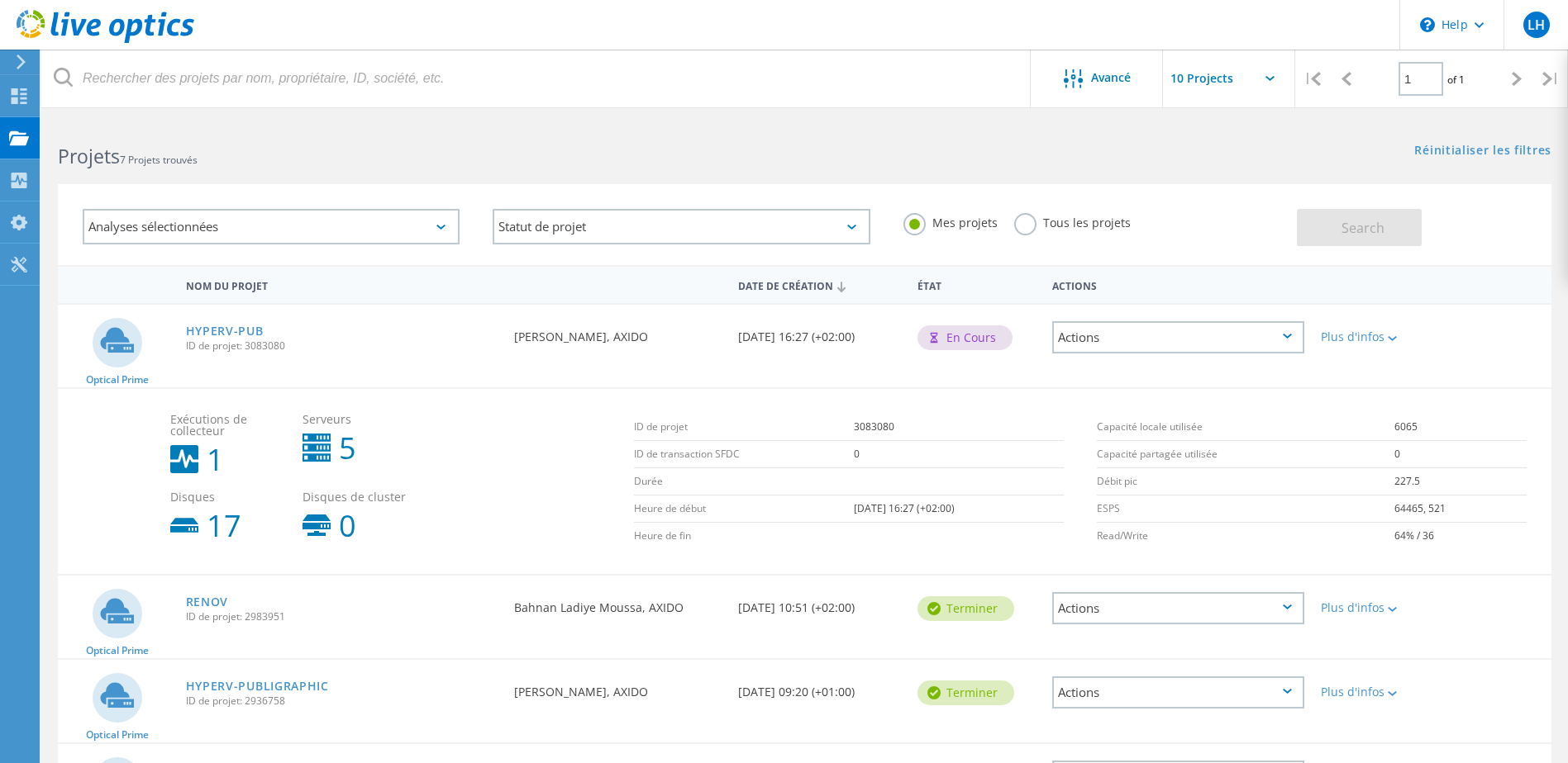
click at [1288, 331] on div "Actions" at bounding box center [1177, 337] width 252 height 32
click at [1178, 300] on div "Afficher un projet" at bounding box center [1178, 299] width 249 height 25
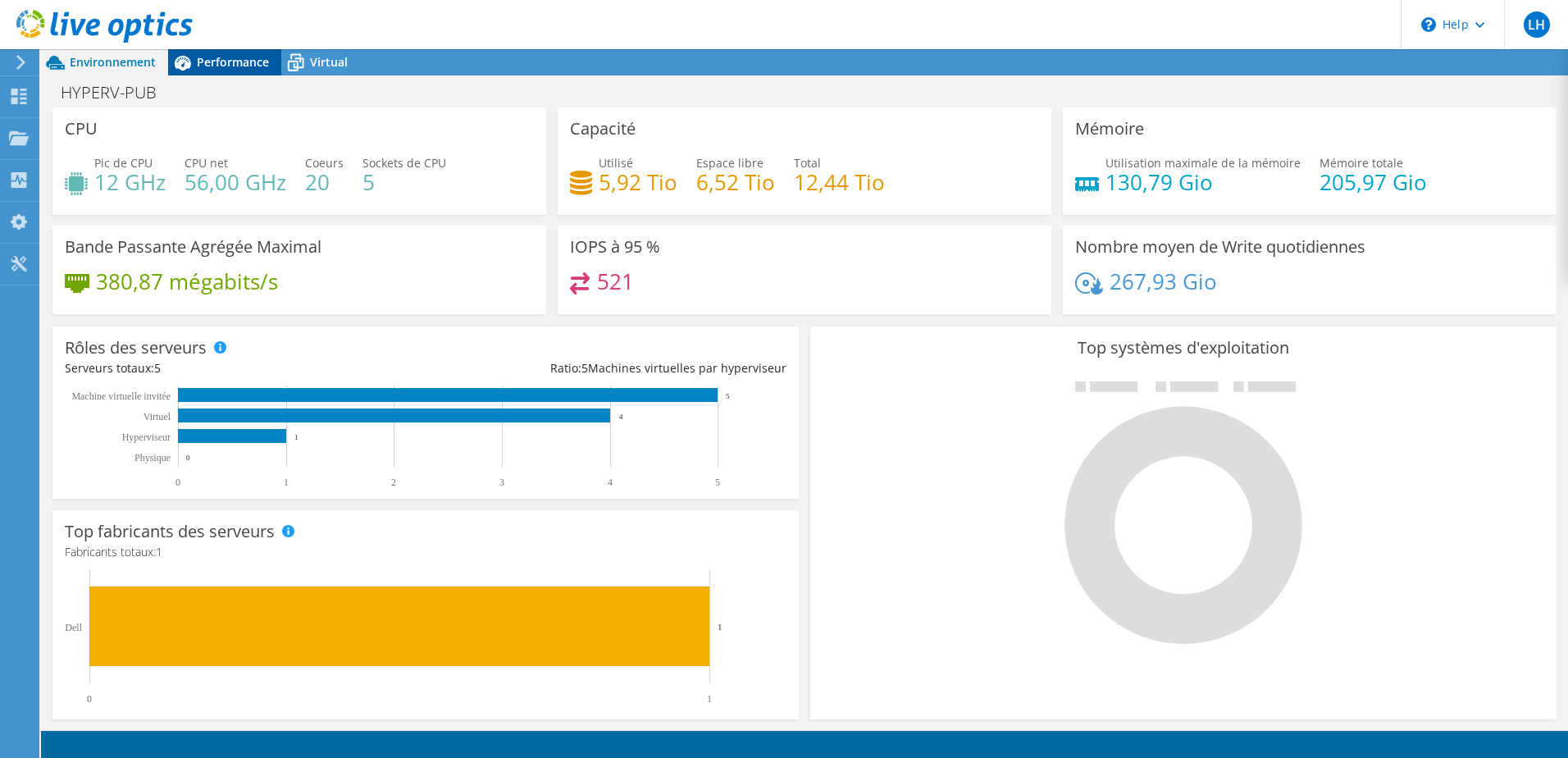
click at [232, 57] on span "Performance" at bounding box center [233, 62] width 72 height 16
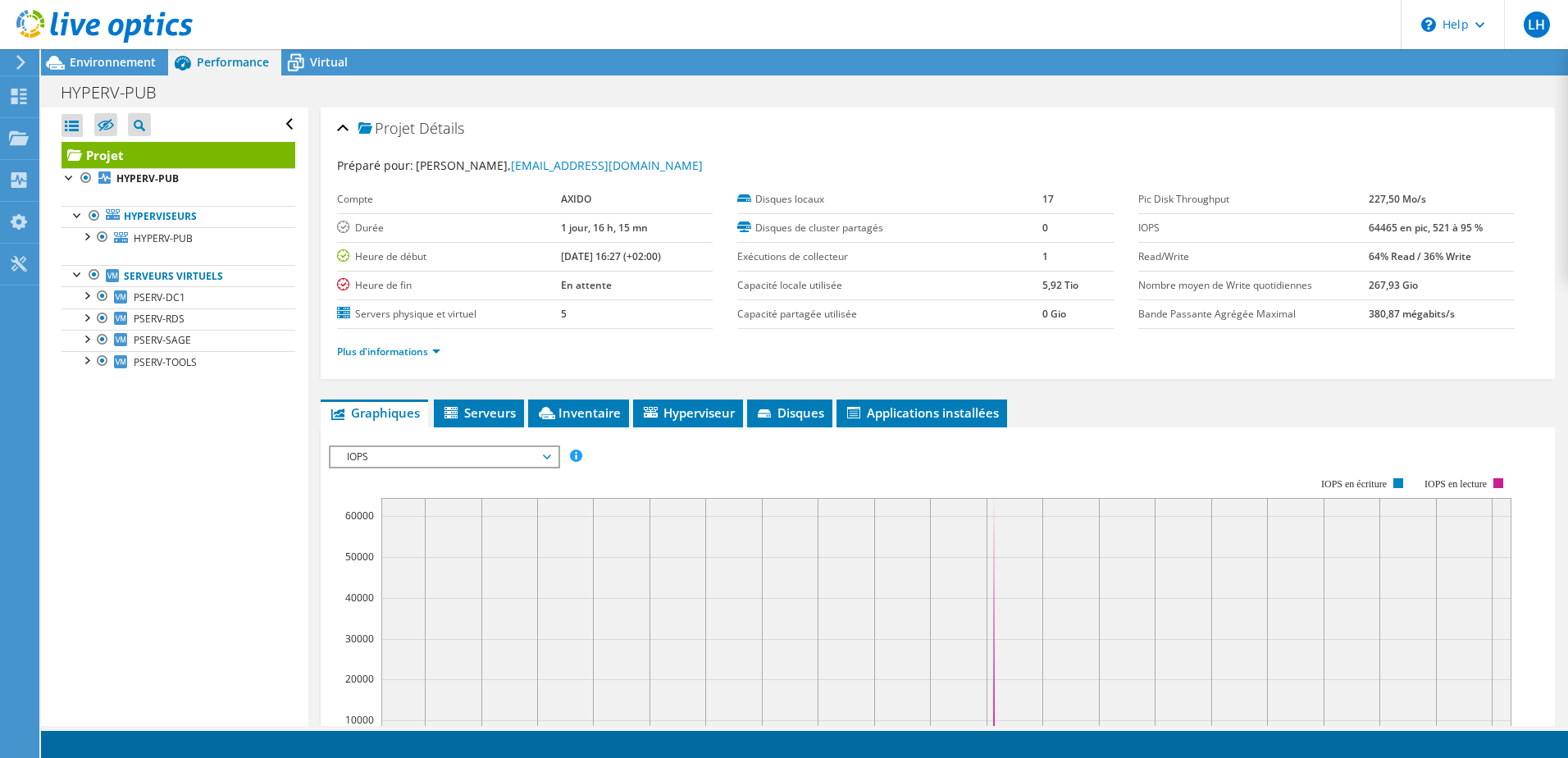
click at [367, 286] on label "Heure de fin" at bounding box center [449, 285] width 224 height 17
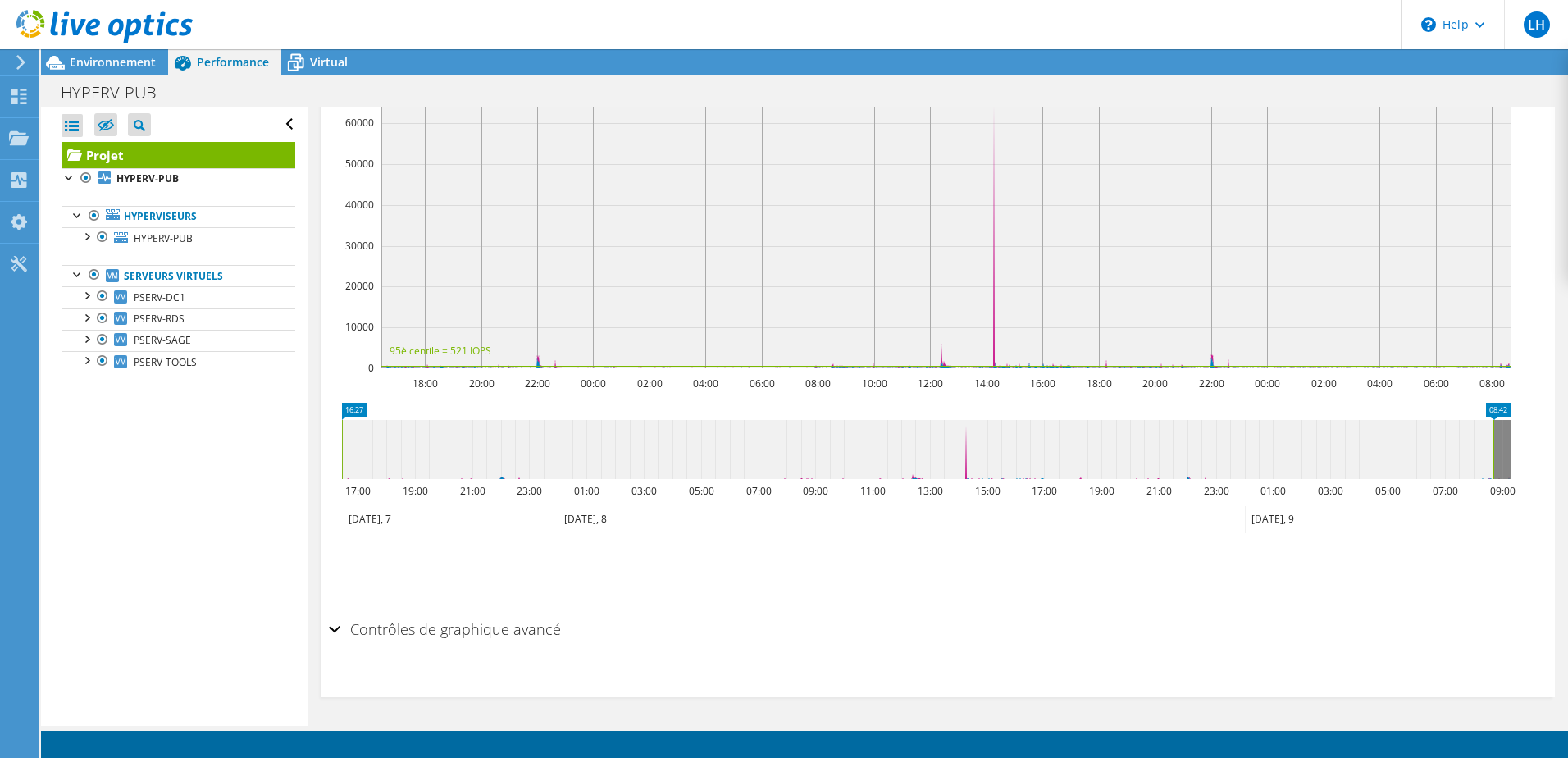
click at [332, 625] on div "Contrôles de graphique avancé" at bounding box center [938, 630] width 1218 height 35
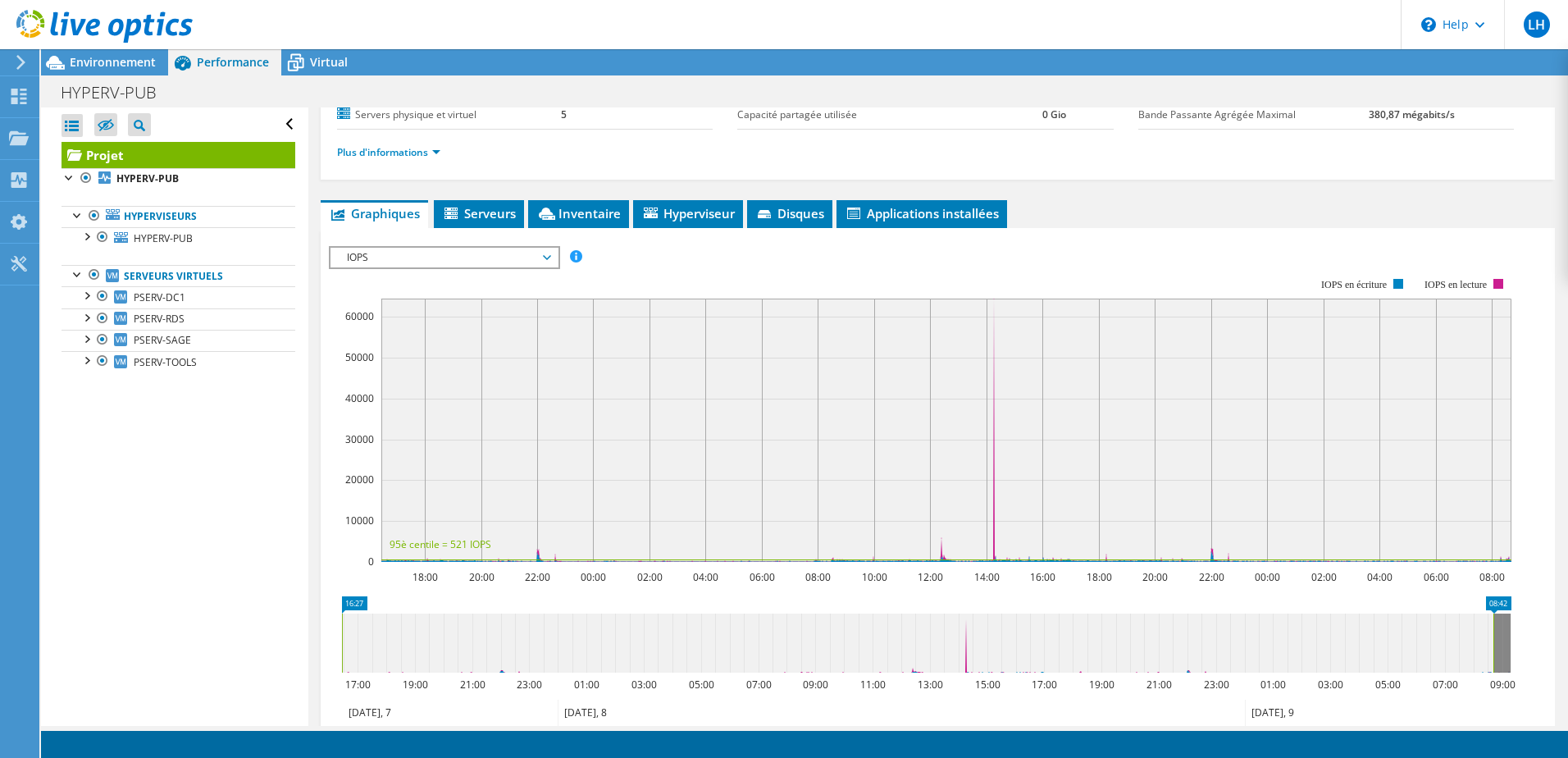
scroll to position [0, 0]
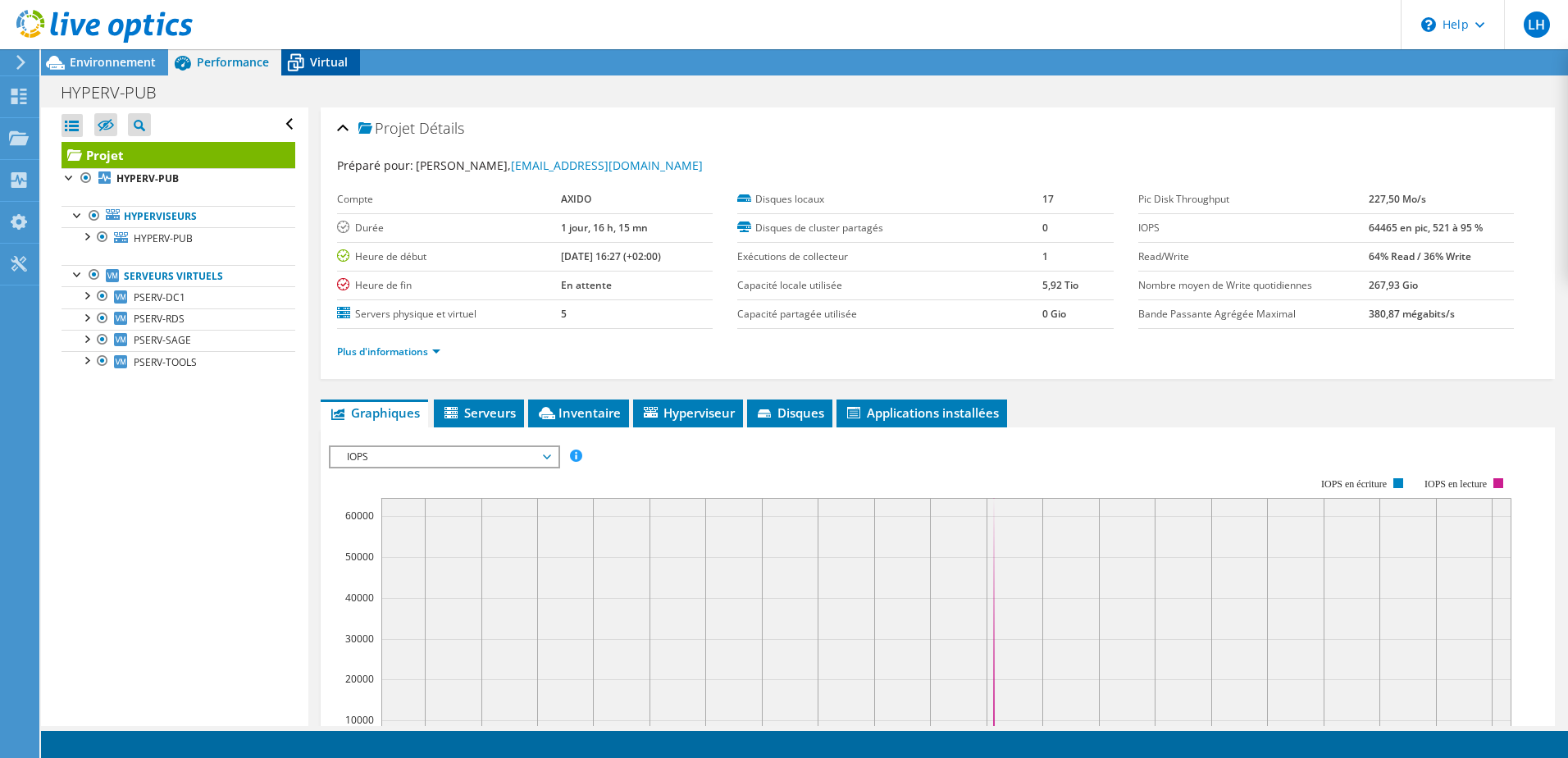
click at [317, 63] on span "Virtual" at bounding box center [328, 62] width 38 height 16
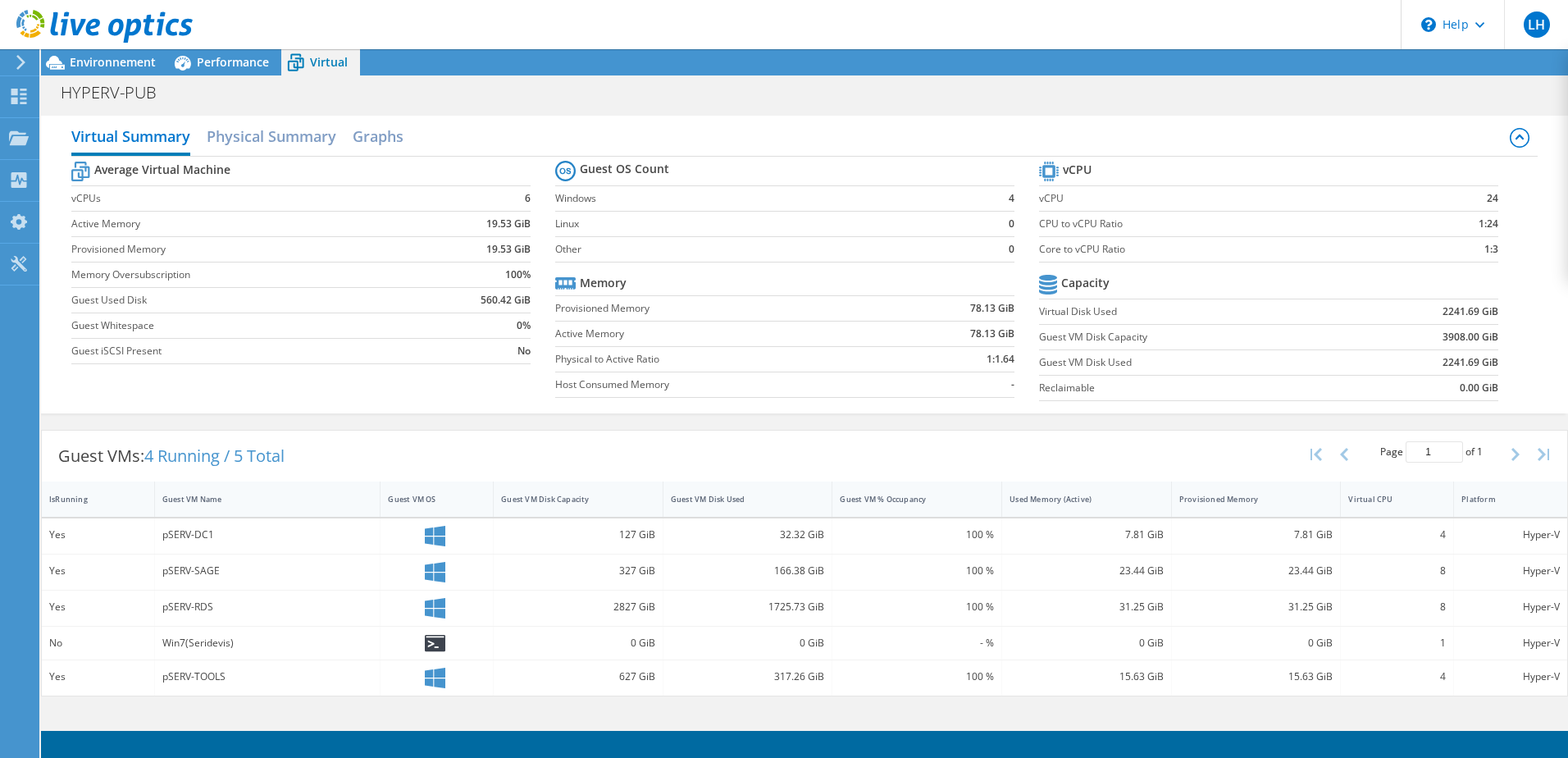
click at [106, 53] on div at bounding box center [96, 27] width 193 height 55
click at [103, 59] on span "Environnement" at bounding box center [113, 62] width 86 height 16
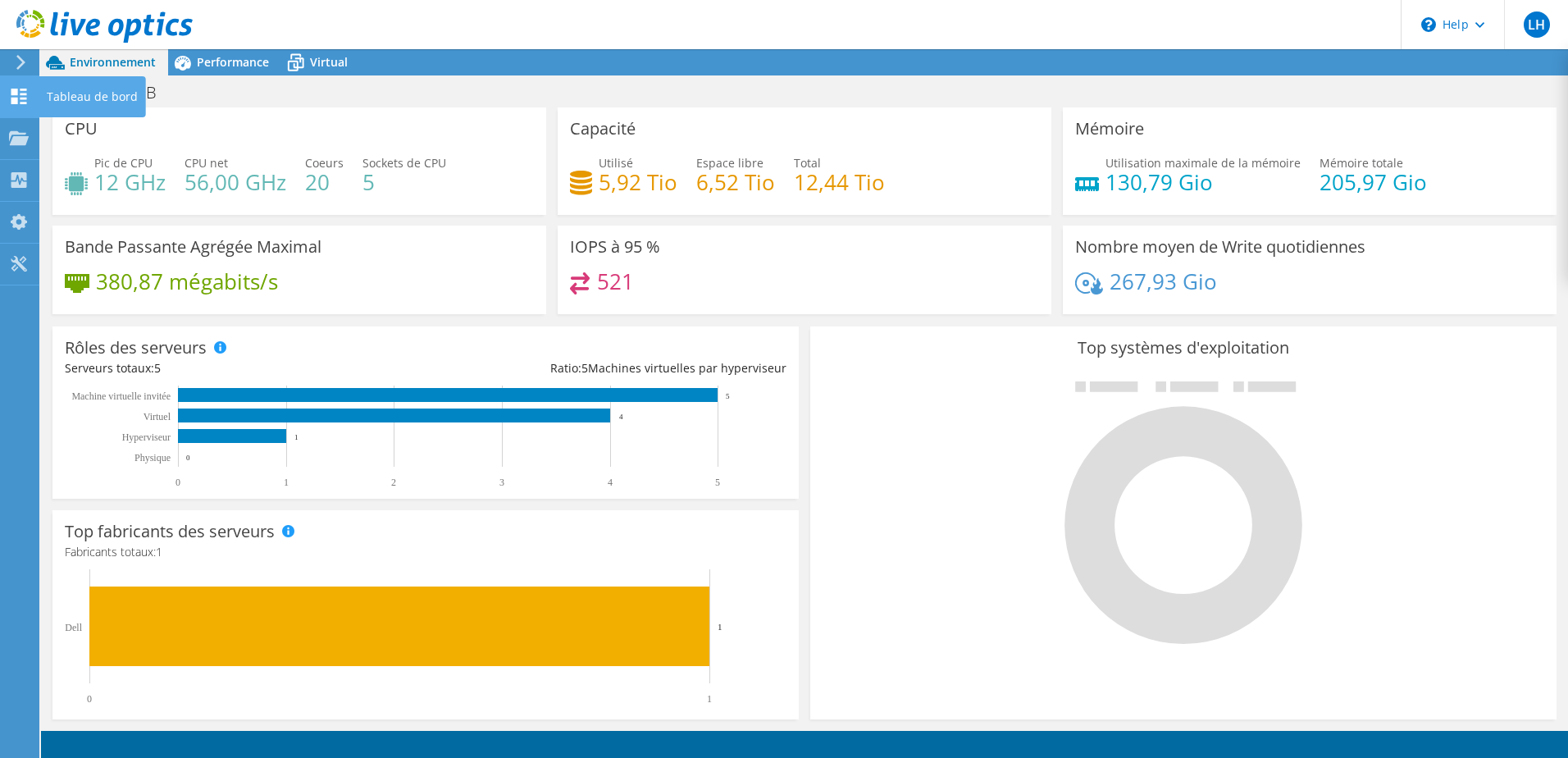
click at [56, 93] on div "Tableau de bord" at bounding box center [93, 96] width 107 height 41
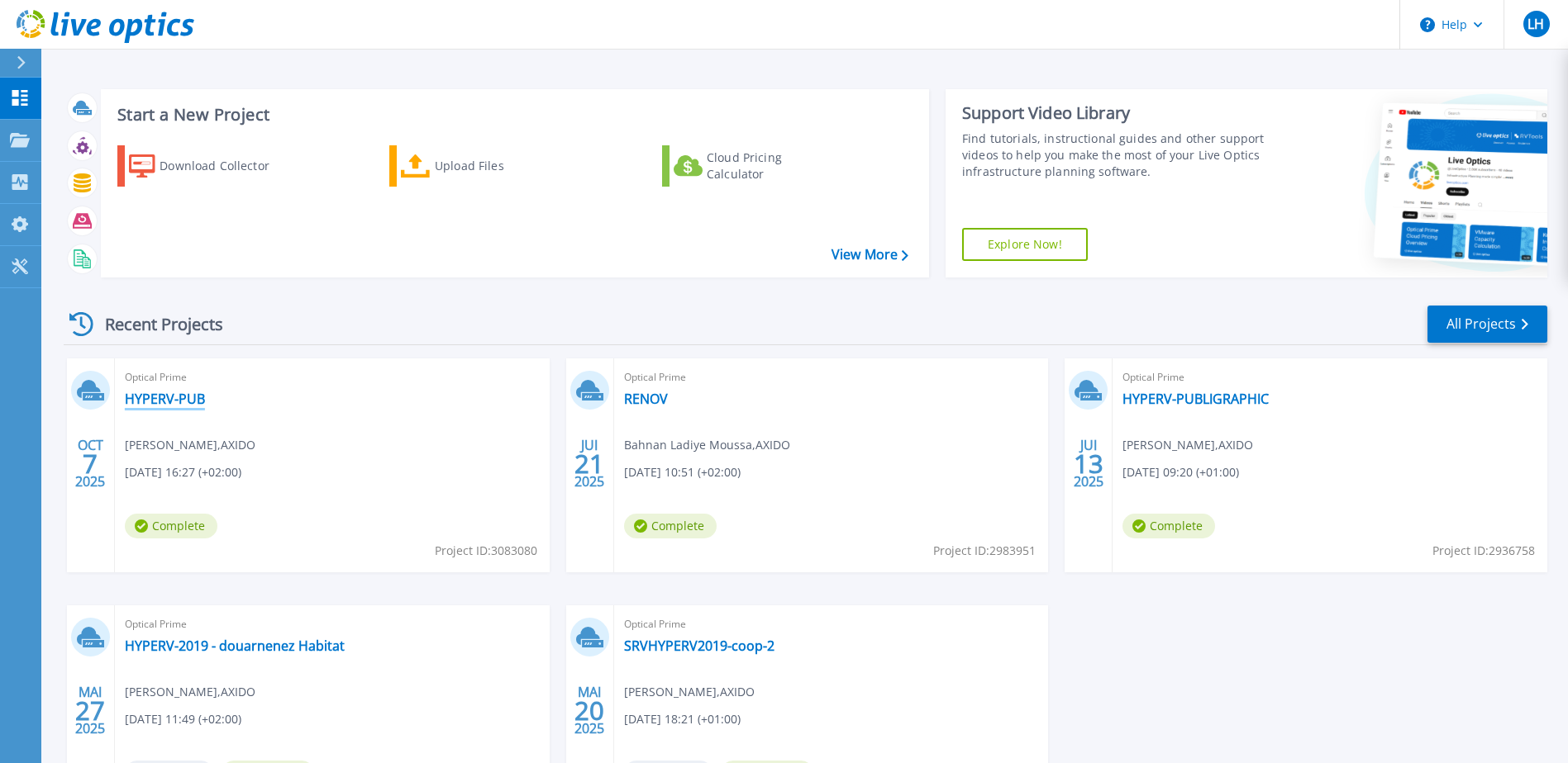
click at [178, 402] on link "HYPERV-PUB" at bounding box center [165, 398] width 80 height 17
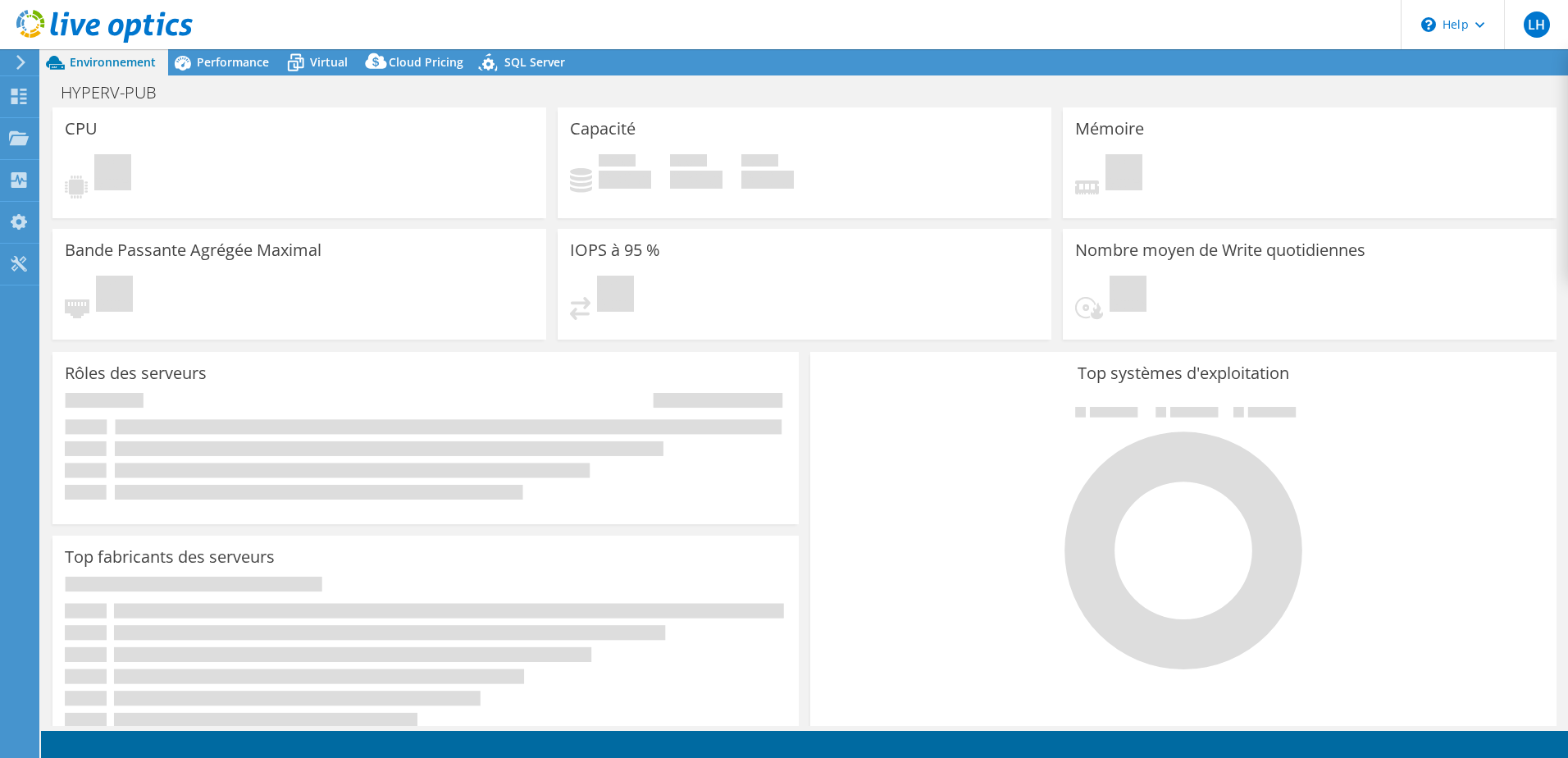
select select "USD"
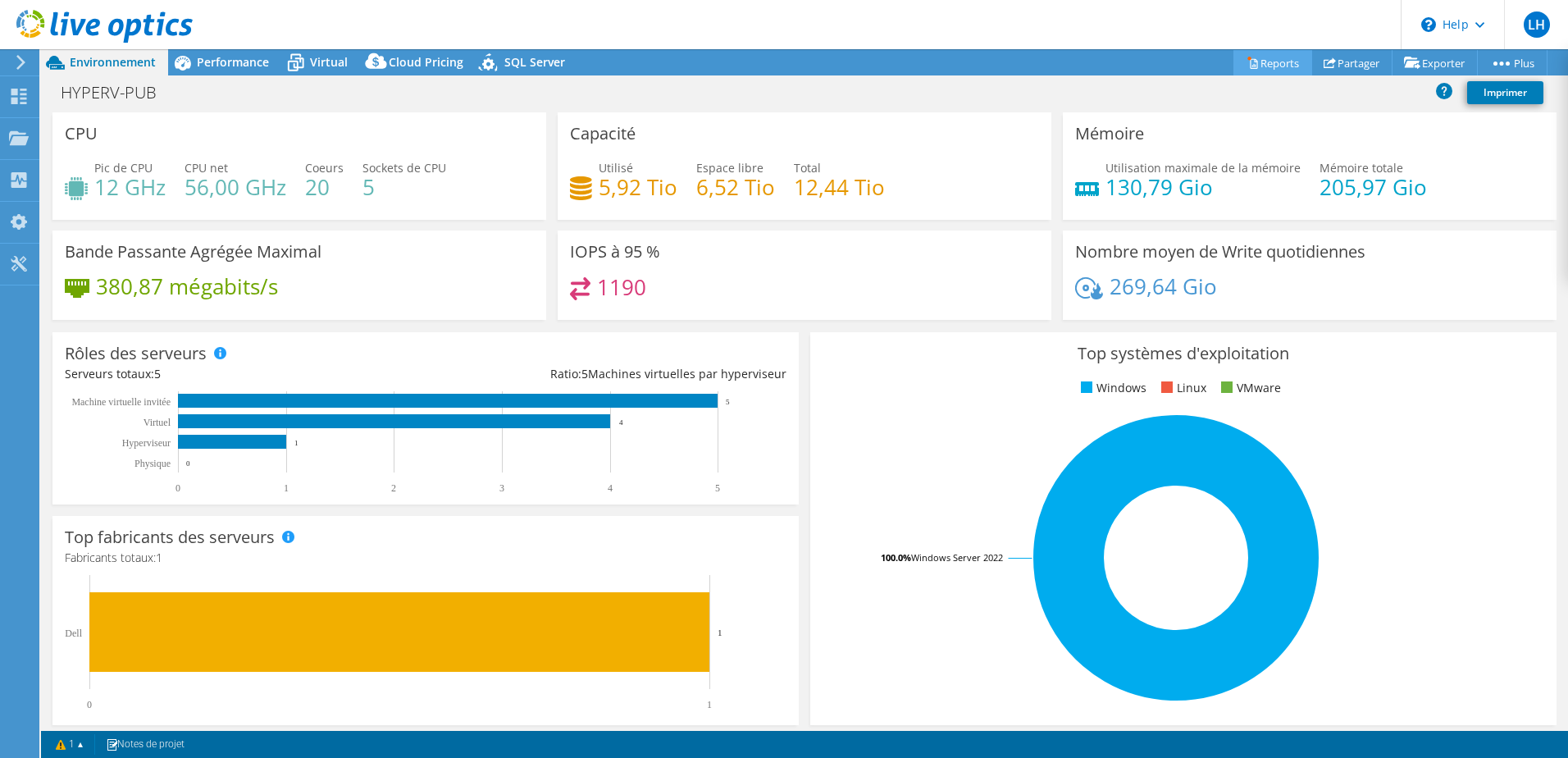
click at [1267, 62] on link "Reports" at bounding box center [1273, 62] width 79 height 25
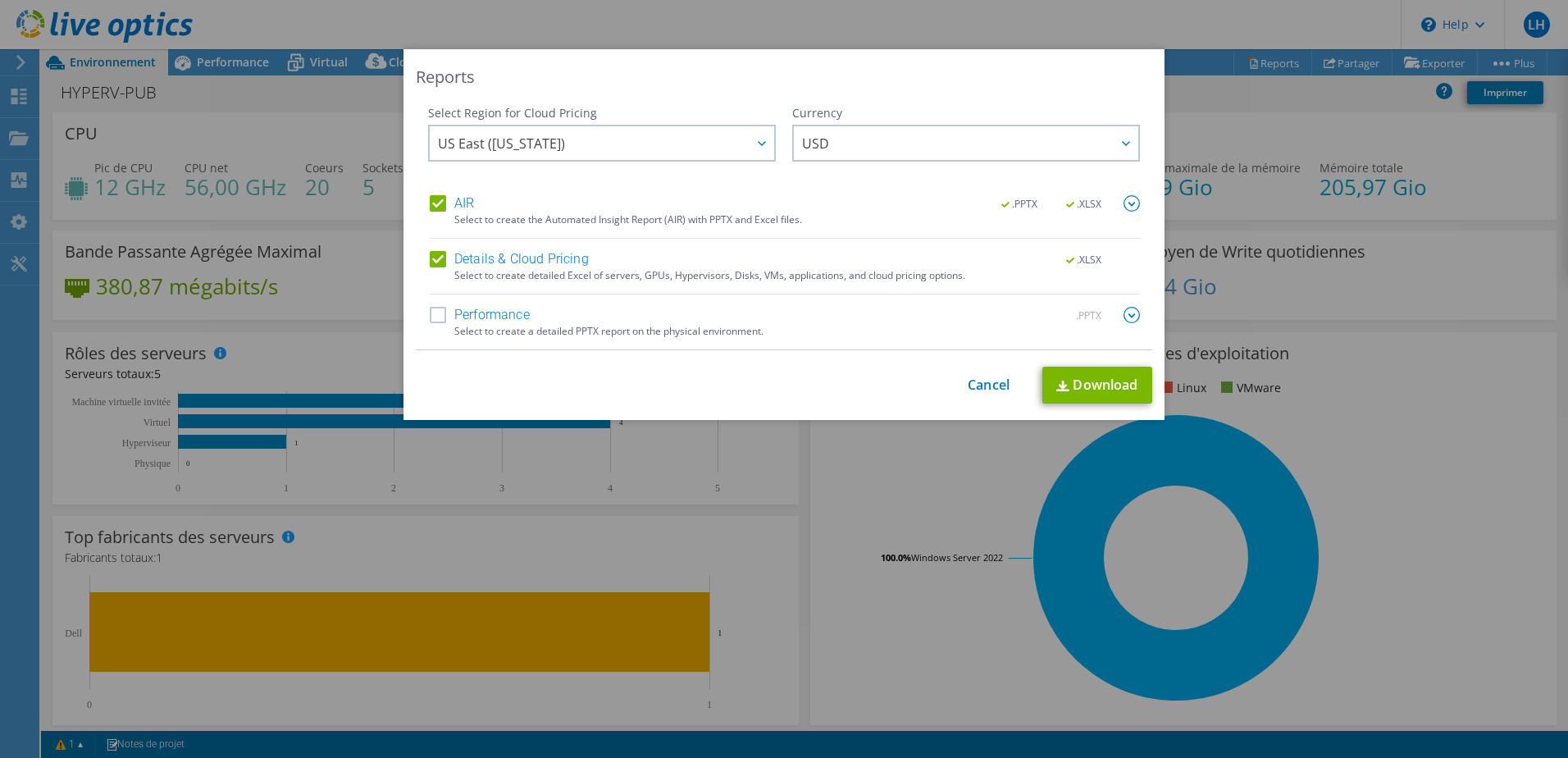
click at [429, 314] on label "Performance" at bounding box center [479, 315] width 100 height 17
click at [0, 0] on input "Performance" at bounding box center [0, 0] width 0 height 0
click at [1096, 379] on link "Download" at bounding box center [1097, 385] width 110 height 37
click at [1126, 315] on img at bounding box center [1132, 315] width 17 height 17
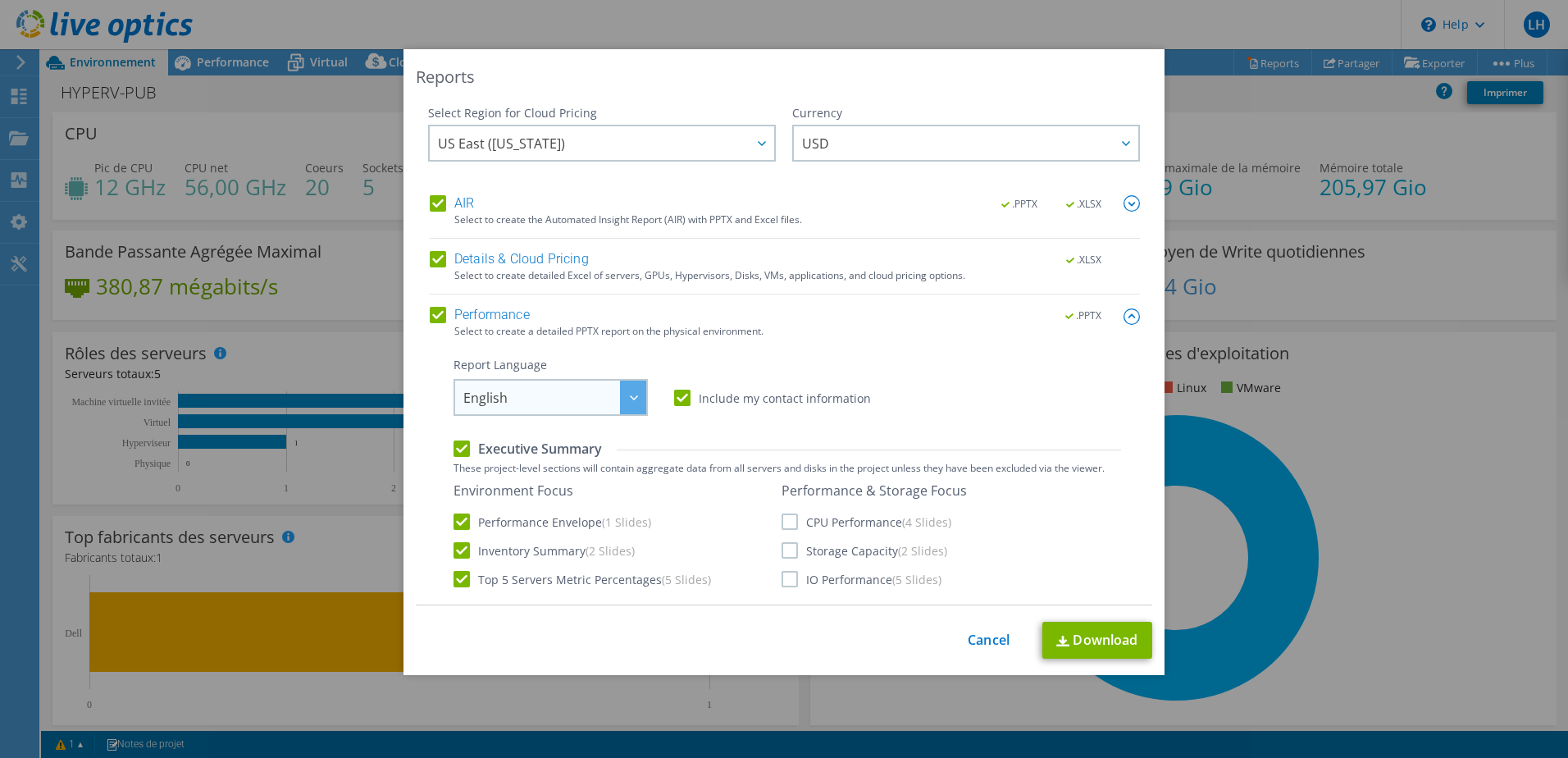
click at [629, 393] on div at bounding box center [633, 398] width 26 height 34
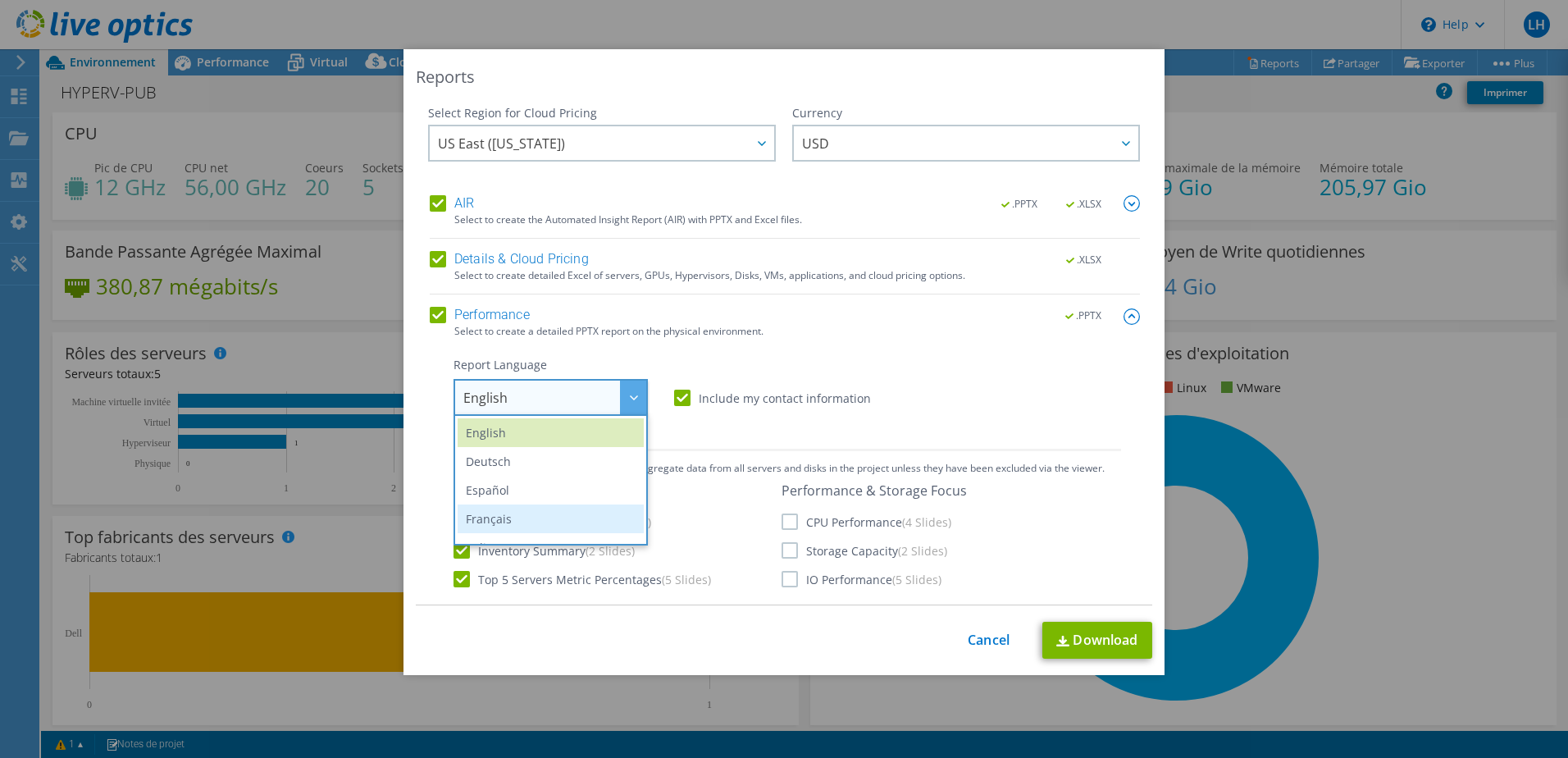
click at [535, 512] on li "Français" at bounding box center [550, 518] width 186 height 28
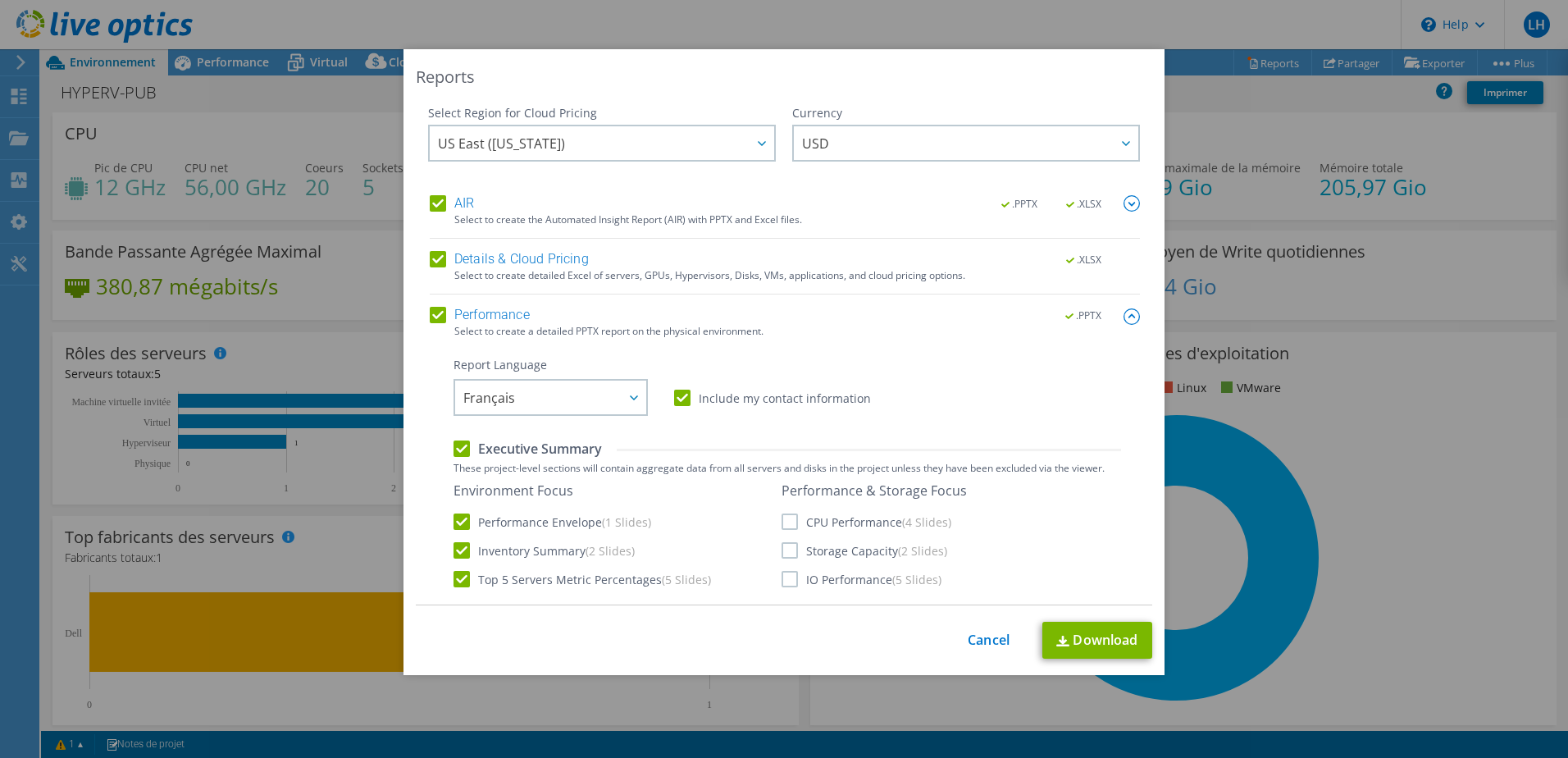
click at [434, 257] on label "Details & Cloud Pricing" at bounding box center [508, 259] width 159 height 17
click at [0, 0] on input "Details & Cloud Pricing" at bounding box center [0, 0] width 0 height 0
click at [432, 200] on label "AIR" at bounding box center [451, 203] width 44 height 17
click at [0, 0] on input "AIR" at bounding box center [0, 0] width 0 height 0
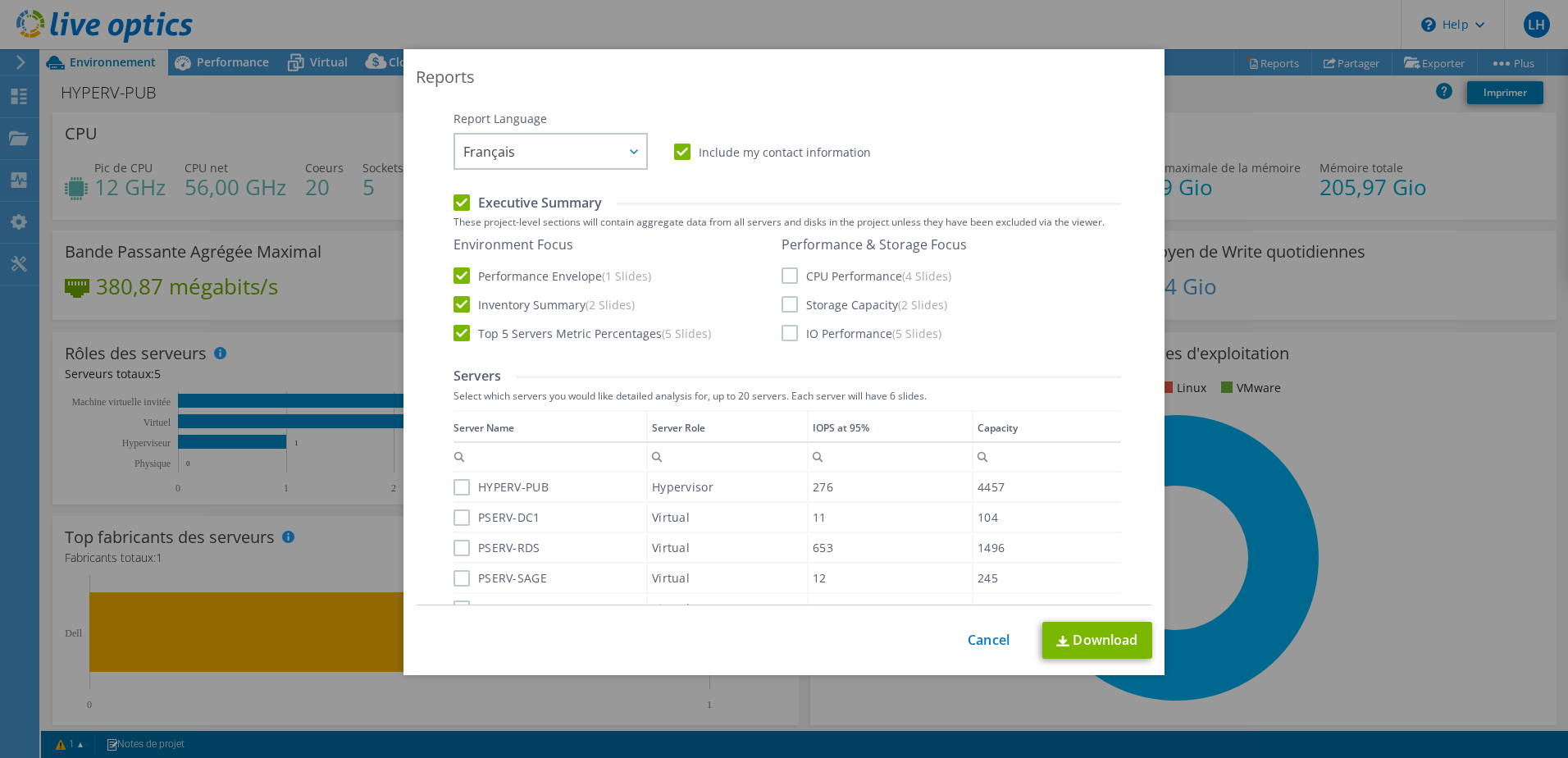
scroll to position [328, 0]
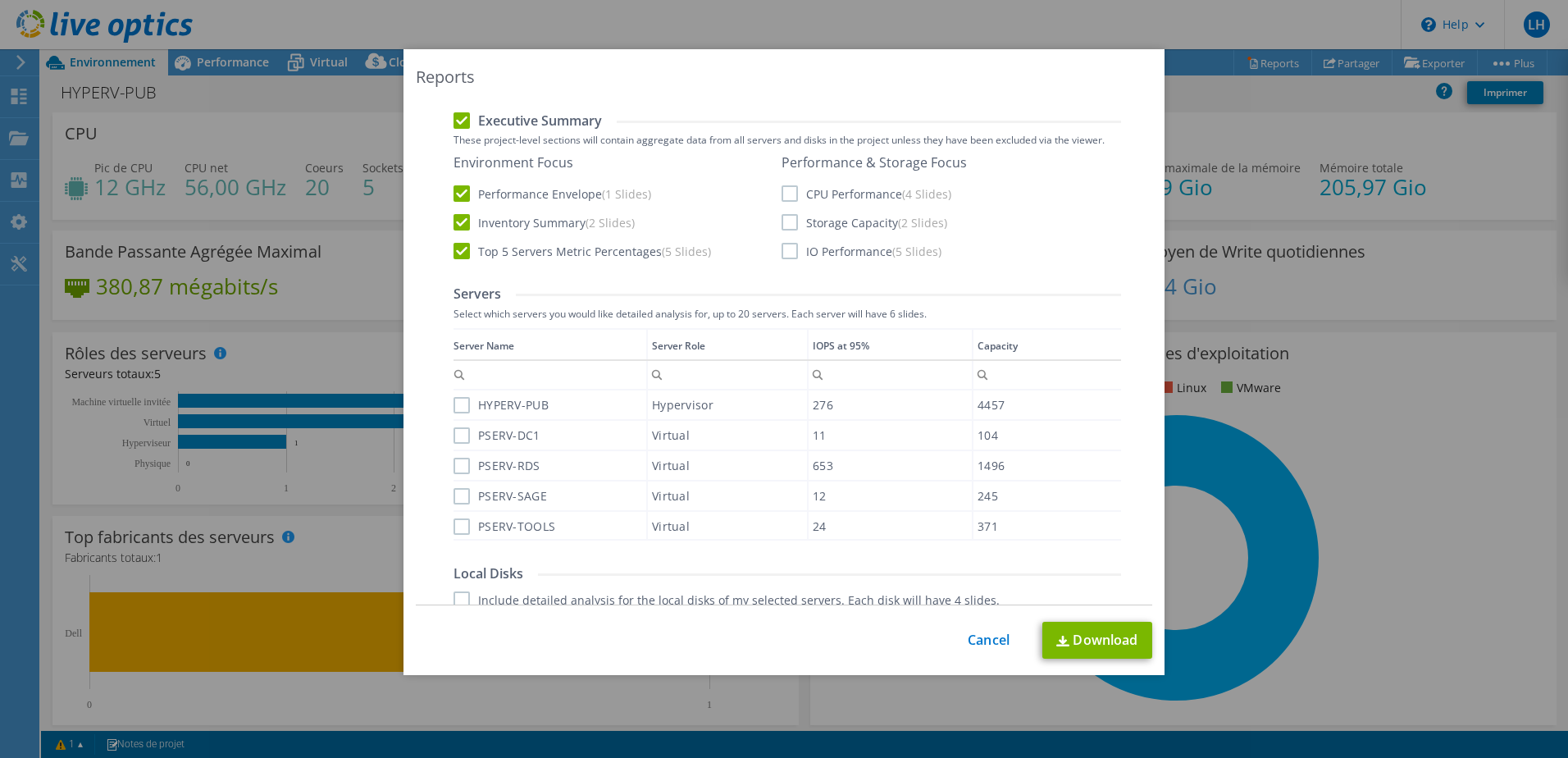
click at [457, 403] on label "HYPERV-PUB" at bounding box center [502, 405] width 95 height 17
click at [0, 0] on input "HYPERV-PUB" at bounding box center [0, 0] width 0 height 0
click at [455, 442] on label "PSERV-DC1" at bounding box center [497, 436] width 87 height 17
click at [0, 0] on input "PSERV-DC1" at bounding box center [0, 0] width 0 height 0
click at [455, 470] on label "PSERV-RDS" at bounding box center [497, 466] width 87 height 17
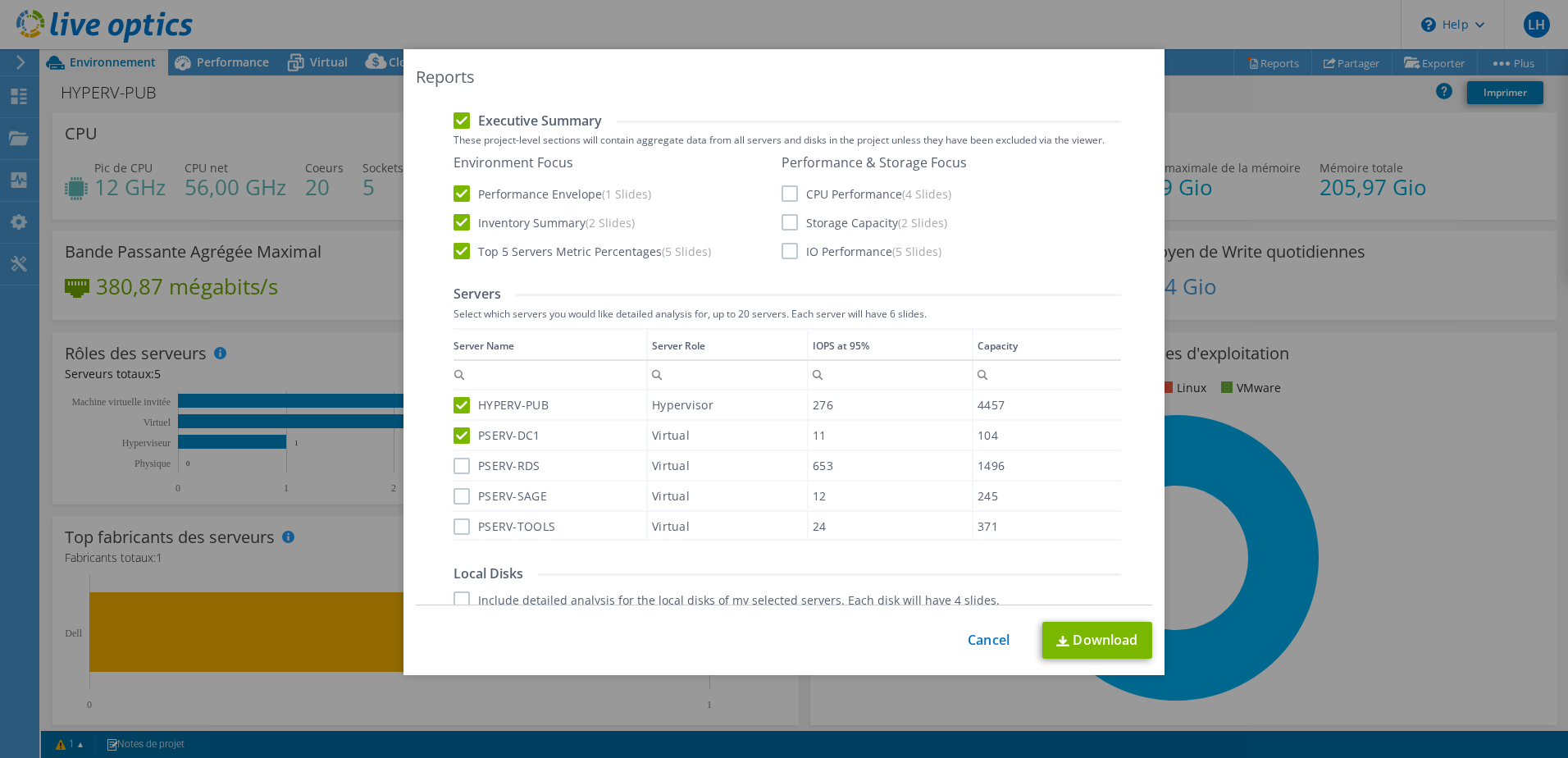
click at [0, 0] on input "PSERV-RDS" at bounding box center [0, 0] width 0 height 0
click at [459, 497] on label "PSERV-SAGE" at bounding box center [501, 496] width 93 height 17
click at [0, 0] on input "PSERV-SAGE" at bounding box center [0, 0] width 0 height 0
click at [458, 528] on label "PSERV-TOOLS" at bounding box center [504, 526] width 101 height 17
click at [0, 0] on input "PSERV-TOOLS" at bounding box center [0, 0] width 0 height 0
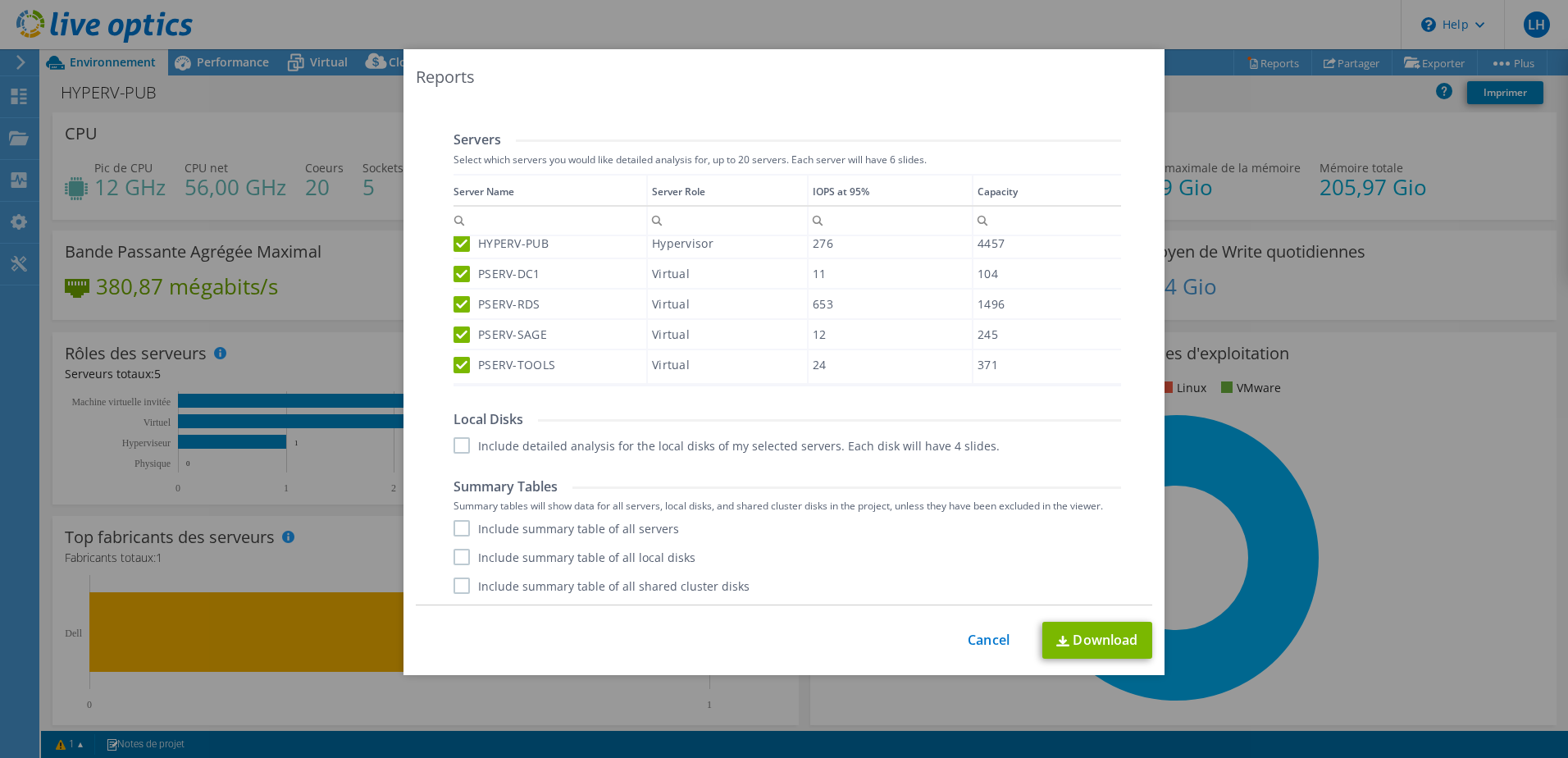
scroll to position [484, 0]
click at [456, 440] on label "Include detailed analysis for the local disks of my selected servers. Each disk…" at bounding box center [727, 443] width 546 height 17
click at [0, 0] on input "Include detailed analysis for the local disks of my selected servers. Each disk…" at bounding box center [0, 0] width 0 height 0
click at [457, 525] on label "Include summary table of all servers" at bounding box center [567, 526] width 226 height 17
click at [0, 0] on input "Include summary table of all servers" at bounding box center [0, 0] width 0 height 0
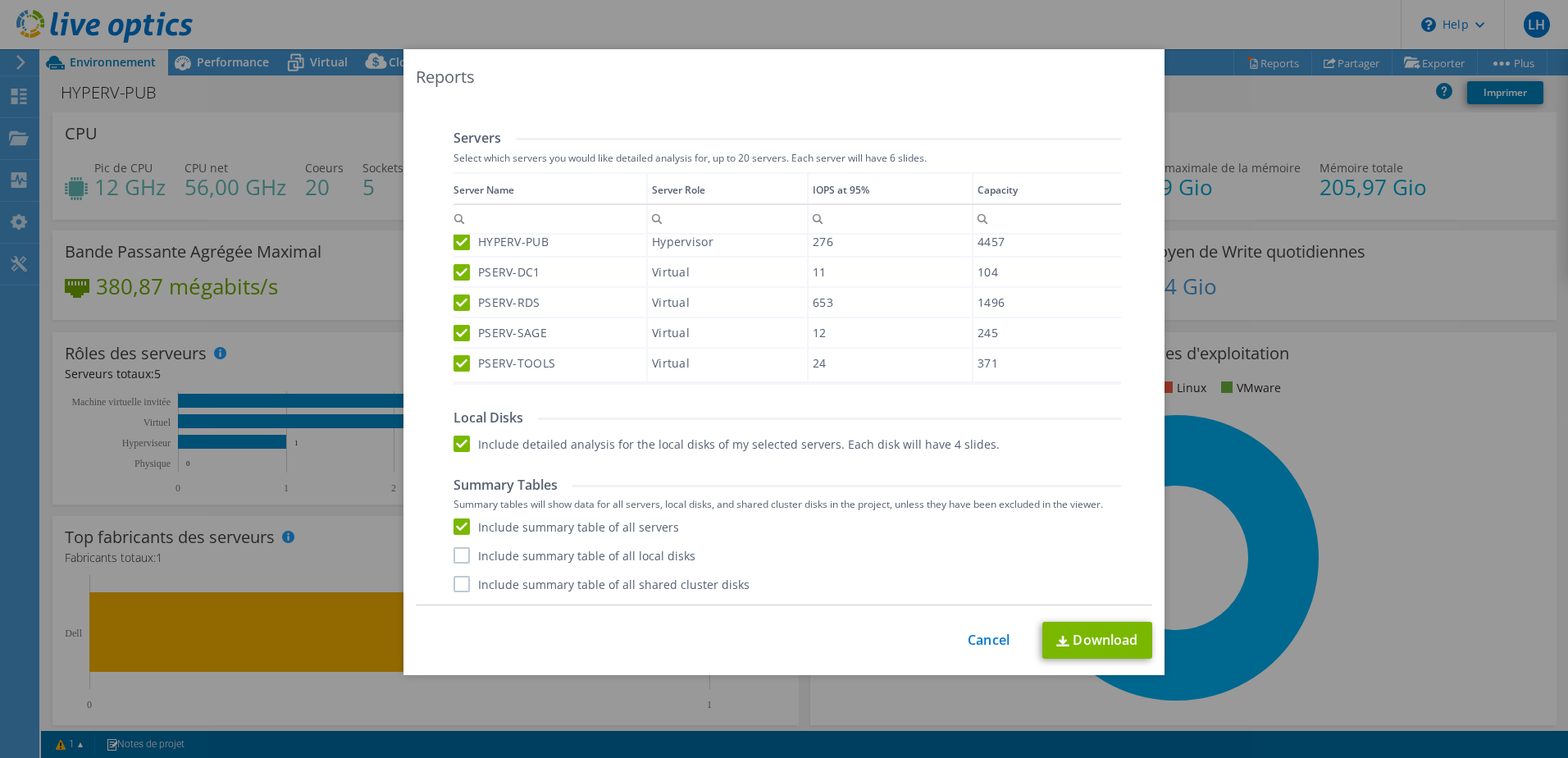
click at [460, 553] on label "Include summary table of all local disks" at bounding box center [575, 555] width 242 height 17
click at [0, 0] on input "Include summary table of all local disks" at bounding box center [0, 0] width 0 height 0
click at [459, 583] on label "Include summary table of all shared cluster disks" at bounding box center [602, 584] width 296 height 17
click at [0, 0] on input "Include summary table of all shared cluster disks" at bounding box center [0, 0] width 0 height 0
click at [1089, 635] on link "Download" at bounding box center [1097, 640] width 110 height 37
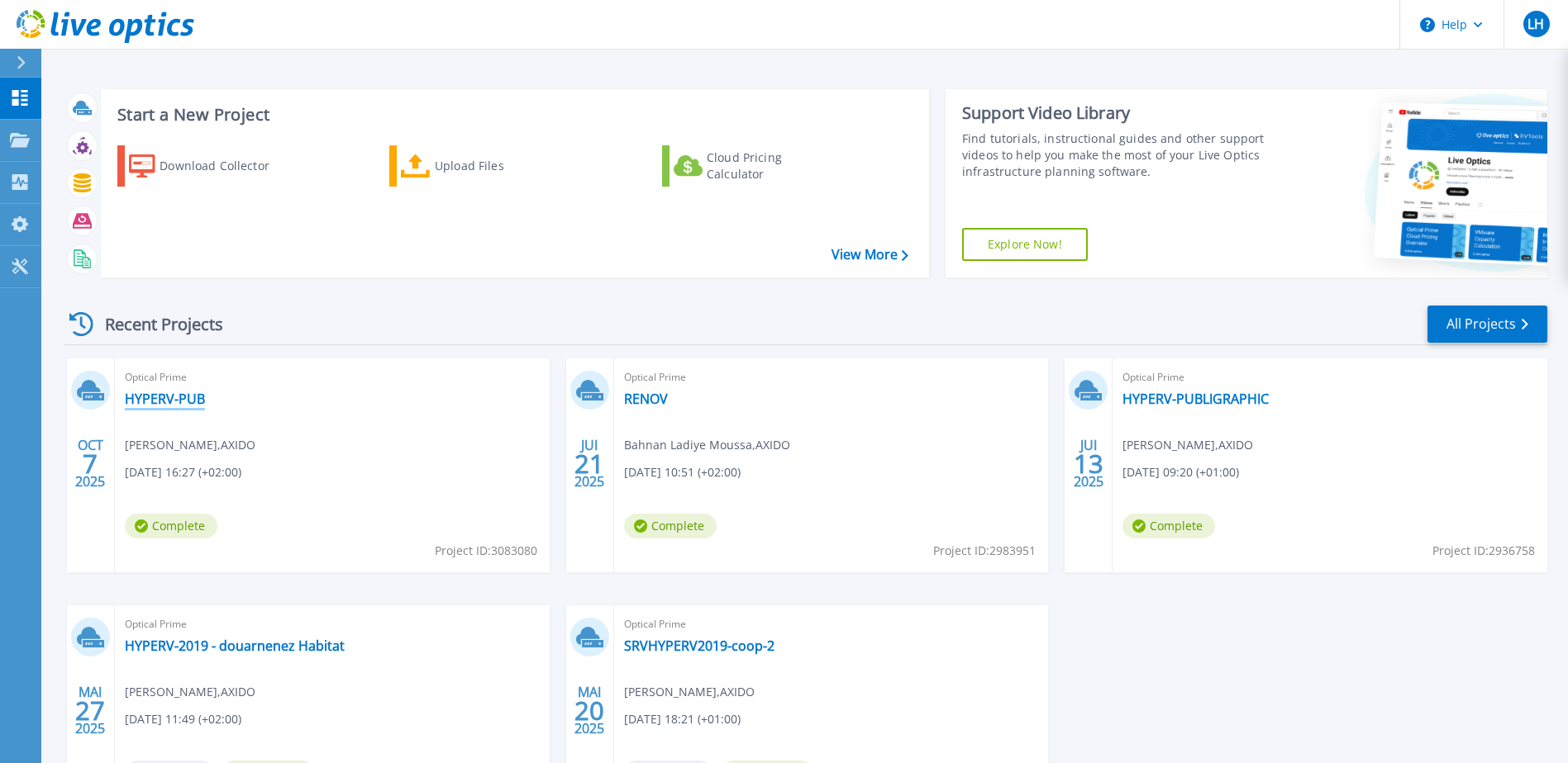
click at [181, 397] on link "HYPERV-PUB" at bounding box center [165, 398] width 80 height 17
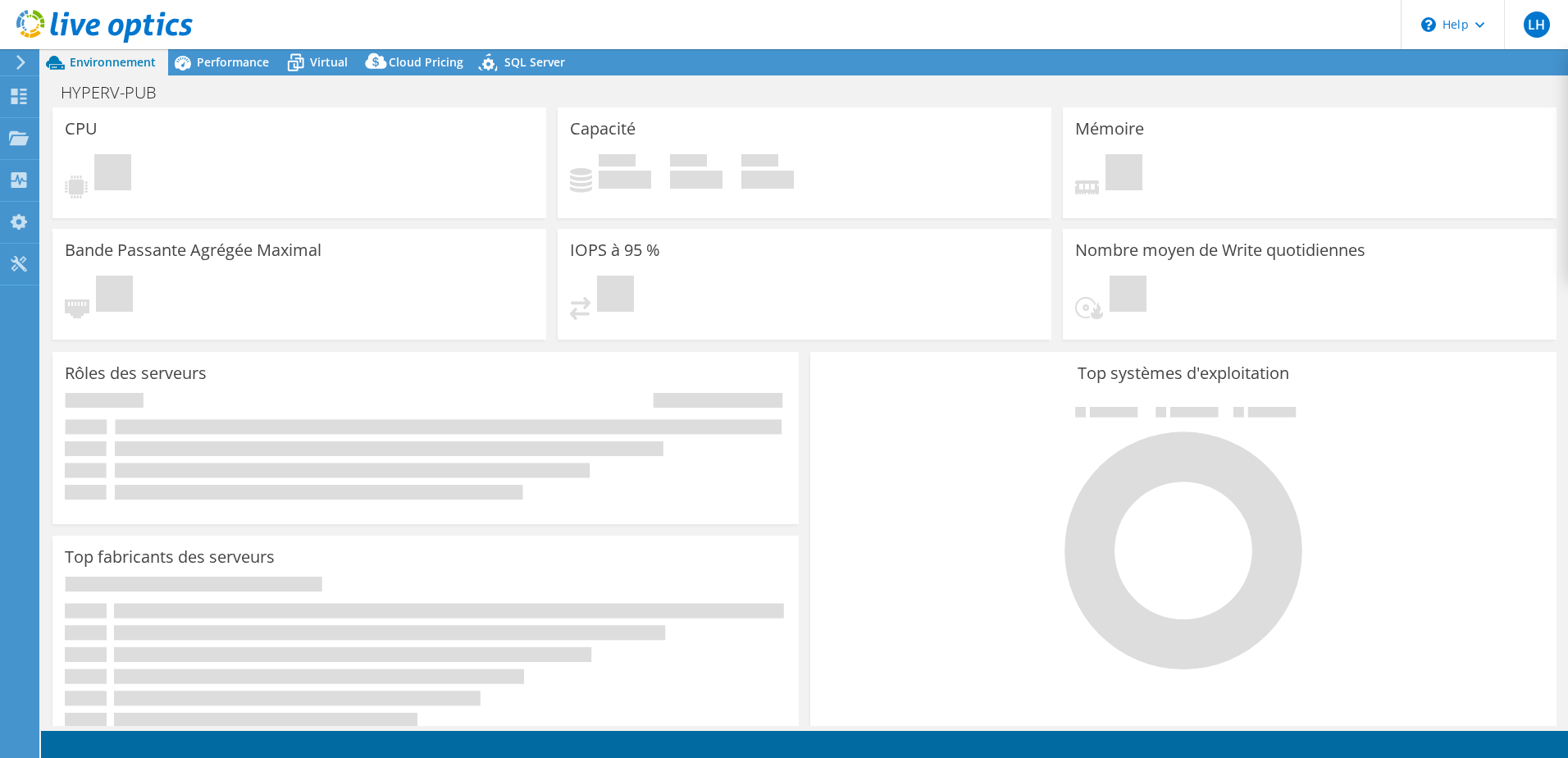
select select "USD"
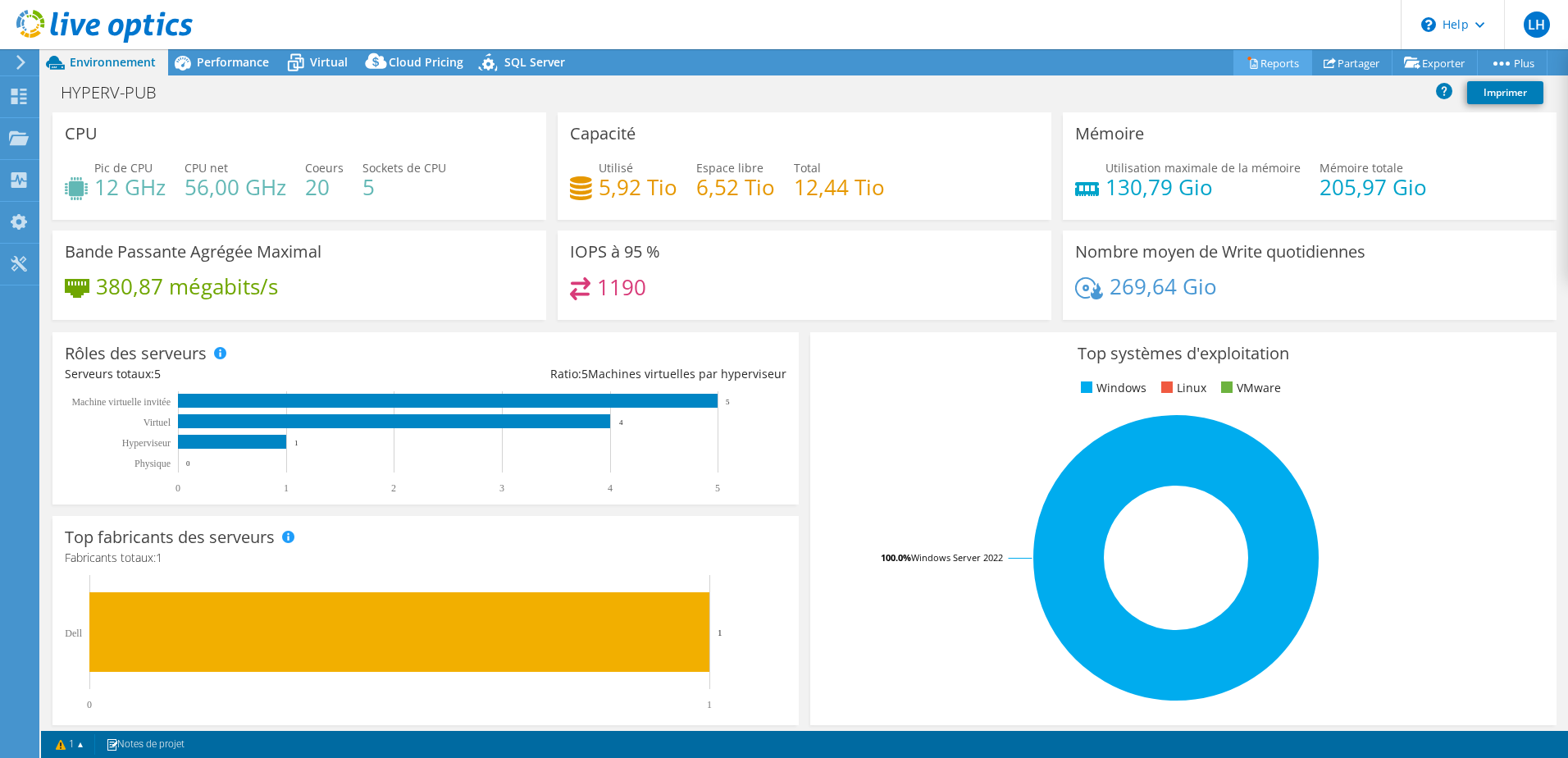
click at [1250, 60] on link "Reports" at bounding box center [1273, 62] width 79 height 25
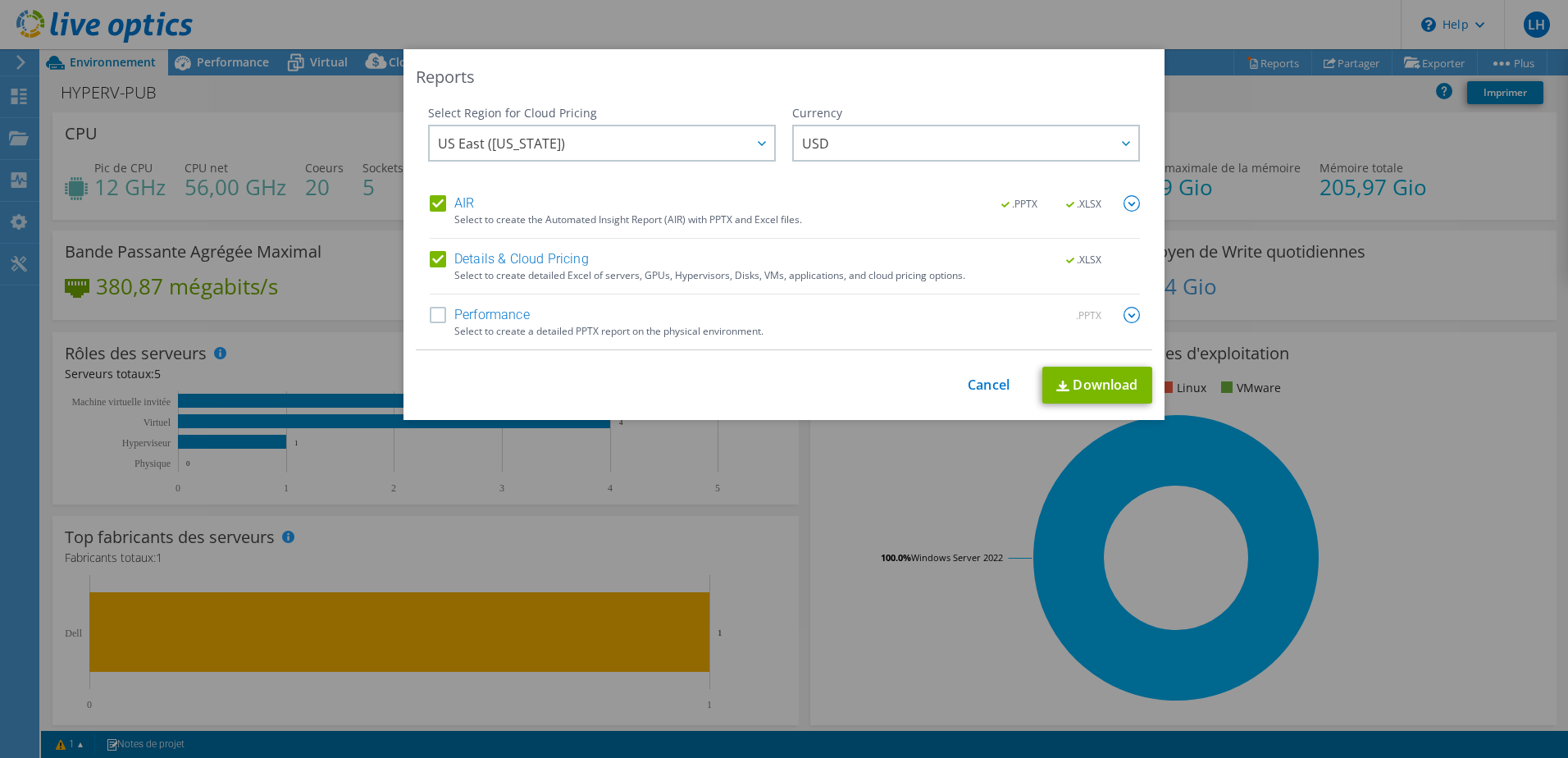
click at [437, 257] on label "Details & Cloud Pricing" at bounding box center [508, 259] width 159 height 17
click at [0, 0] on input "Details & Cloud Pricing" at bounding box center [0, 0] width 0 height 0
click at [434, 205] on label "AIR" at bounding box center [451, 203] width 44 height 17
click at [0, 0] on input "AIR" at bounding box center [0, 0] width 0 height 0
click at [433, 318] on label "Performance" at bounding box center [479, 315] width 100 height 17
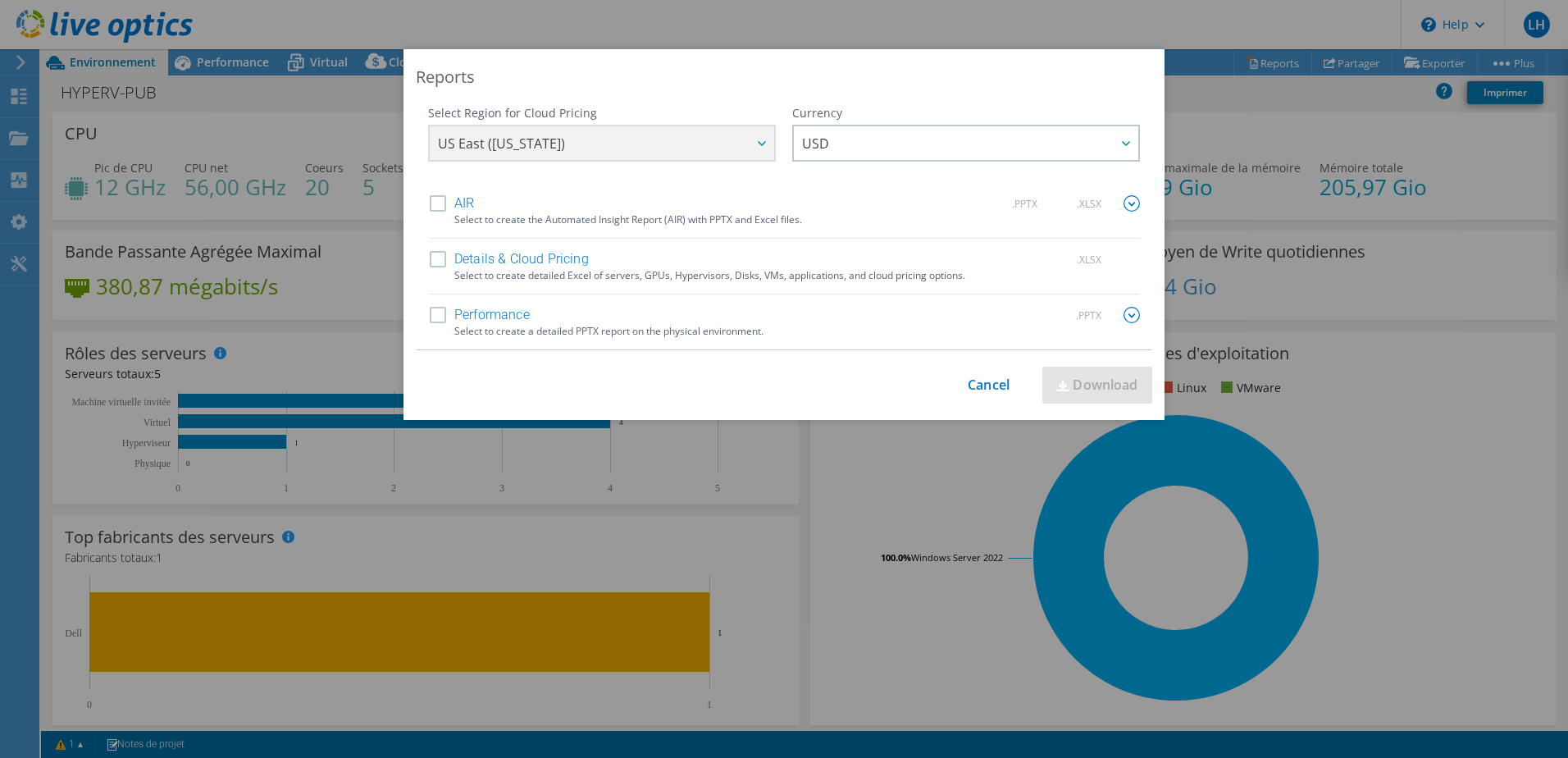
click at [0, 0] on input "Performance" at bounding box center [0, 0] width 0 height 0
click at [1129, 314] on img at bounding box center [1132, 315] width 17 height 17
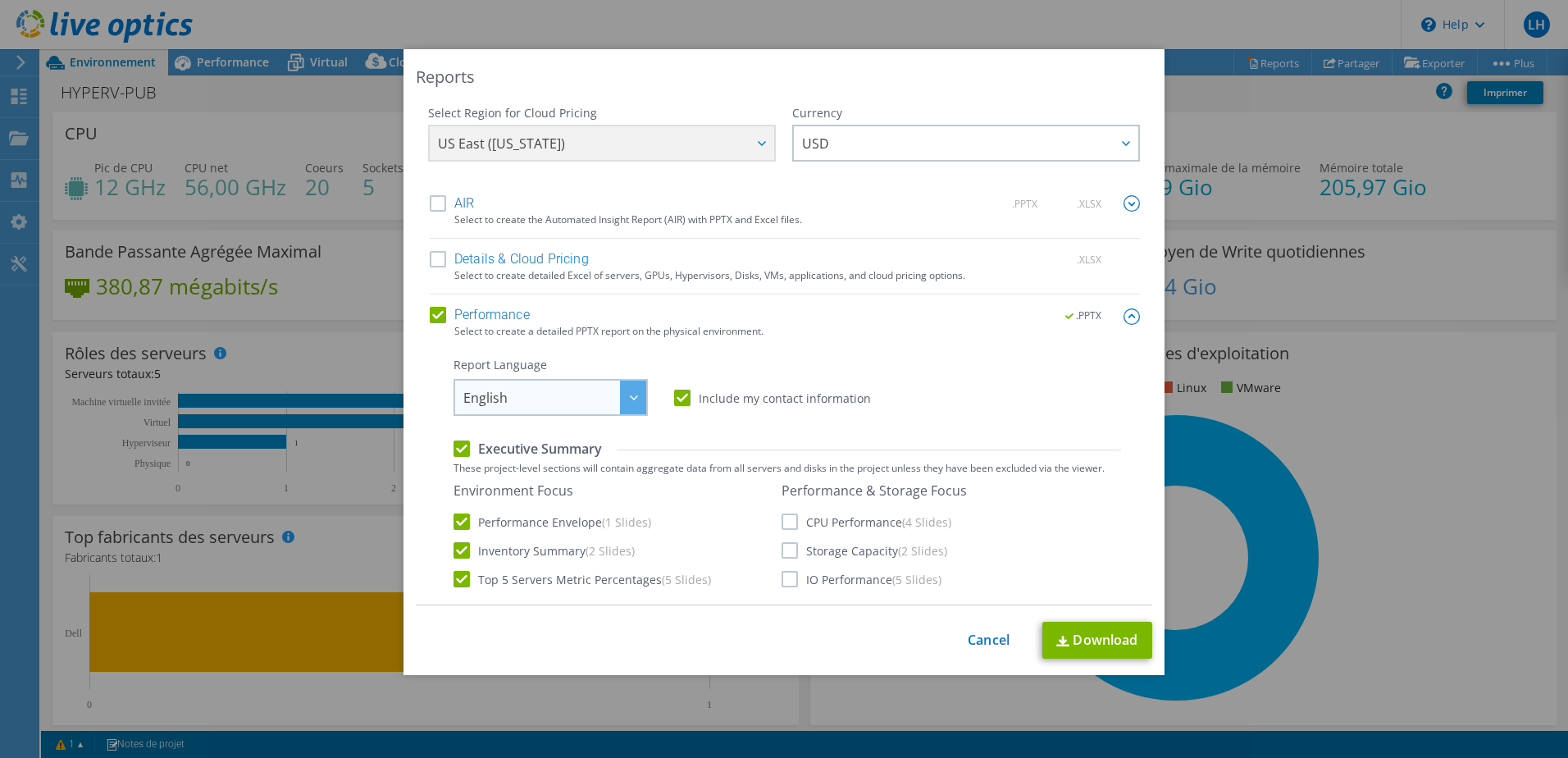
click at [620, 394] on div at bounding box center [633, 398] width 26 height 34
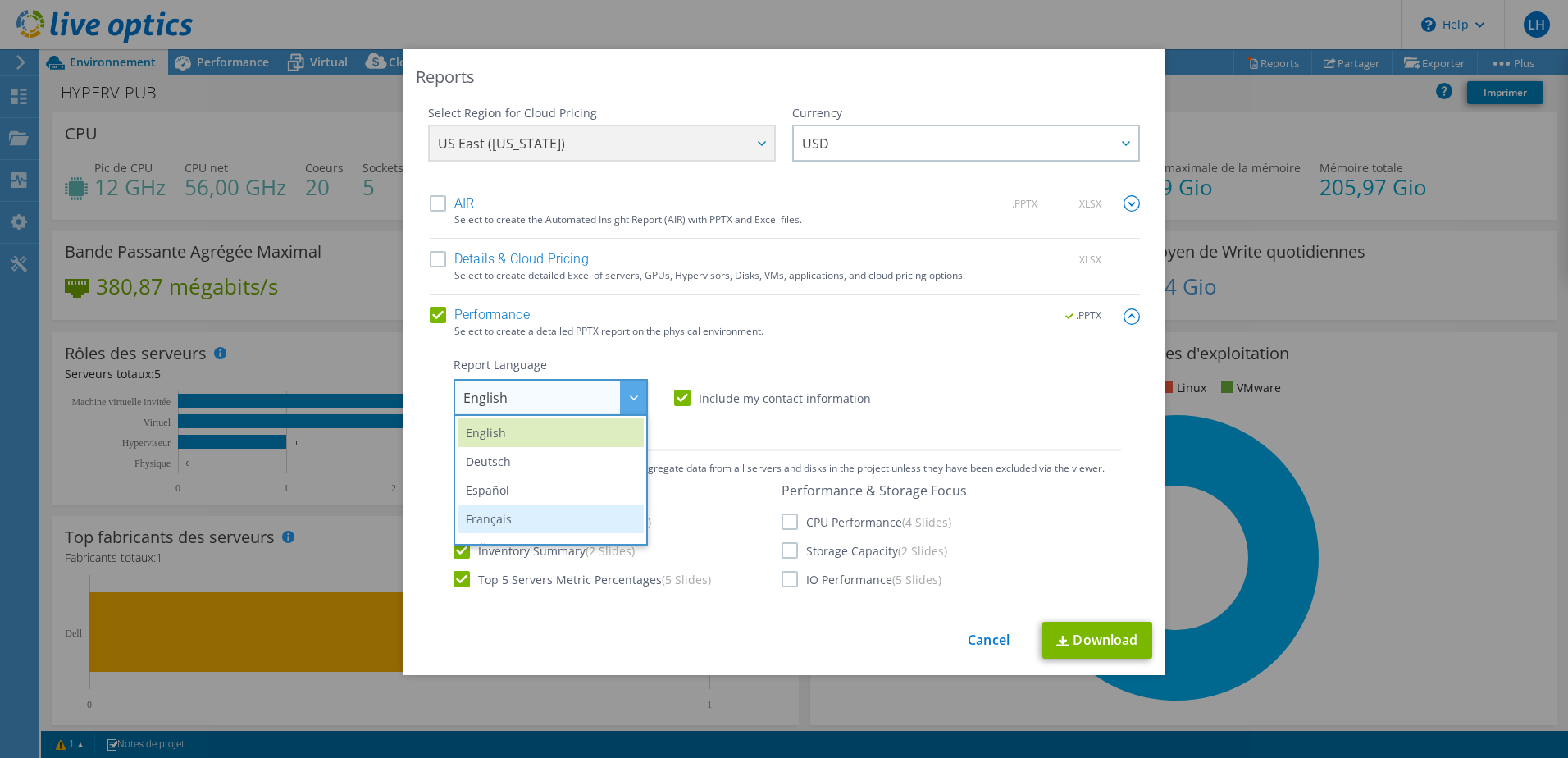
click at [539, 520] on li "Français" at bounding box center [550, 518] width 186 height 28
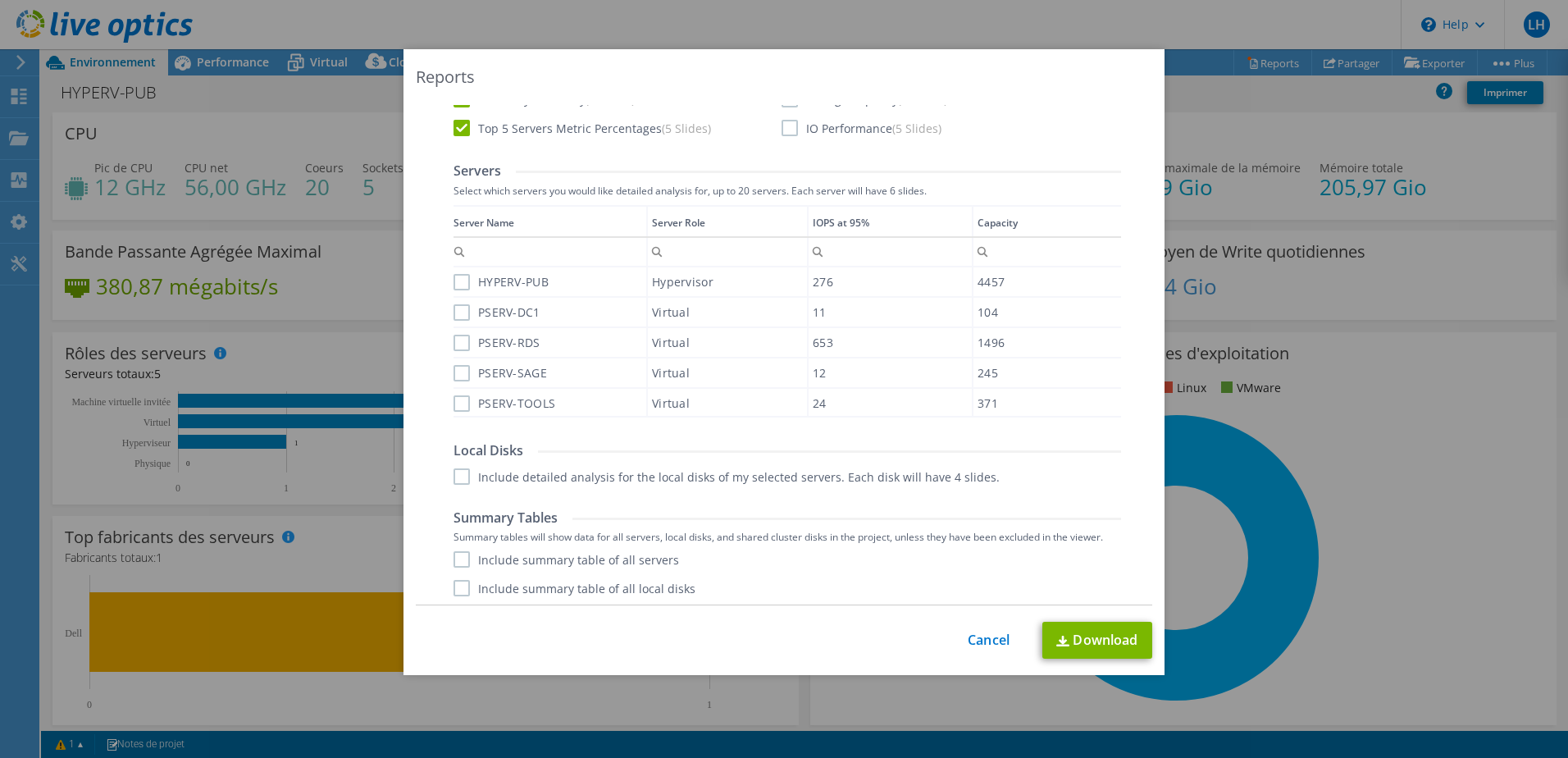
scroll to position [484, 0]
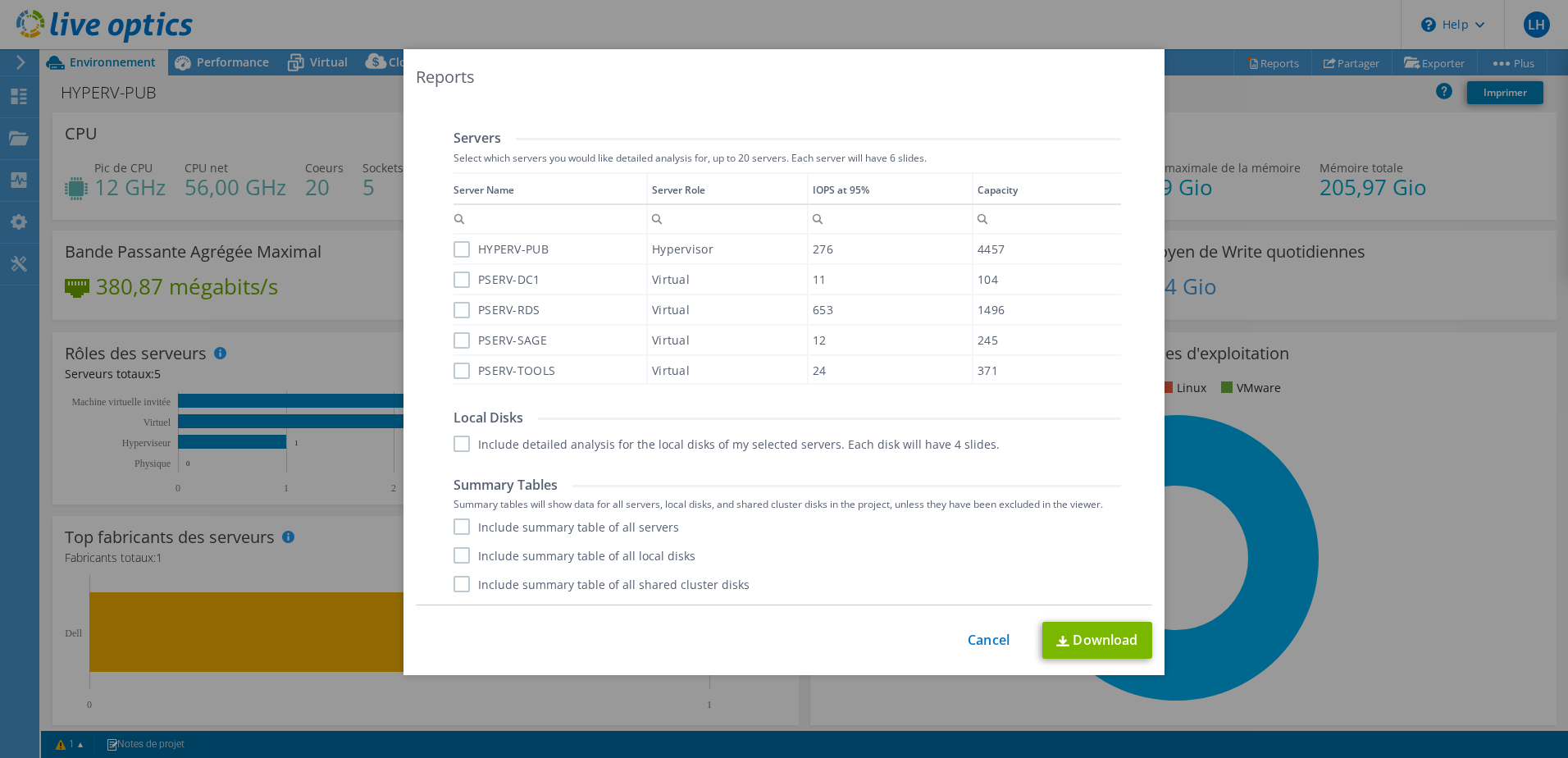
click at [454, 247] on label "HYPERV-PUB" at bounding box center [502, 249] width 95 height 17
click at [0, 0] on input "HYPERV-PUB" at bounding box center [0, 0] width 0 height 0
click at [455, 275] on label "PSERV-DC1" at bounding box center [497, 280] width 87 height 17
click at [0, 0] on input "PSERV-DC1" at bounding box center [0, 0] width 0 height 0
click at [456, 311] on label "PSERV-RDS" at bounding box center [497, 310] width 87 height 17
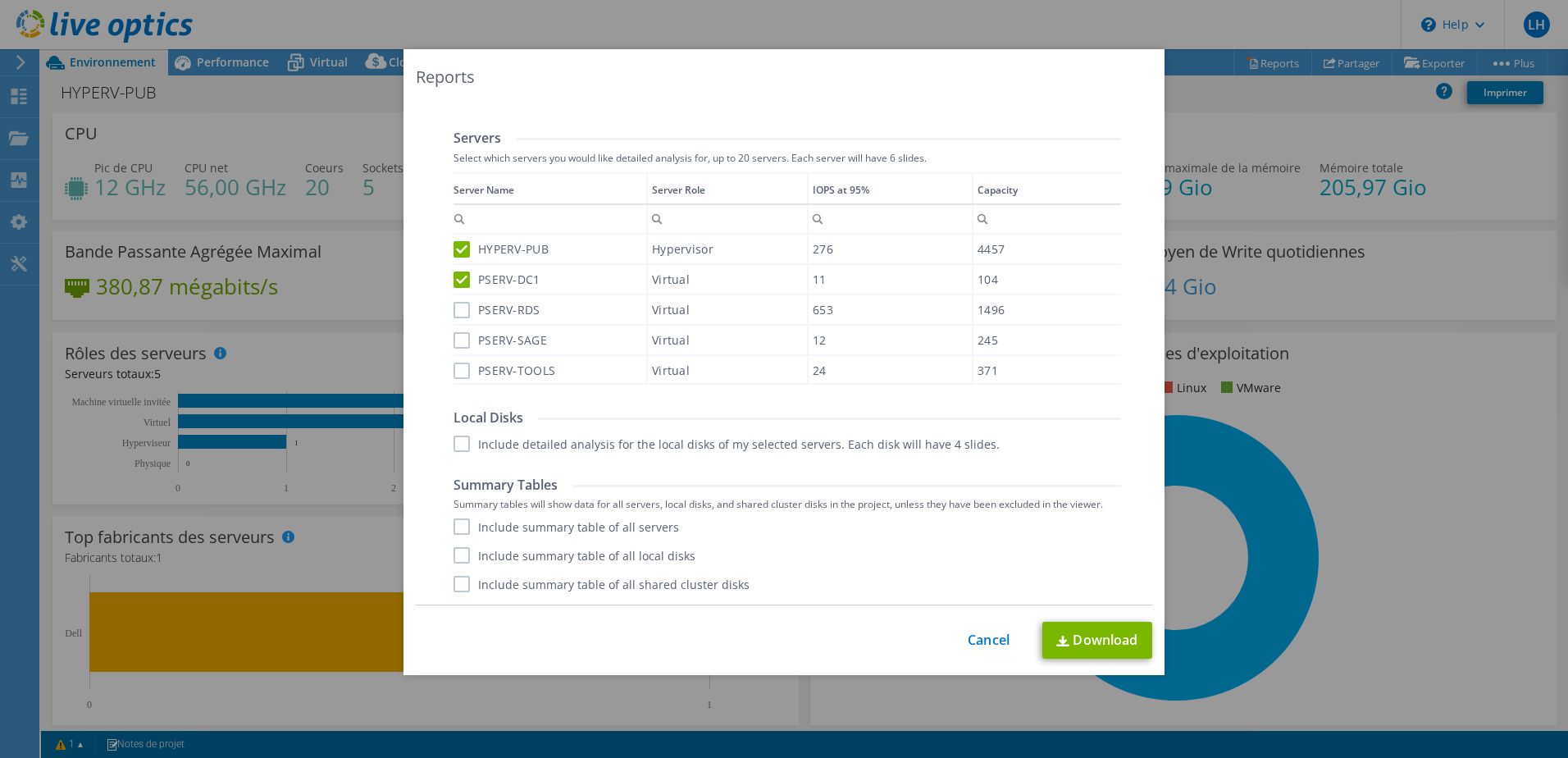
click at [0, 0] on input "PSERV-RDS" at bounding box center [0, 0] width 0 height 0
drag, startPoint x: 453, startPoint y: 338, endPoint x: 453, endPoint y: 365, distance: 27.0
click at [454, 341] on label "PSERV-SAGE" at bounding box center [501, 340] width 93 height 17
click at [0, 0] on input "PSERV-SAGE" at bounding box center [0, 0] width 0 height 0
click at [454, 374] on label "PSERV-TOOLS" at bounding box center [504, 370] width 101 height 17
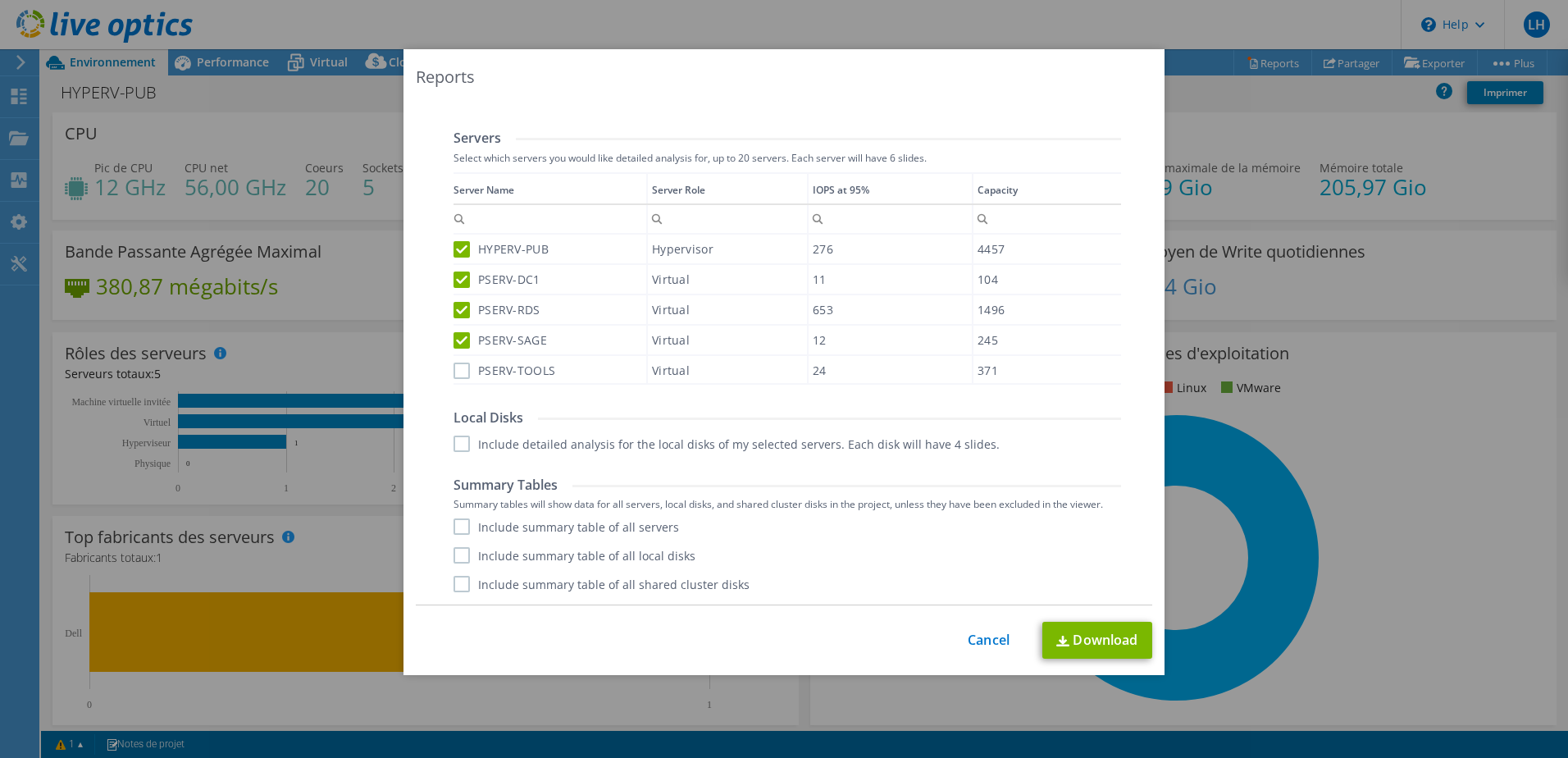
click at [0, 0] on input "PSERV-TOOLS" at bounding box center [0, 0] width 0 height 0
click at [454, 444] on label "Include detailed analysis for the local disks of my selected servers. Each disk…" at bounding box center [727, 443] width 546 height 17
click at [0, 0] on input "Include detailed analysis for the local disks of my selected servers. Each disk…" at bounding box center [0, 0] width 0 height 0
click at [459, 526] on label "Include summary table of all servers" at bounding box center [567, 526] width 226 height 17
click at [0, 0] on input "Include summary table of all servers" at bounding box center [0, 0] width 0 height 0
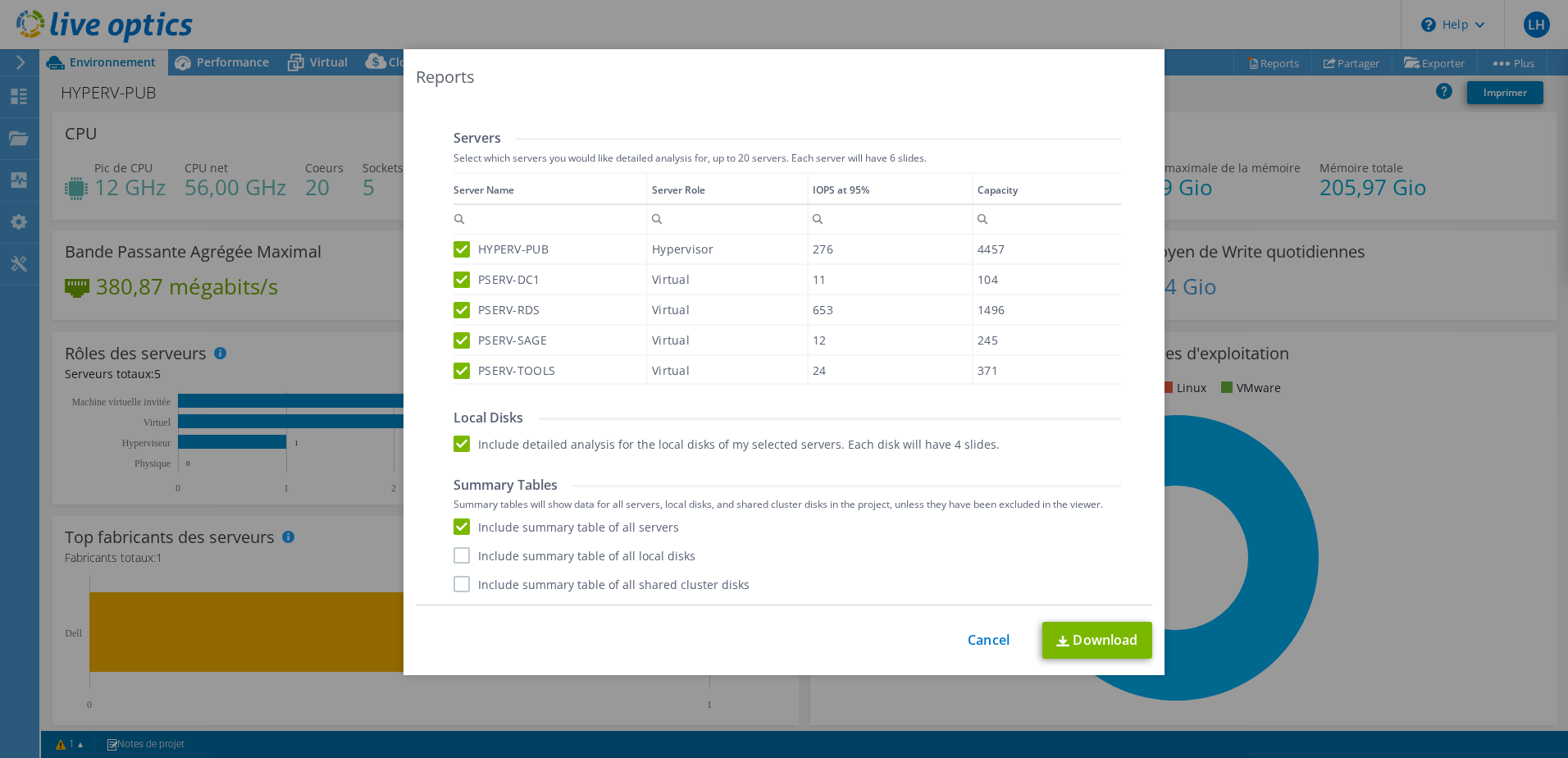
click at [457, 553] on label "Include summary table of all local disks" at bounding box center [575, 555] width 242 height 17
click at [0, 0] on input "Include summary table of all local disks" at bounding box center [0, 0] width 0 height 0
click at [457, 580] on label "Include summary table of all shared cluster disks" at bounding box center [602, 584] width 296 height 17
click at [0, 0] on input "Include summary table of all shared cluster disks" at bounding box center [0, 0] width 0 height 0
click at [1090, 642] on link "Download" at bounding box center [1097, 640] width 110 height 37
